Goal: Task Accomplishment & Management: Manage account settings

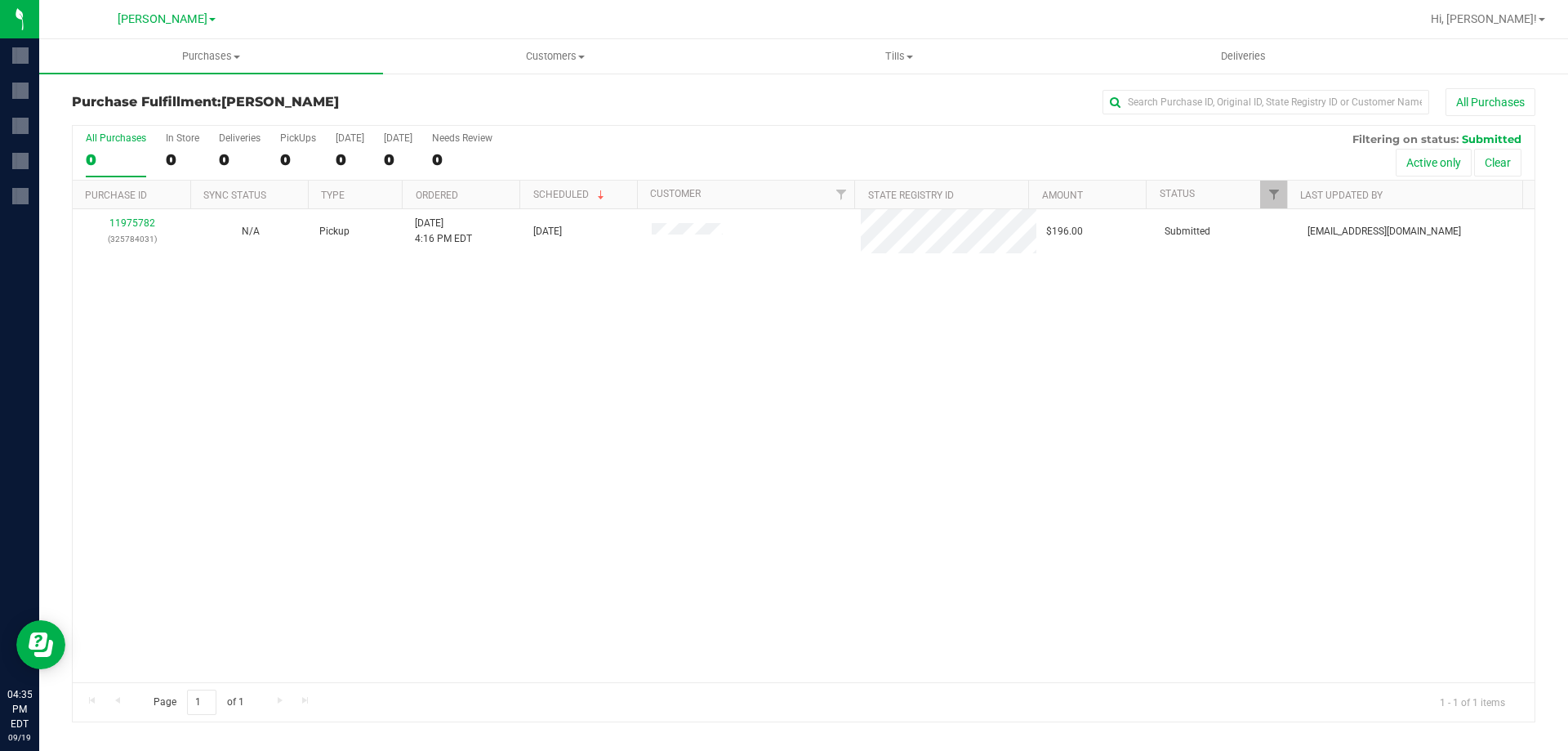
click at [292, 376] on div "11975782 (325784031) N/A Pickup [DATE] 4:16 PM EDT 9/19/2025 $196.00 Submitted …" at bounding box center [804, 445] width 1462 height 473
click at [359, 384] on div "11975782 (325784031) N/A Pickup [DATE] 4:16 PM EDT 9/19/2025 $196.00 Submitted …" at bounding box center [804, 445] width 1462 height 473
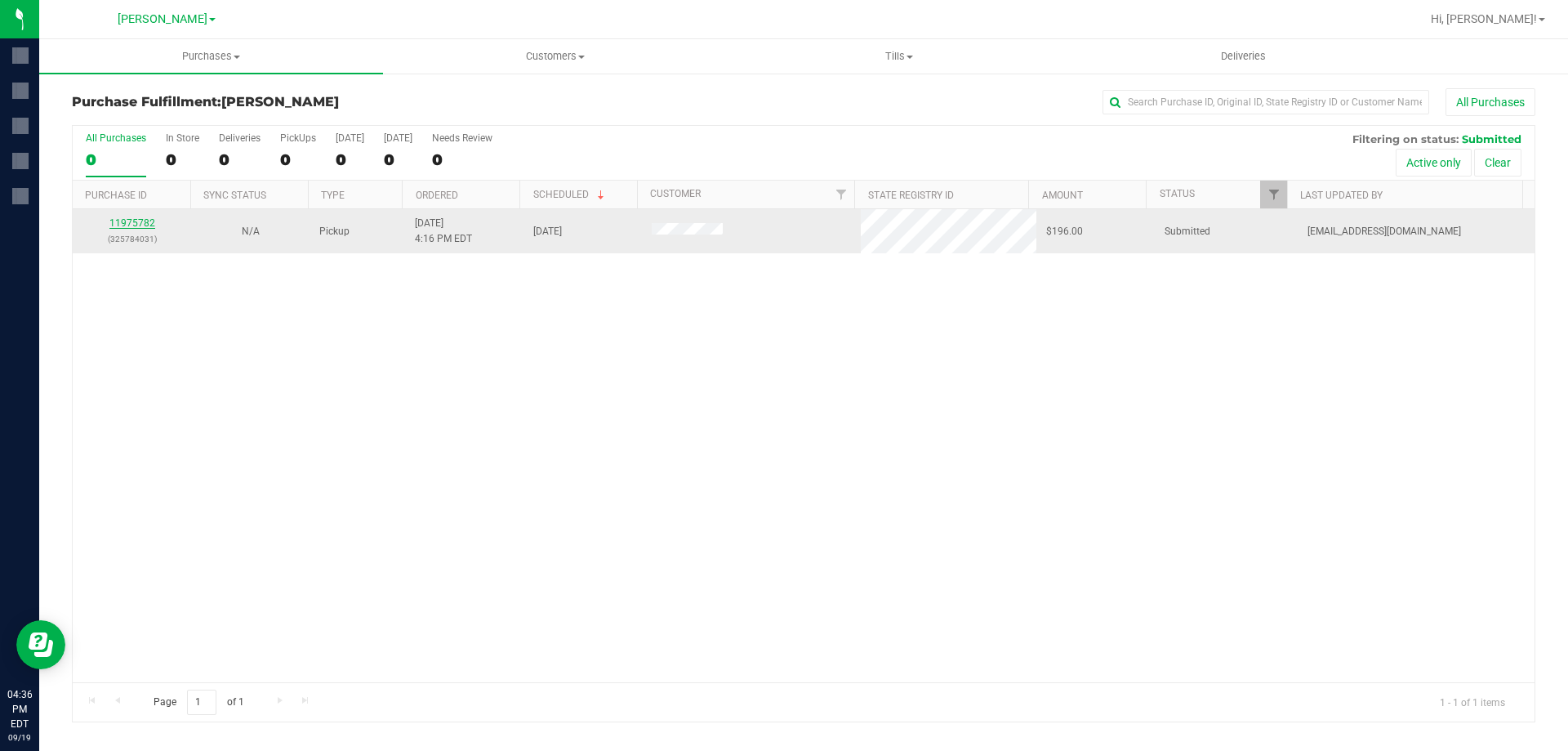
click at [138, 223] on link "11975782" at bounding box center [133, 223] width 46 height 11
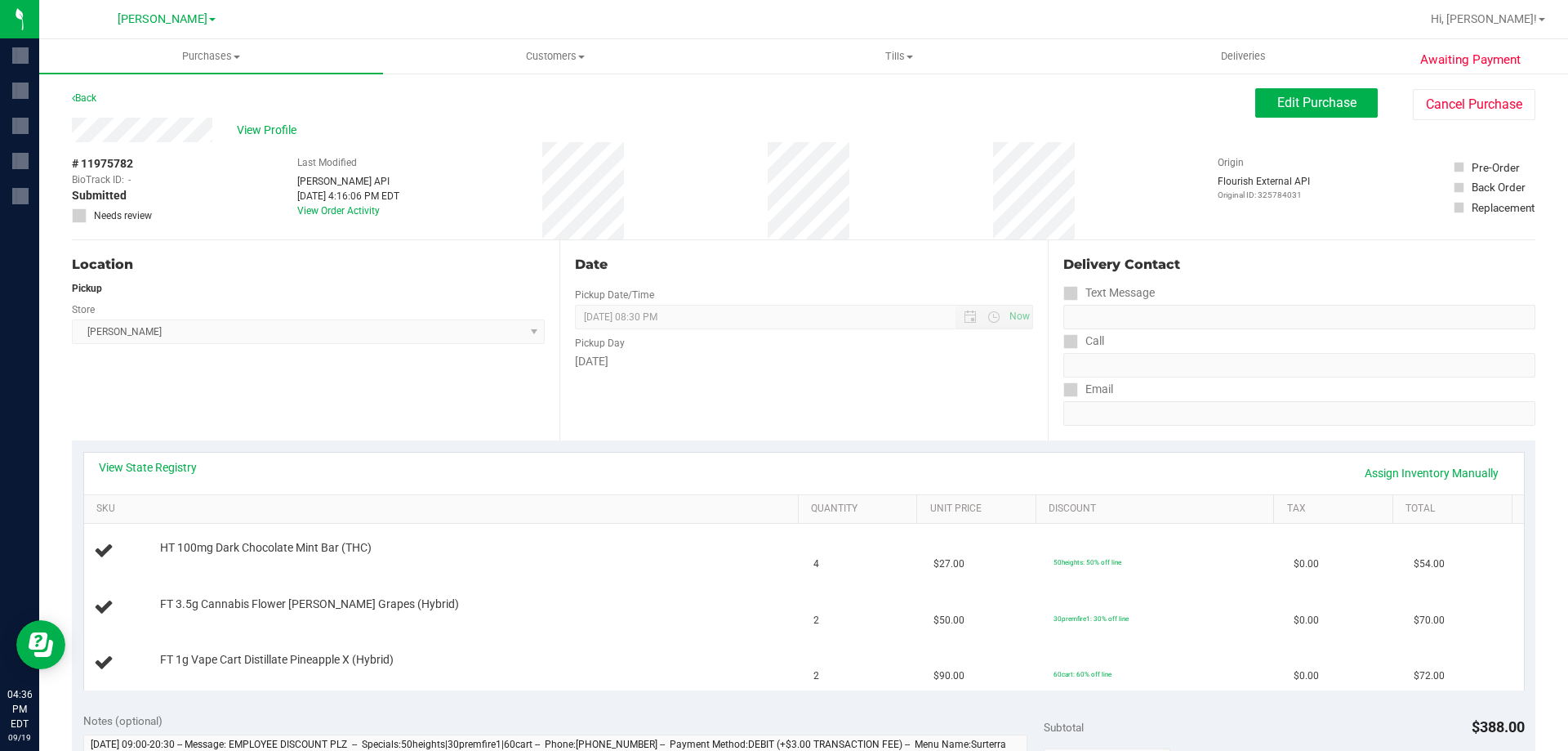
click at [423, 358] on div "Location Pickup Store [PERSON_NAME] Select Store [PERSON_NAME][GEOGRAPHIC_DATA]…" at bounding box center [316, 341] width 488 height 200
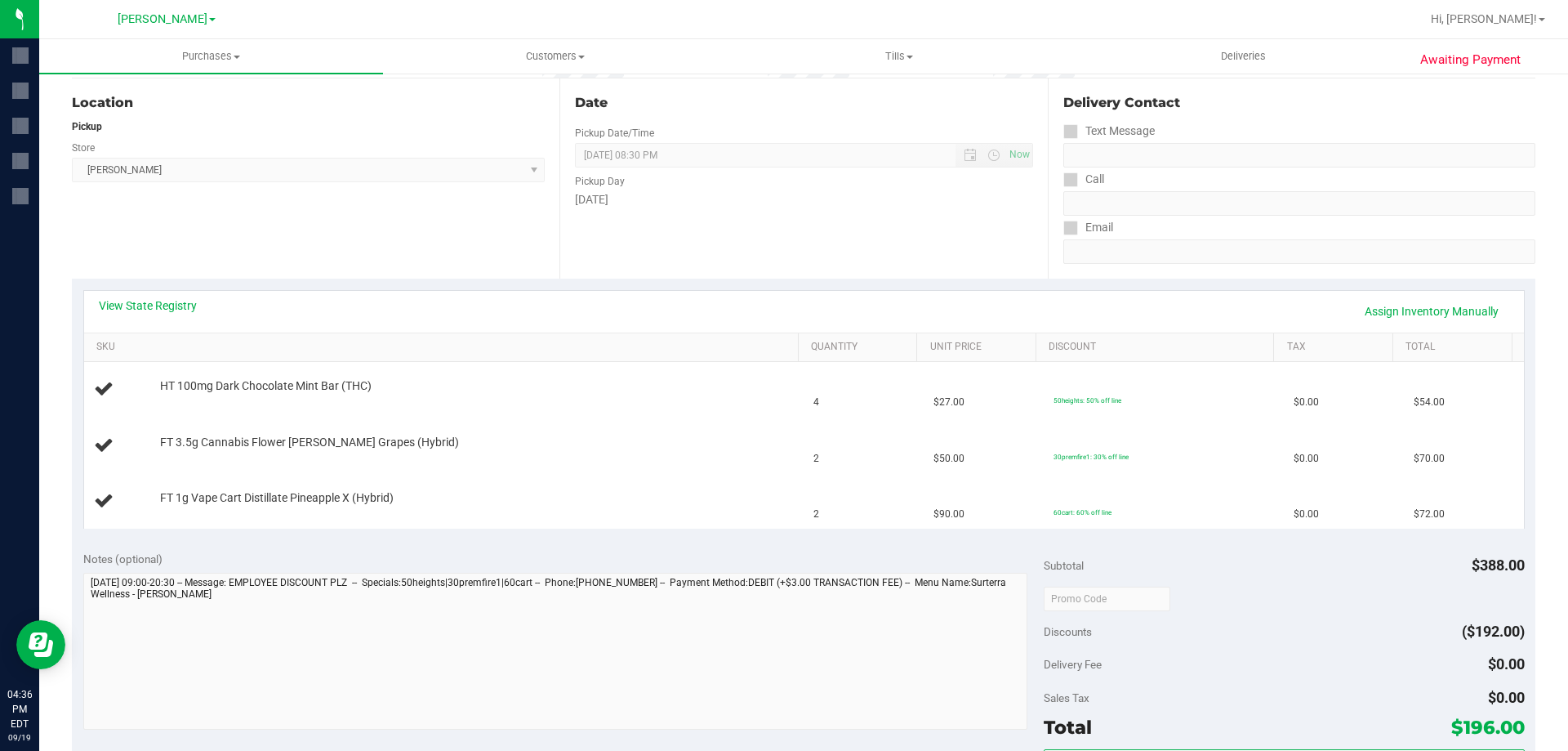
scroll to position [163, 0]
click at [166, 304] on link "View State Registry" at bounding box center [147, 303] width 98 height 16
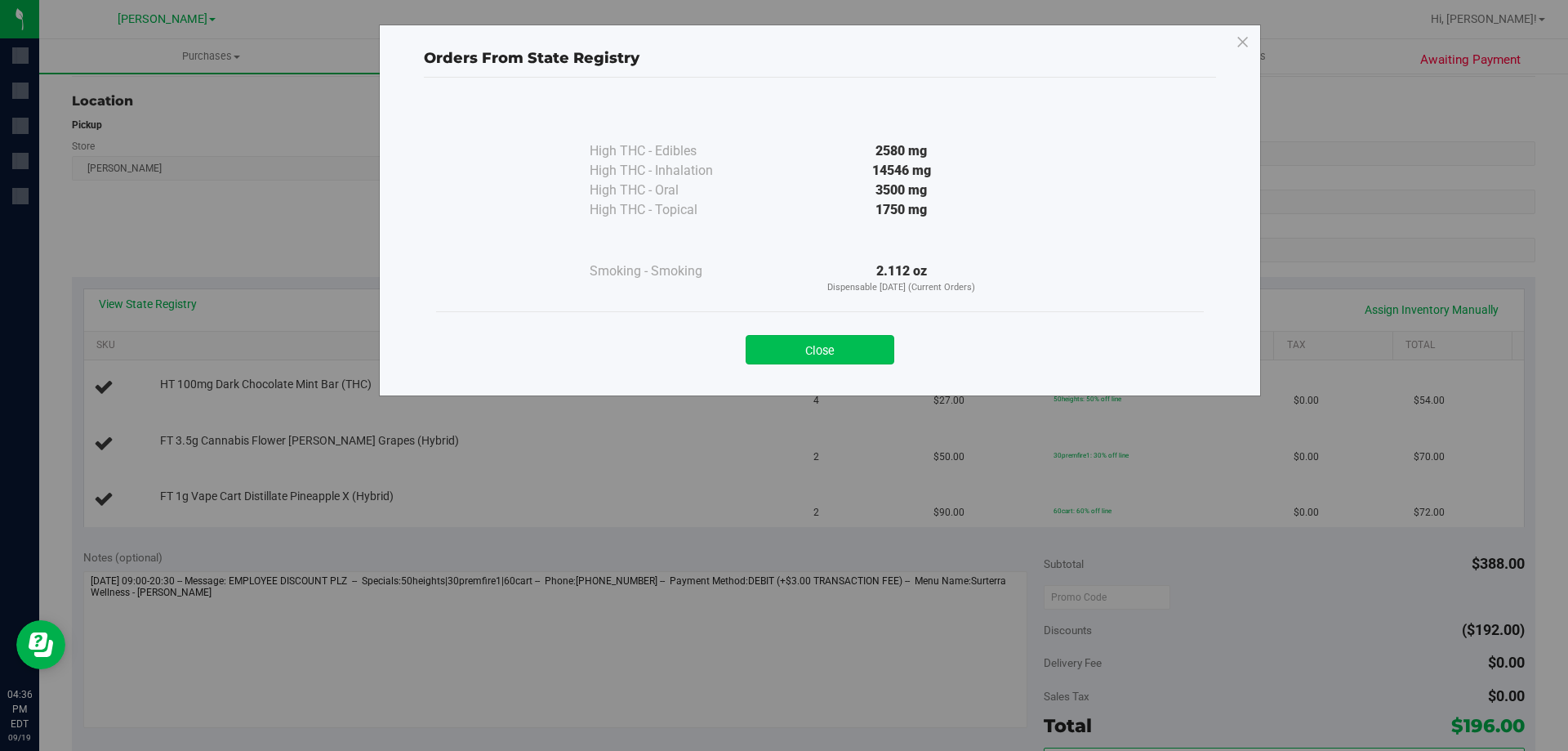
click at [809, 354] on button "Close" at bounding box center [820, 349] width 149 height 30
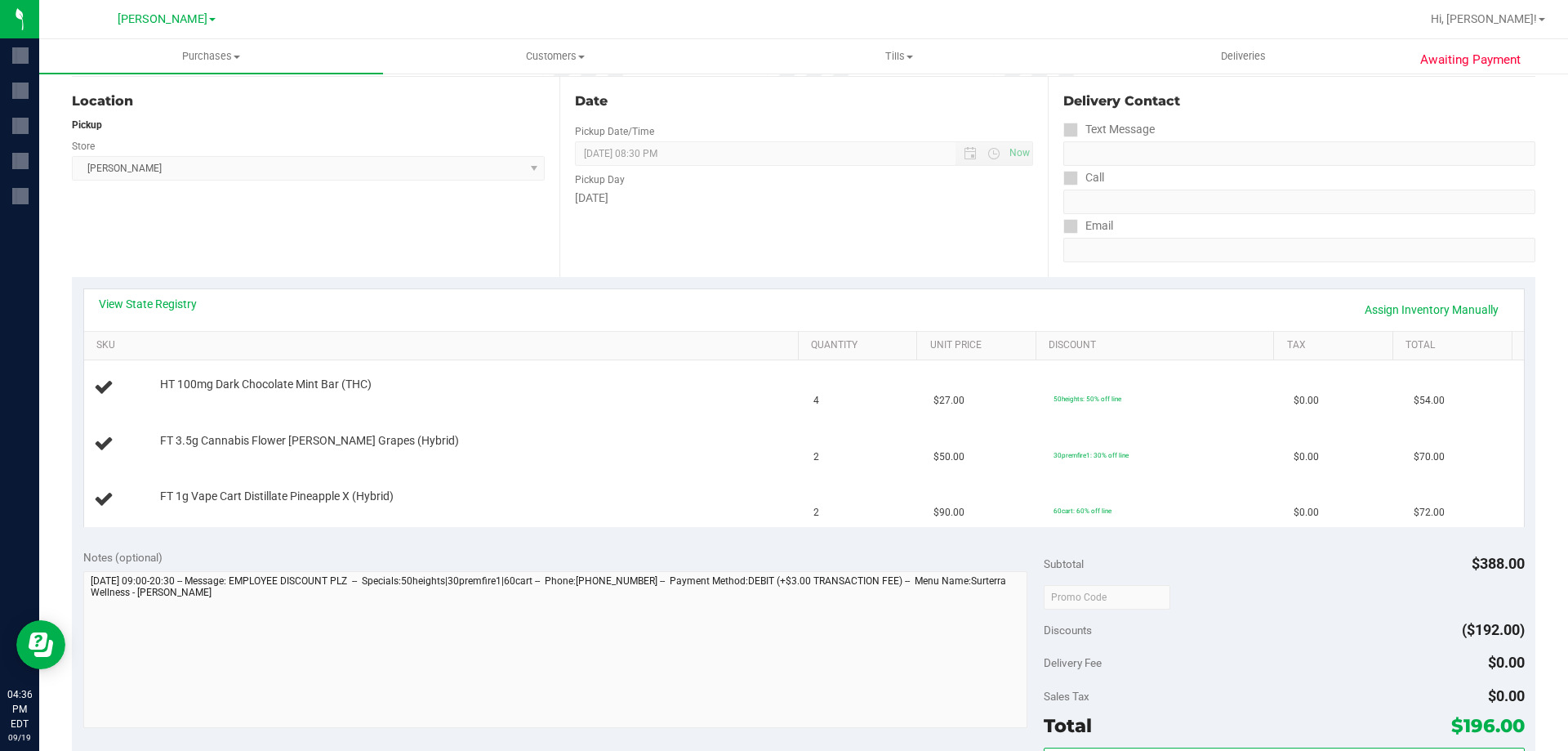
click at [251, 248] on div "Location Pickup Store [PERSON_NAME] Select Store [PERSON_NAME][GEOGRAPHIC_DATA]…" at bounding box center [316, 177] width 488 height 200
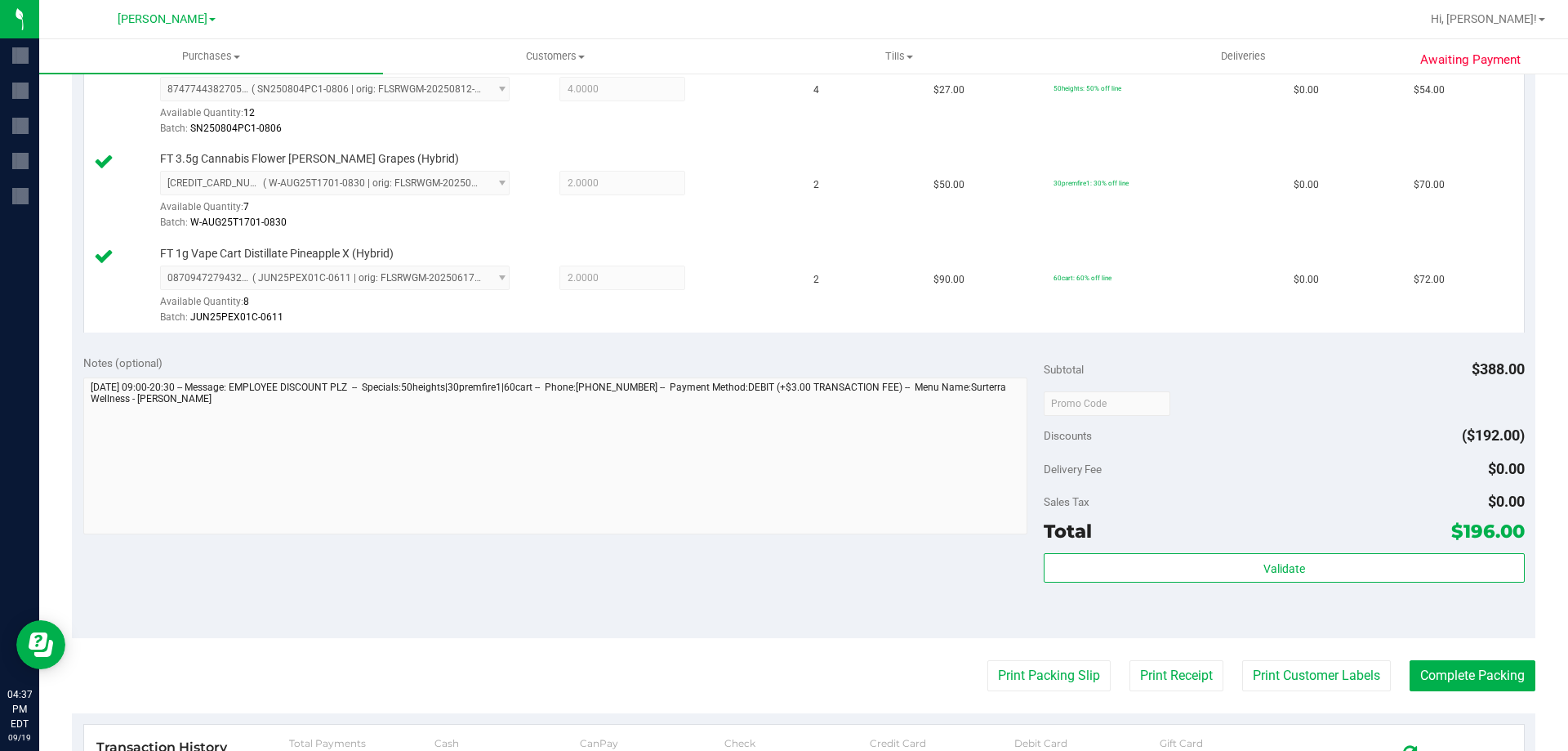
scroll to position [485, 0]
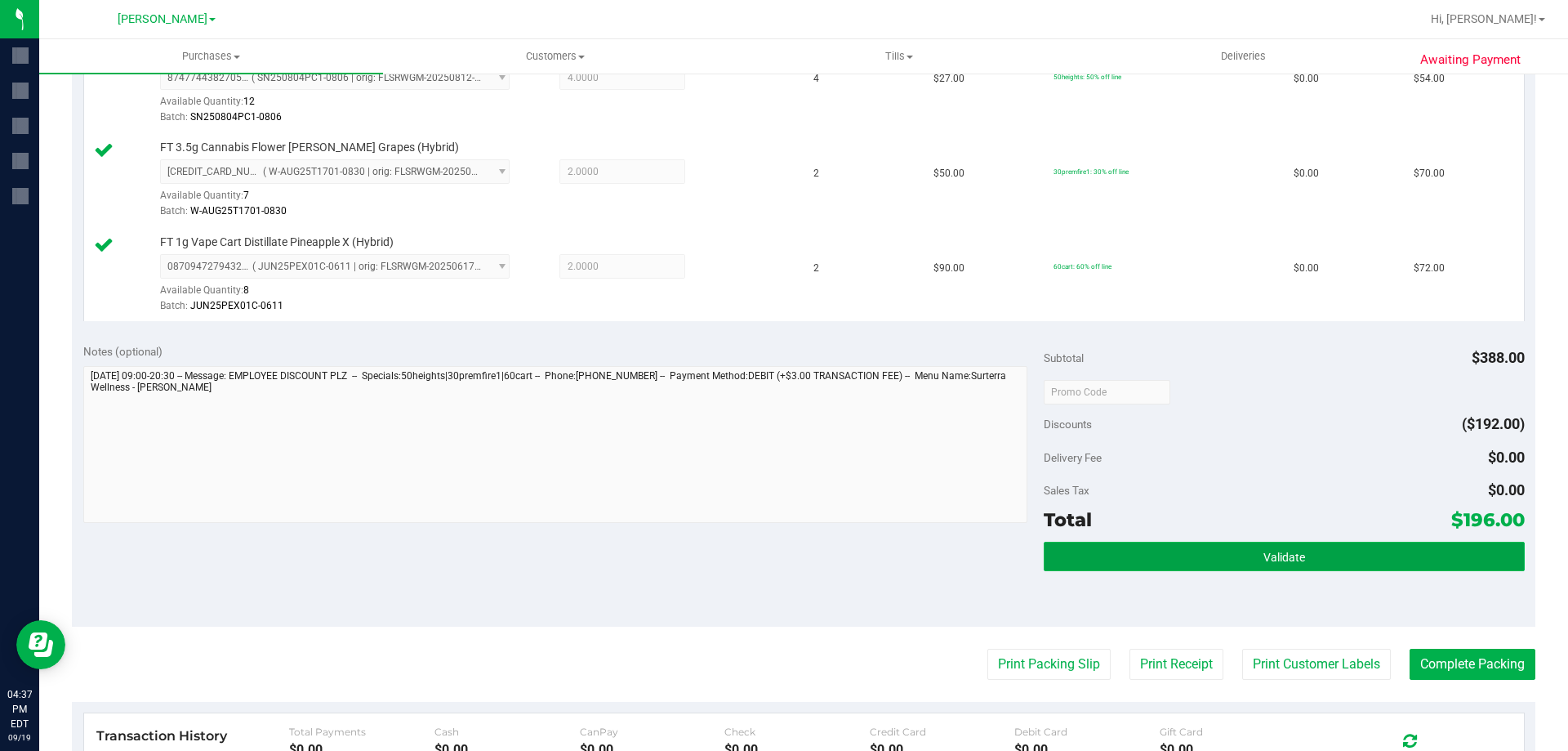
click at [1320, 558] on button "Validate" at bounding box center [1283, 556] width 480 height 30
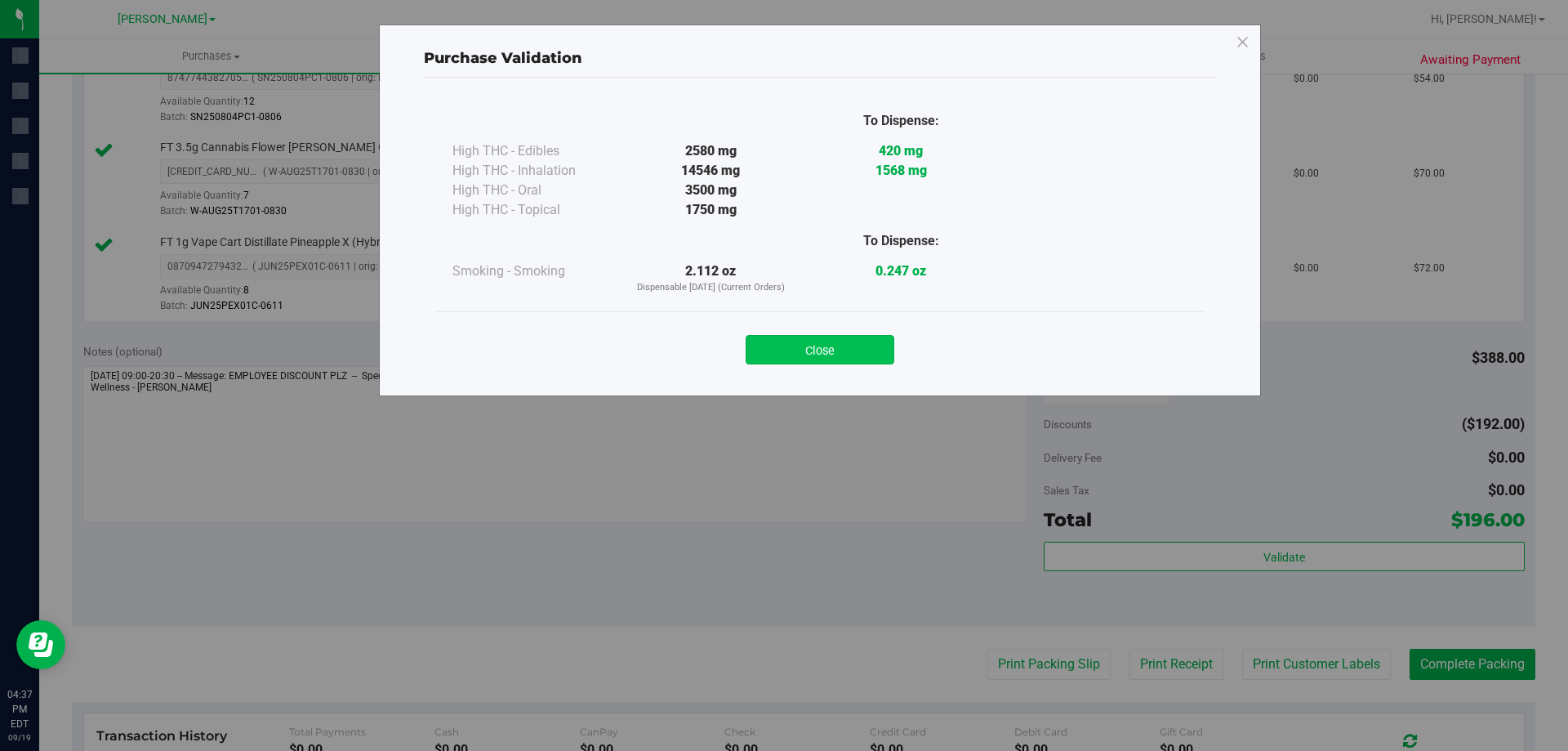
click at [857, 347] on button "Close" at bounding box center [820, 349] width 149 height 30
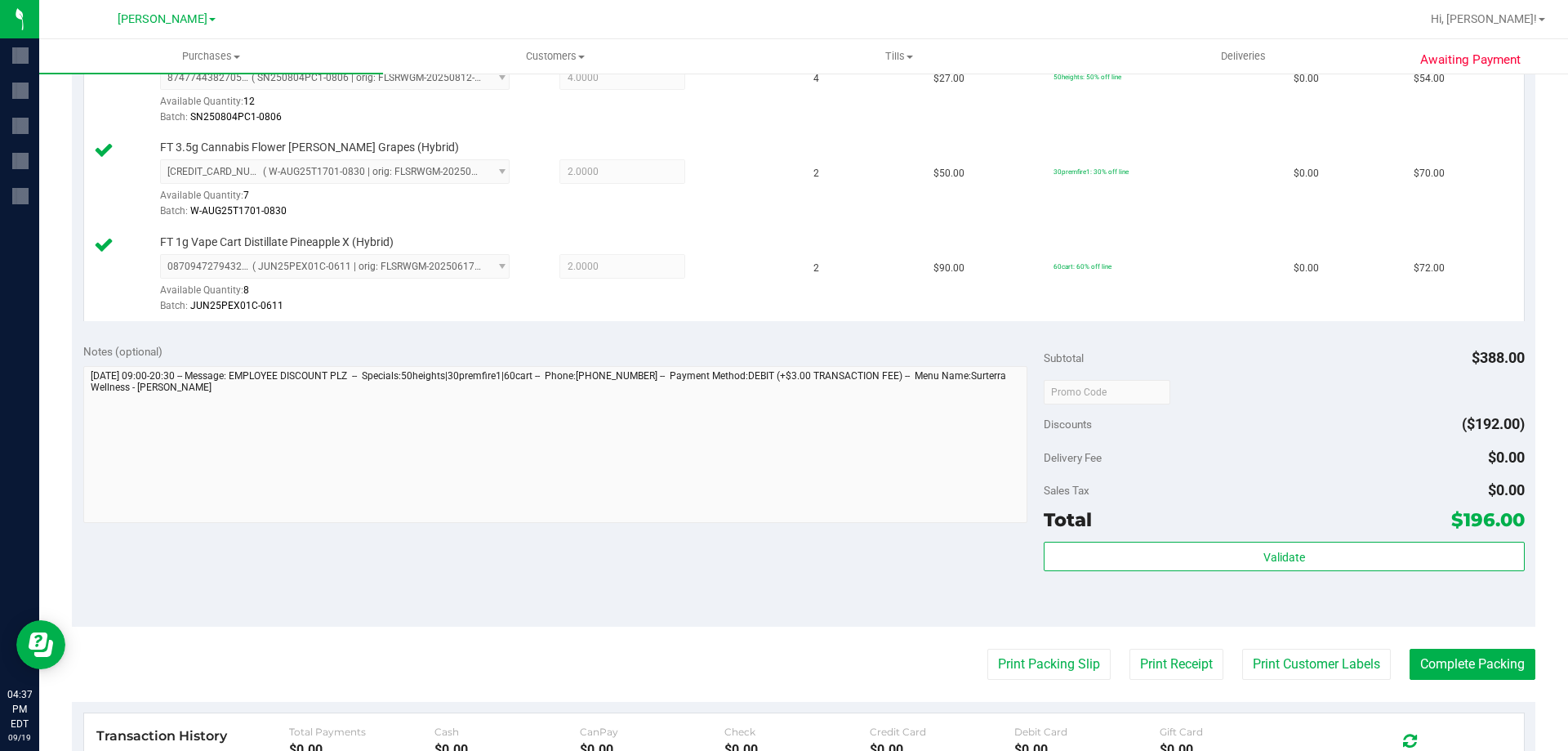
click at [914, 550] on div "Notes (optional) Subtotal $388.00 Discounts ($192.00) Delivery Fee $0.00 Sales …" at bounding box center [804, 479] width 1464 height 294
click at [1291, 657] on button "Print Customer Labels" at bounding box center [1317, 663] width 149 height 31
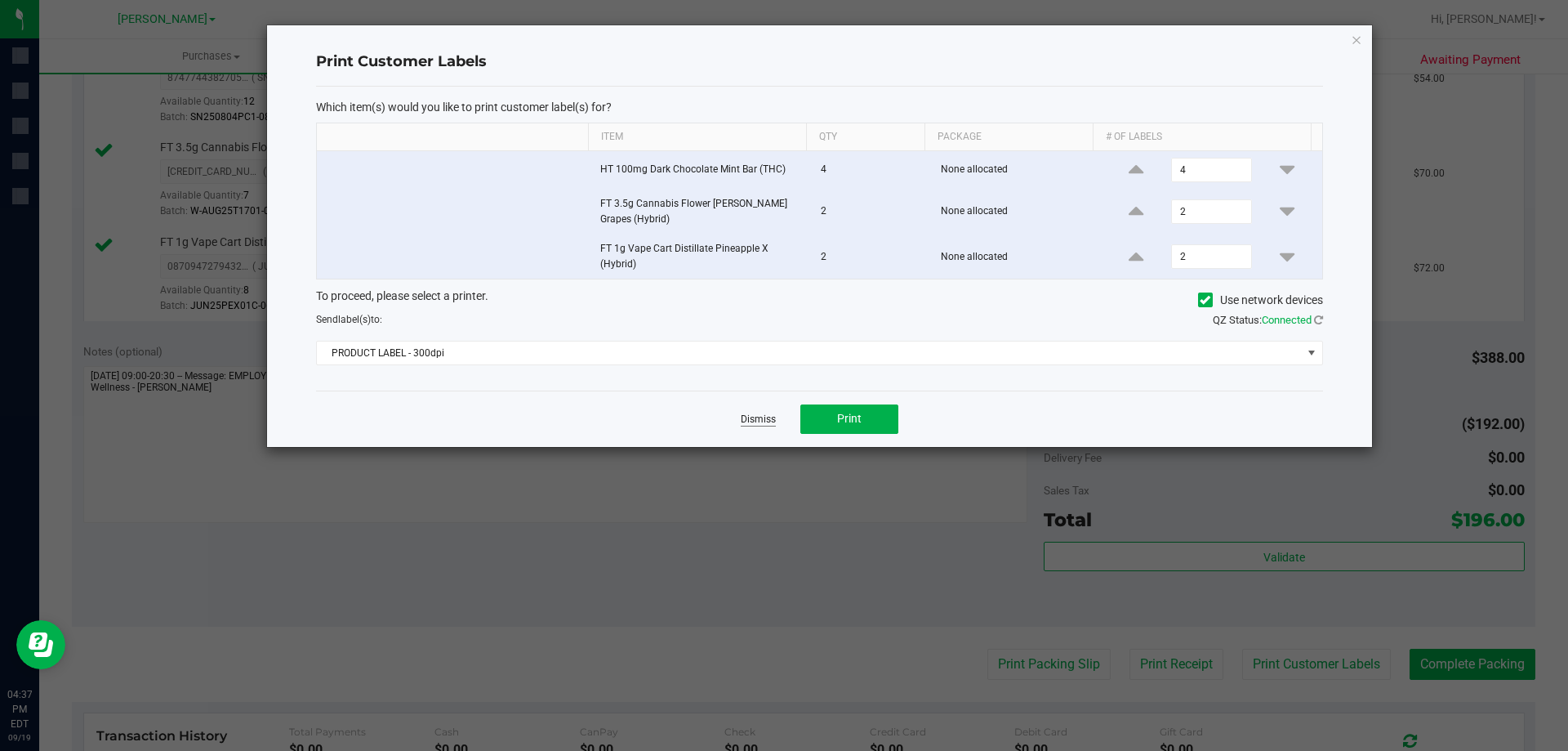
click at [767, 418] on link "Dismiss" at bounding box center [758, 420] width 35 height 14
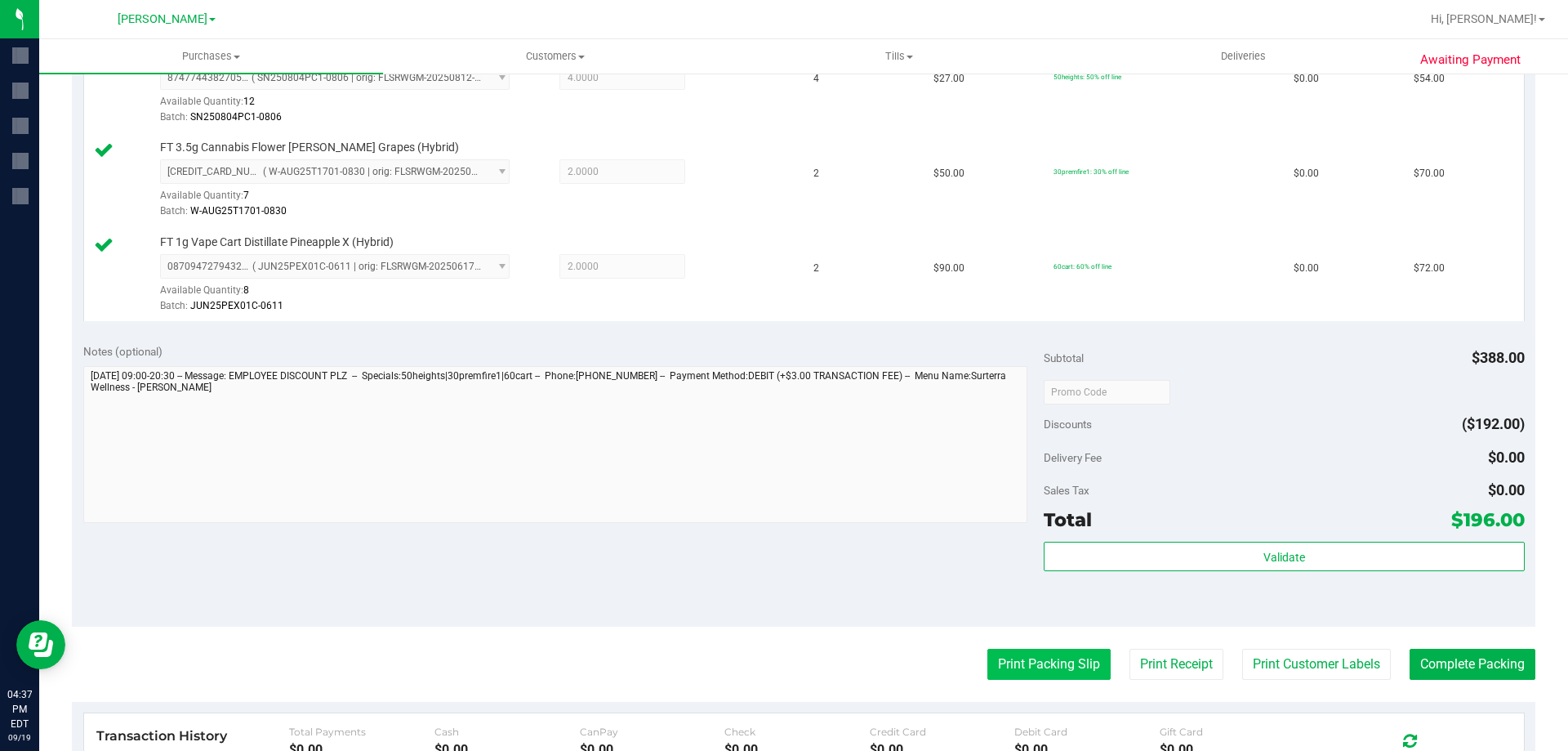
click at [1063, 670] on button "Print Packing Slip" at bounding box center [1049, 663] width 123 height 31
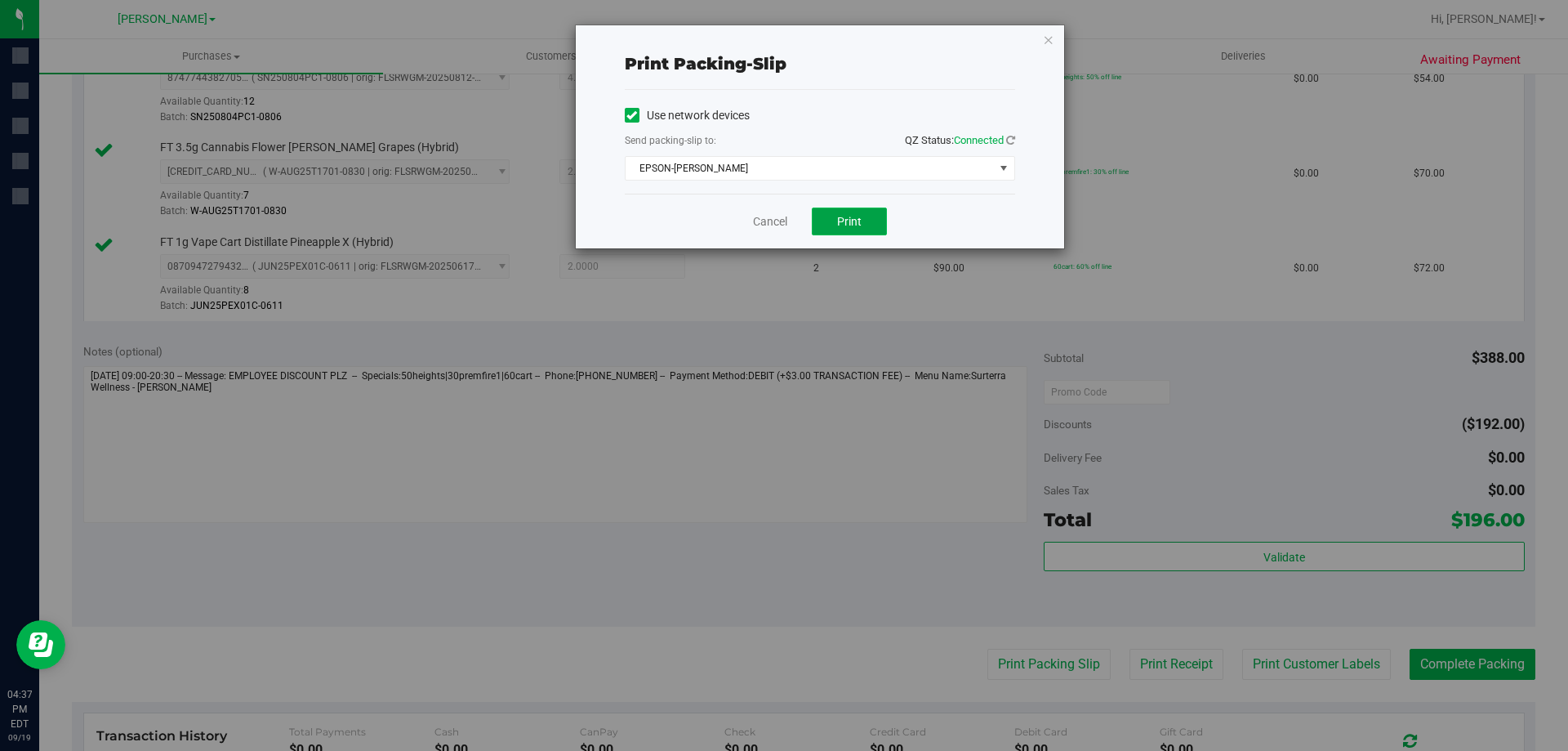
click at [865, 224] on button "Print" at bounding box center [849, 221] width 75 height 28
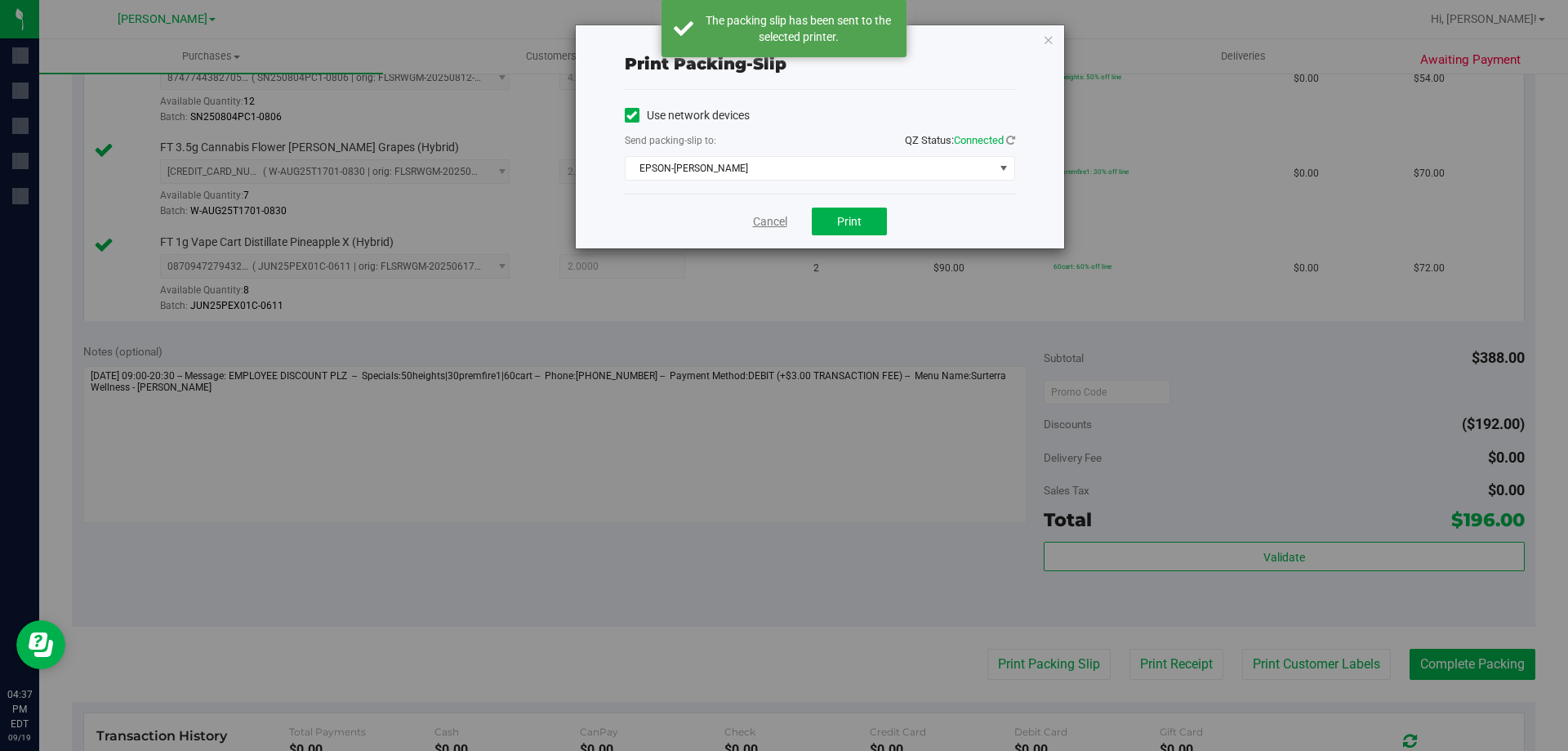
click at [772, 226] on link "Cancel" at bounding box center [770, 222] width 34 height 17
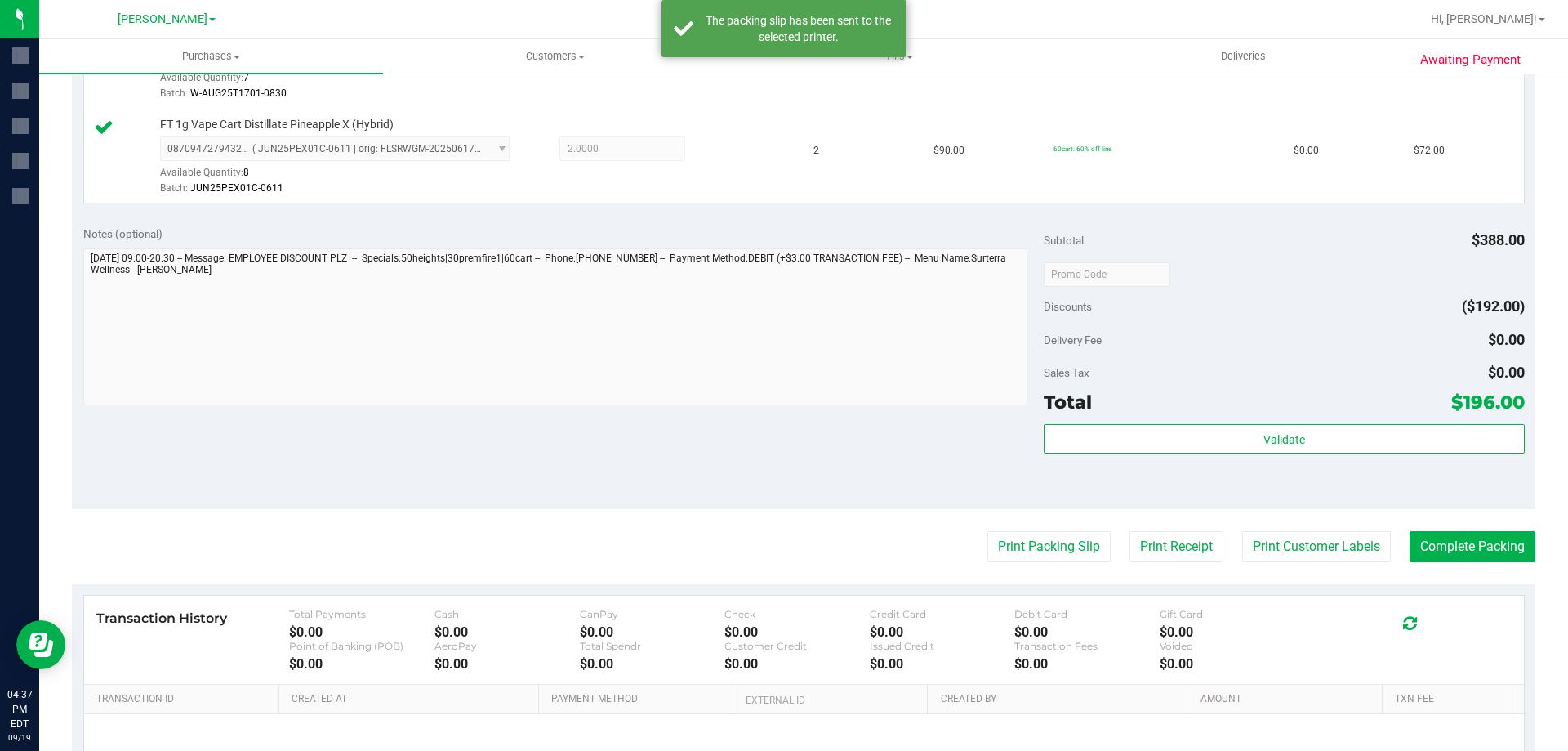
scroll to position [624, 0]
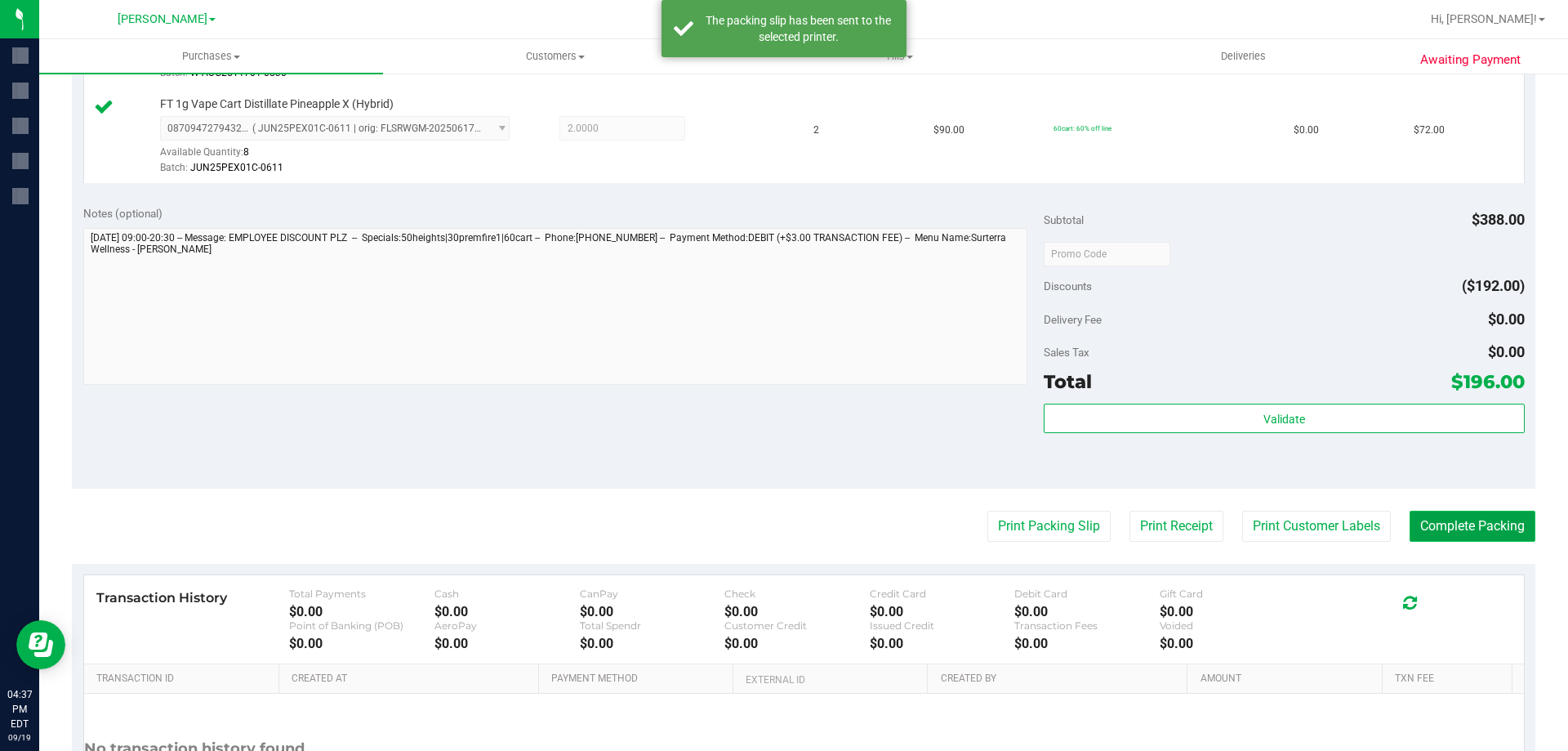
click at [1470, 522] on button "Complete Packing" at bounding box center [1473, 526] width 126 height 31
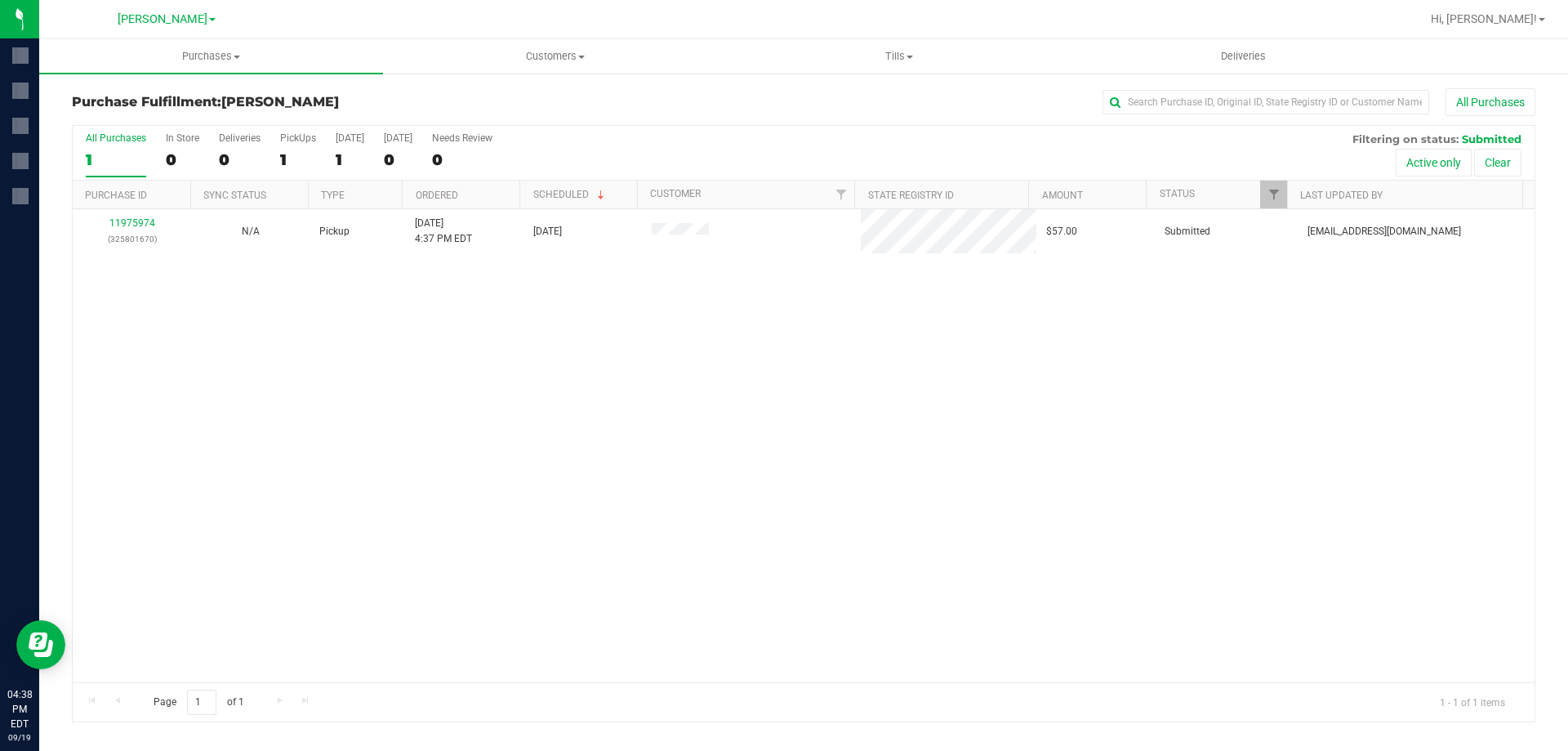
click at [778, 477] on div "11975974 (325801670) N/A Pickup [DATE] 4:37 PM EDT 9/19/2025 $57.00 Submitted […" at bounding box center [804, 445] width 1462 height 473
click at [1224, 104] on input "text" at bounding box center [1266, 102] width 327 height 25
type input "[PERSON_NAME]"
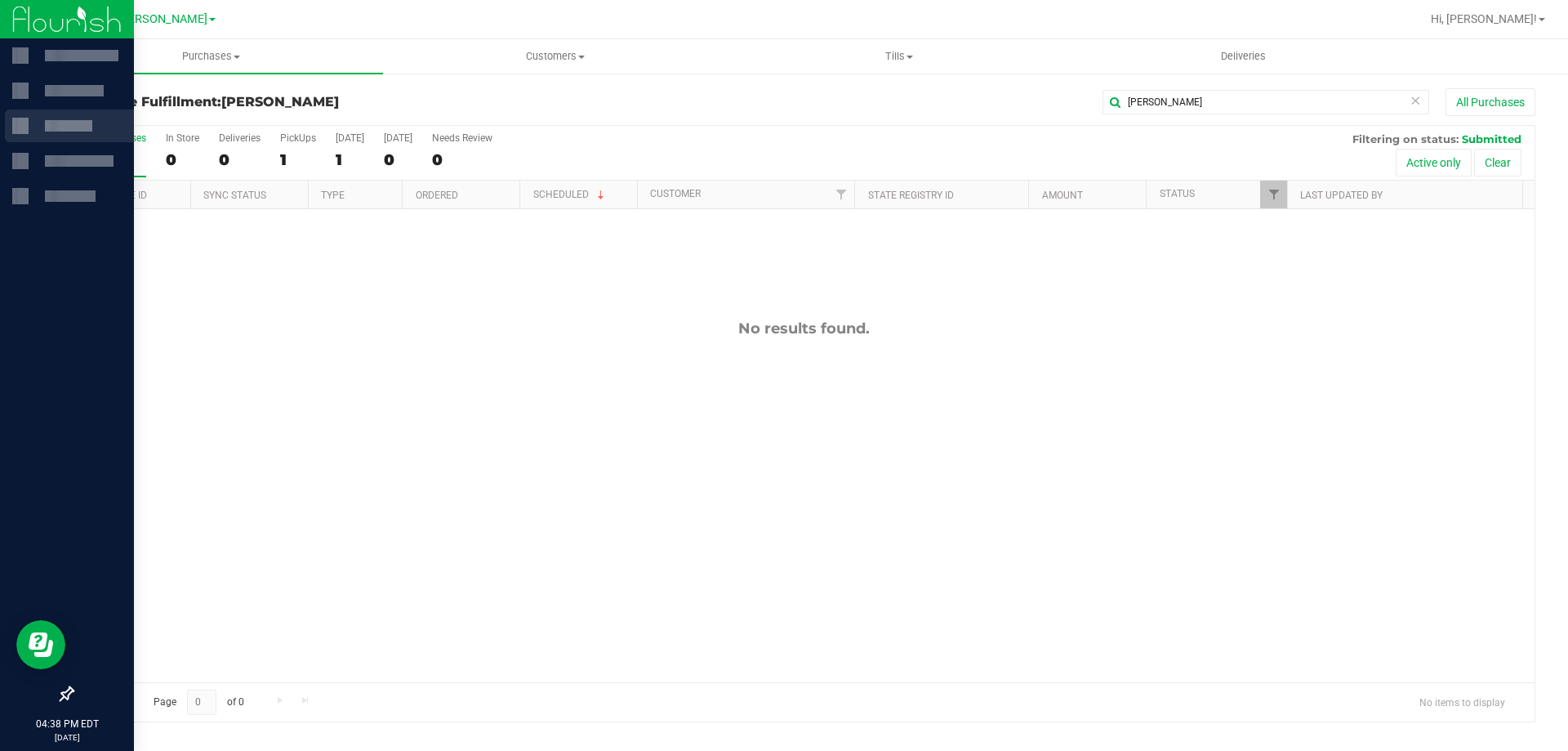
click at [72, 127] on div at bounding box center [69, 125] width 48 height 11
click at [71, 164] on div at bounding box center [79, 161] width 69 height 11
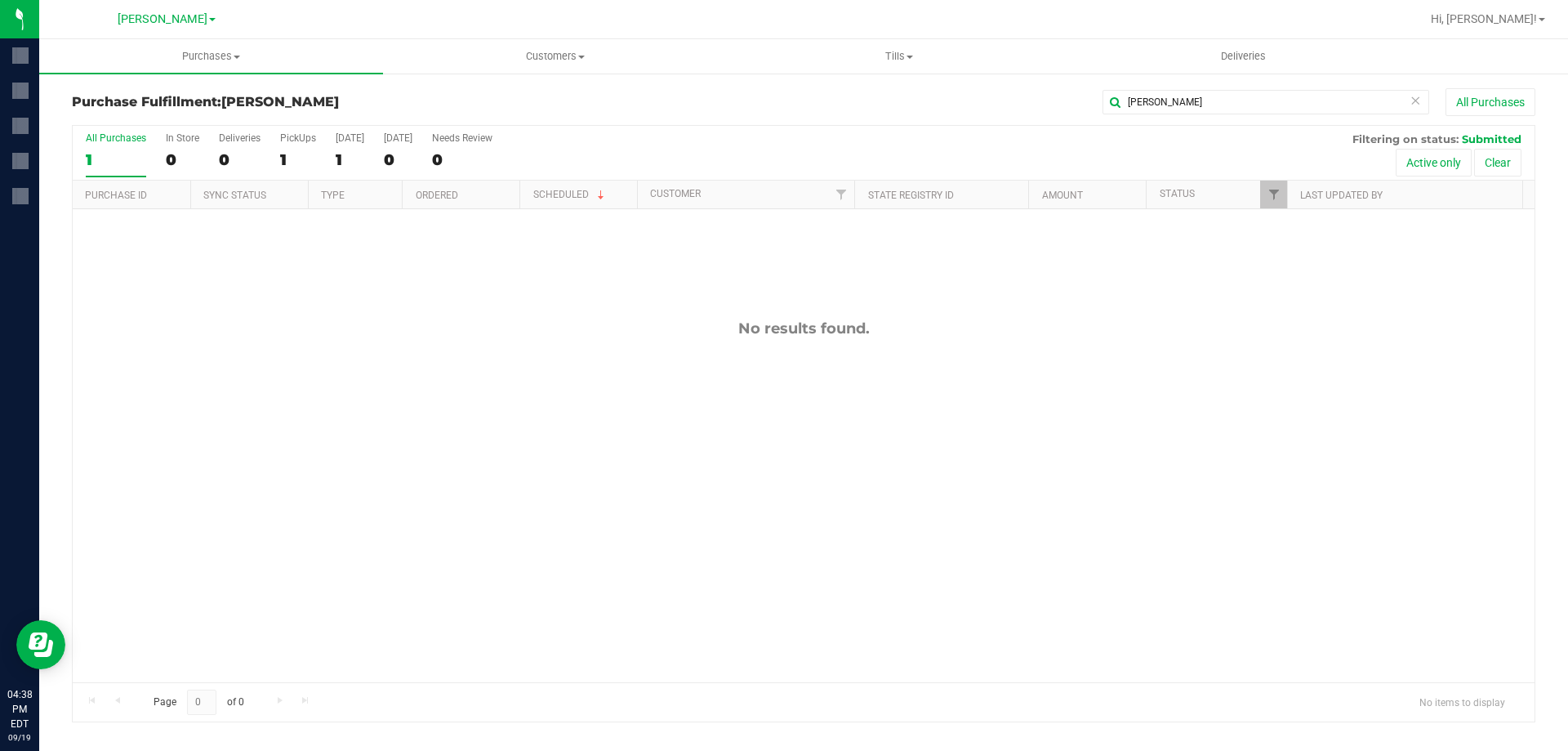
drag, startPoint x: 572, startPoint y: 525, endPoint x: 304, endPoint y: 429, distance: 284.7
click at [567, 522] on div "No results found." at bounding box center [804, 500] width 1462 height 584
click at [647, 479] on div "No results found." at bounding box center [804, 500] width 1462 height 584
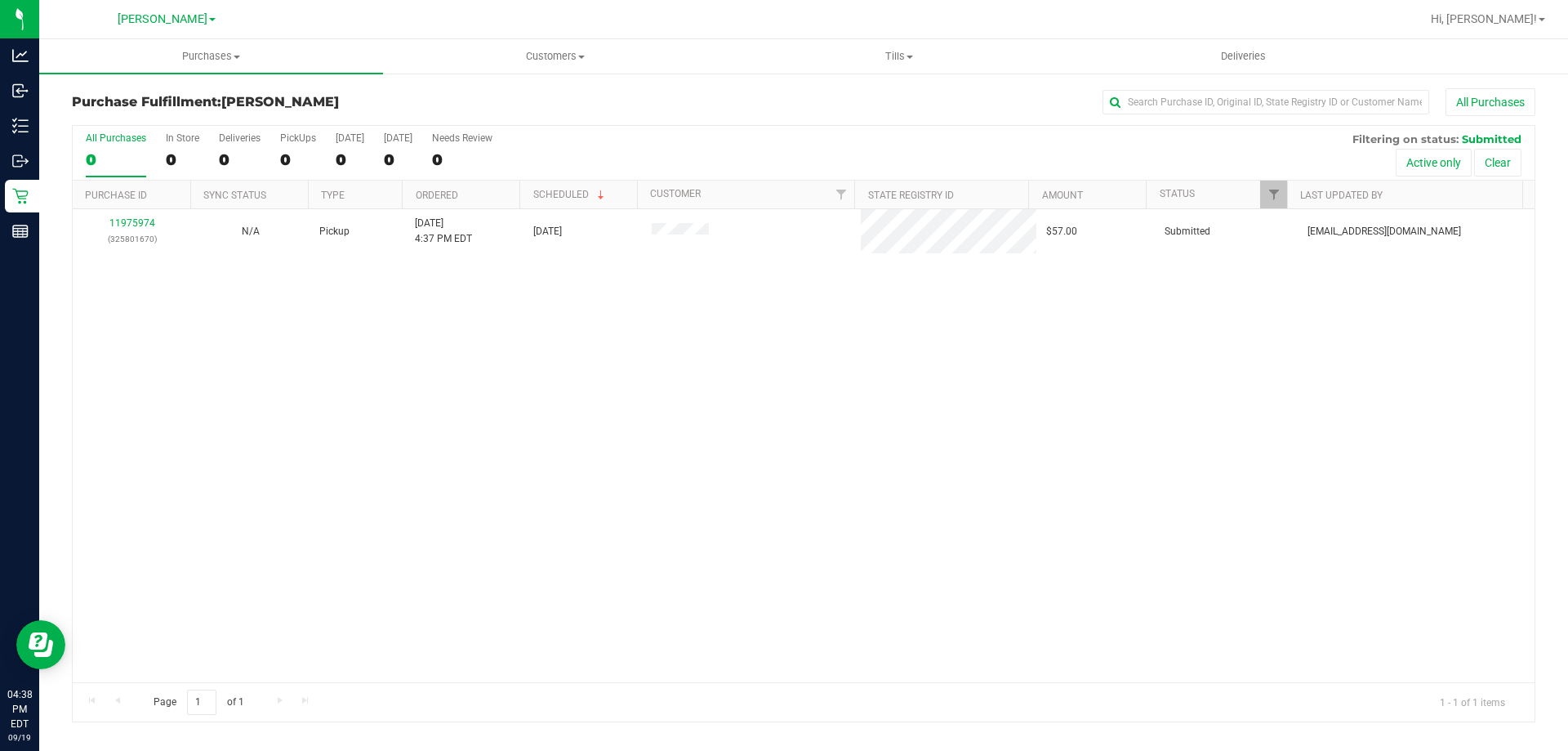
click at [593, 354] on div "11975974 (325801670) N/A Pickup [DATE] 4:37 PM EDT 9/19/2025 $57.00 Submitted […" at bounding box center [804, 445] width 1462 height 473
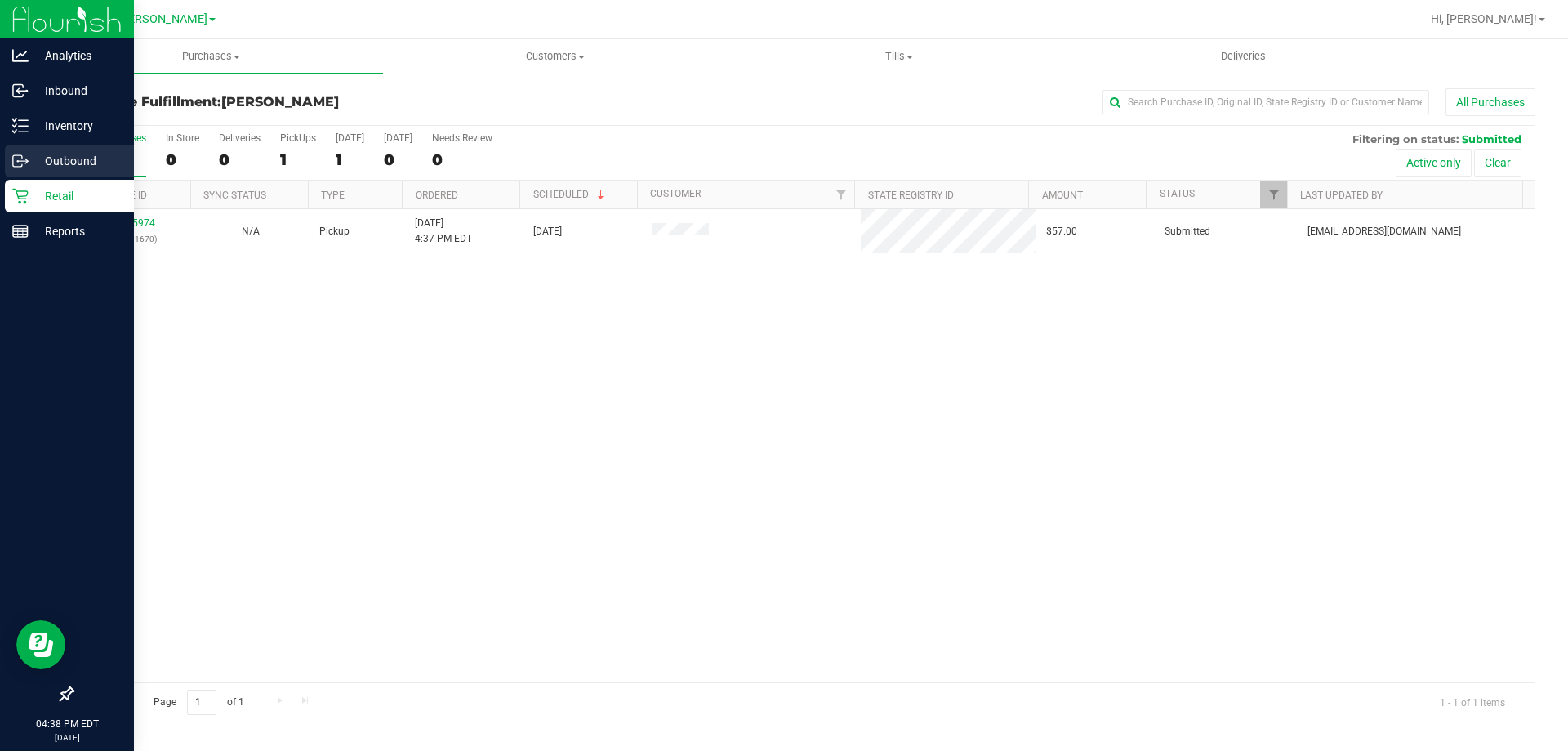
click at [69, 147] on div "Outbound" at bounding box center [70, 161] width 129 height 32
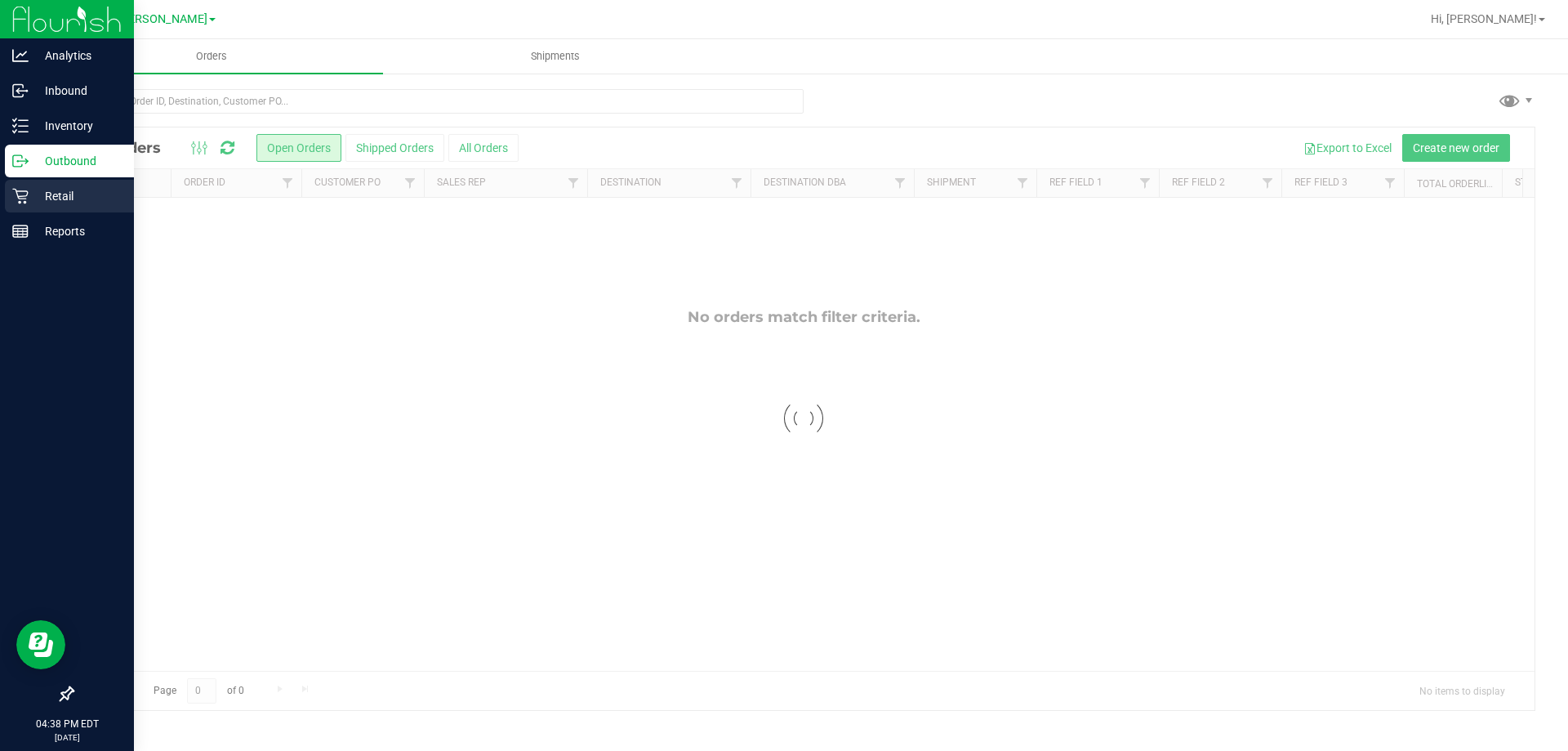
click at [28, 199] on icon at bounding box center [20, 195] width 16 height 16
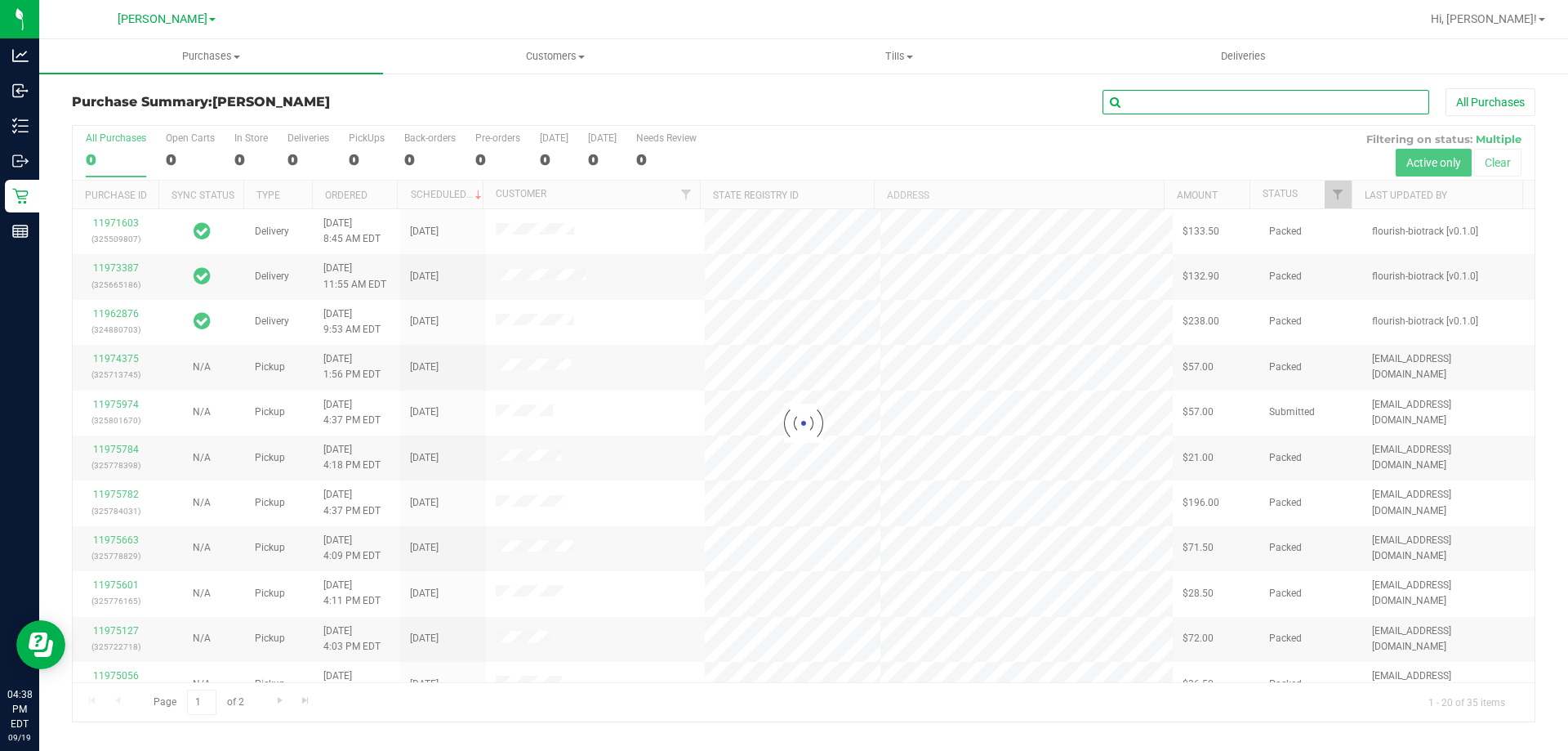
click at [1208, 103] on input "text" at bounding box center [1266, 102] width 327 height 25
type input "jare"
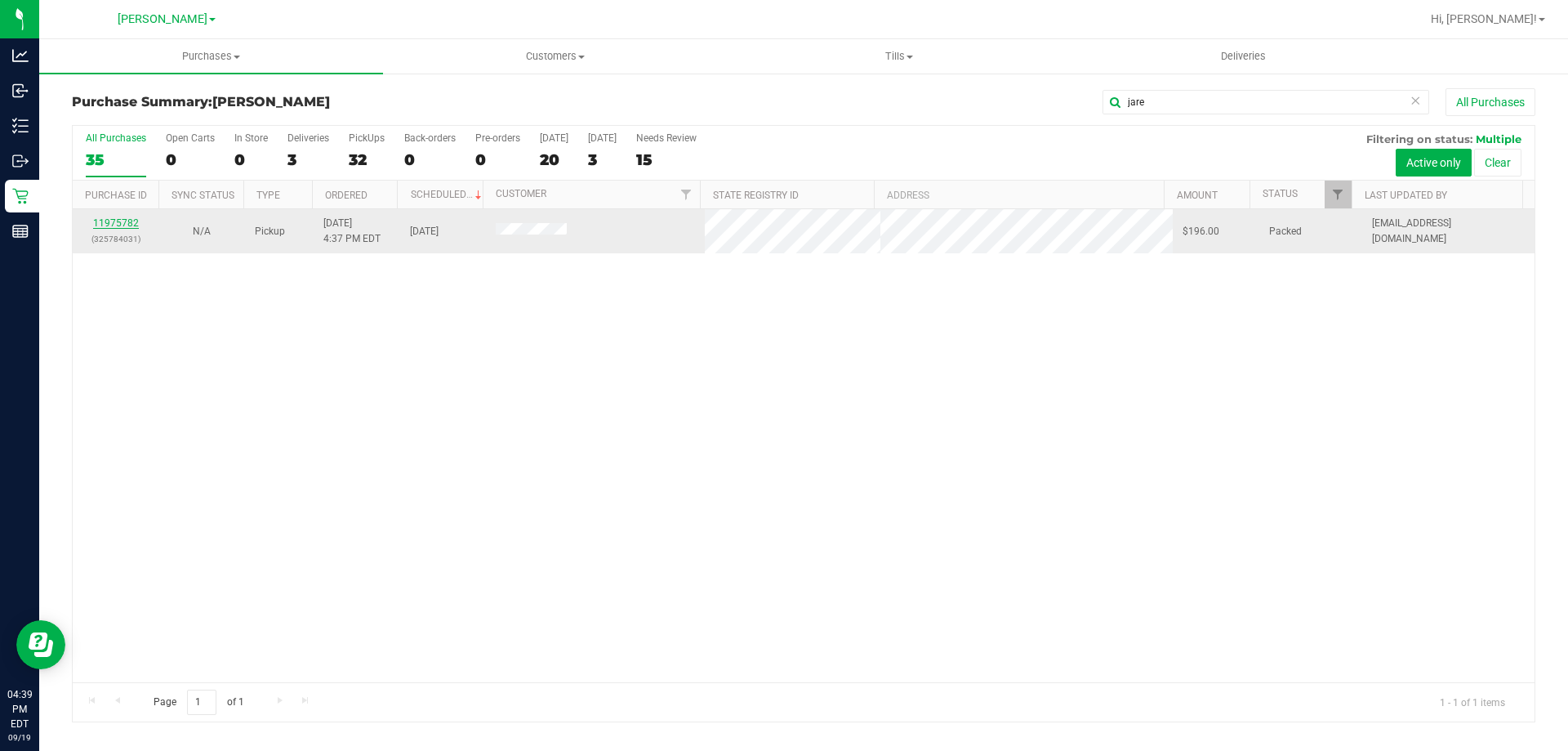
click at [117, 221] on link "11975782" at bounding box center [116, 223] width 46 height 11
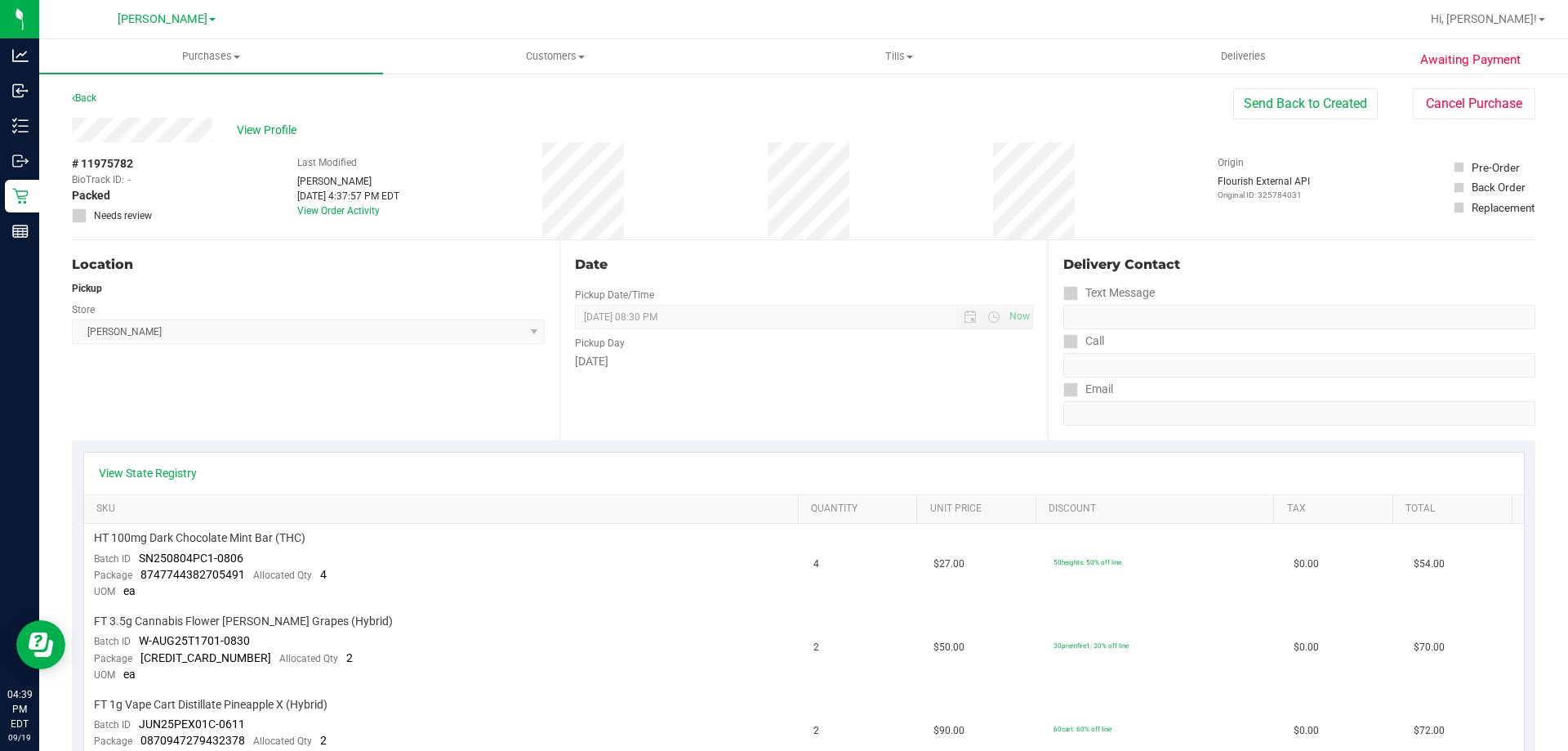
click at [375, 408] on div "Location Pickup Store [PERSON_NAME] Select Store [PERSON_NAME][GEOGRAPHIC_DATA]…" at bounding box center [316, 341] width 488 height 200
click at [385, 405] on div "Location Pickup Store [PERSON_NAME] Select Store [PERSON_NAME][GEOGRAPHIC_DATA]…" at bounding box center [316, 341] width 488 height 200
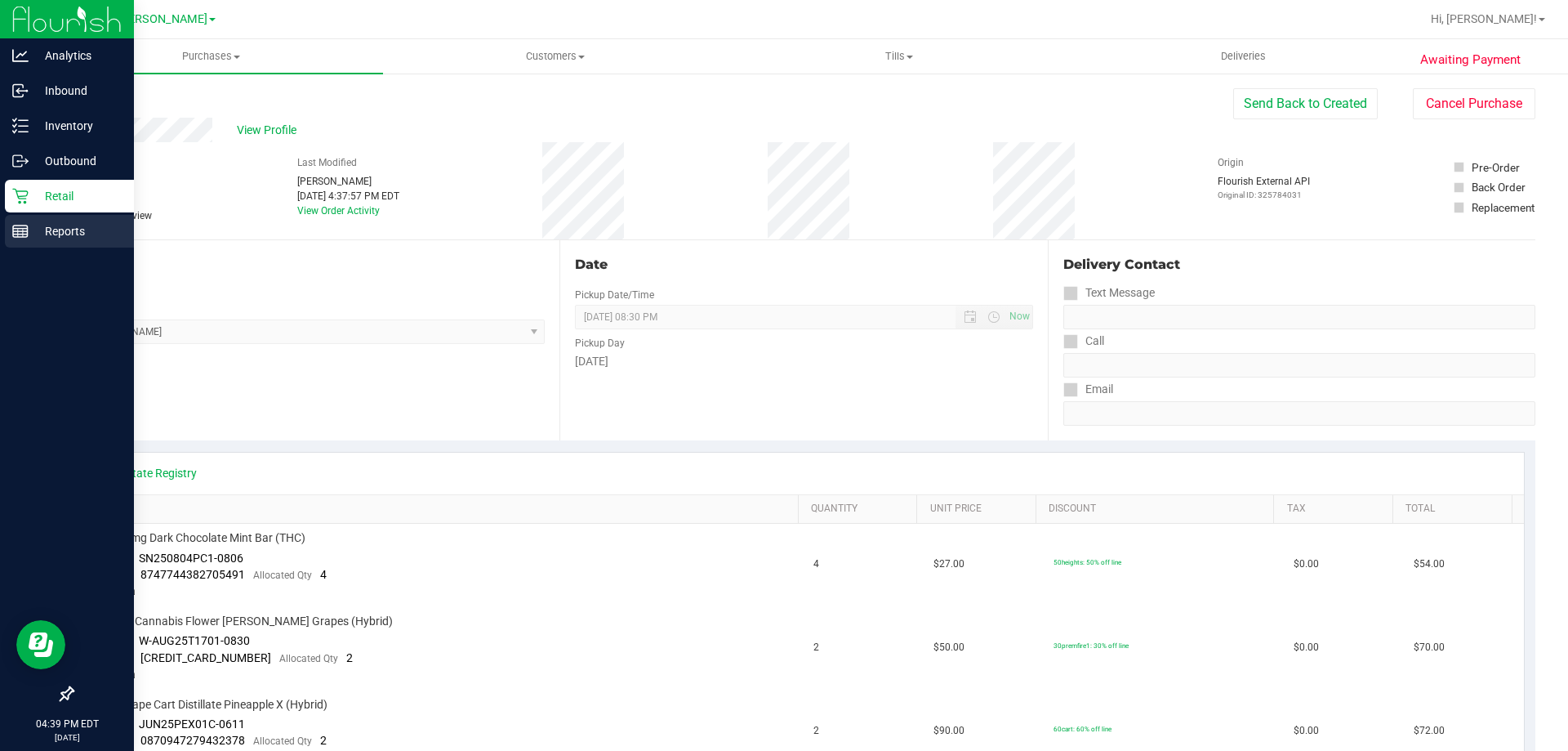
click at [65, 225] on p "Reports" at bounding box center [77, 231] width 98 height 20
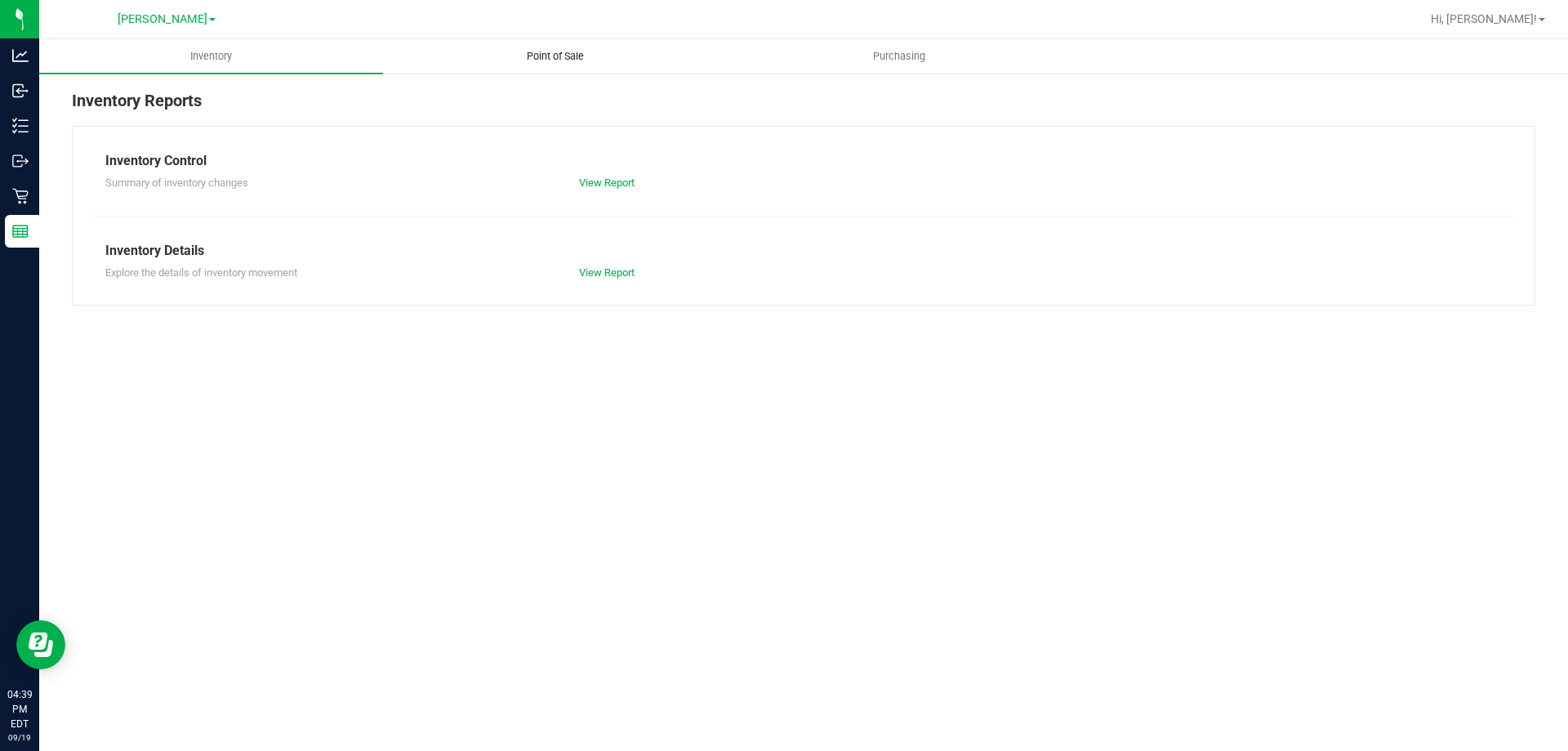
click at [545, 59] on span "Point of Sale" at bounding box center [555, 56] width 101 height 14
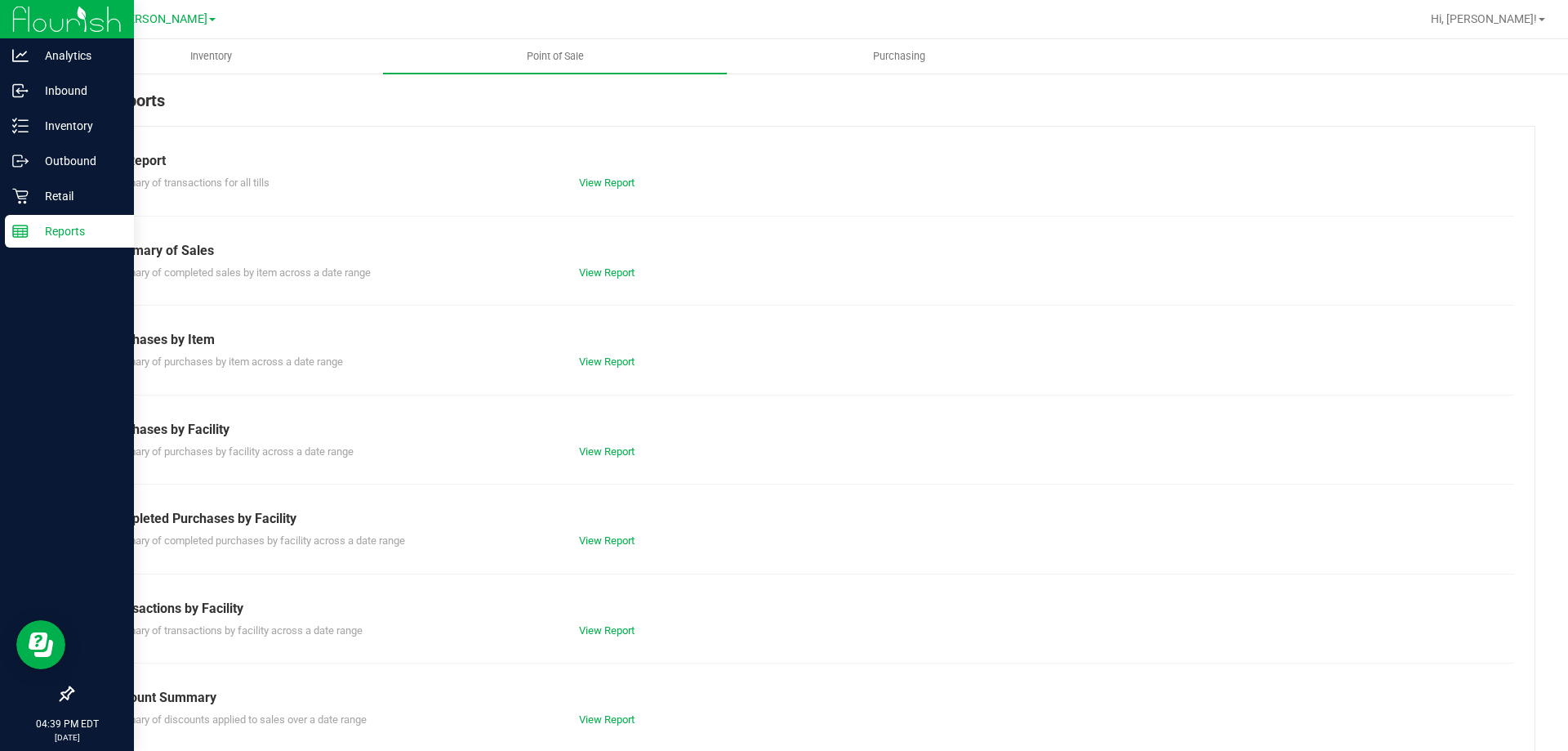
click at [57, 393] on div at bounding box center [67, 464] width 134 height 428
click at [73, 47] on p "Analytics" at bounding box center [77, 55] width 98 height 20
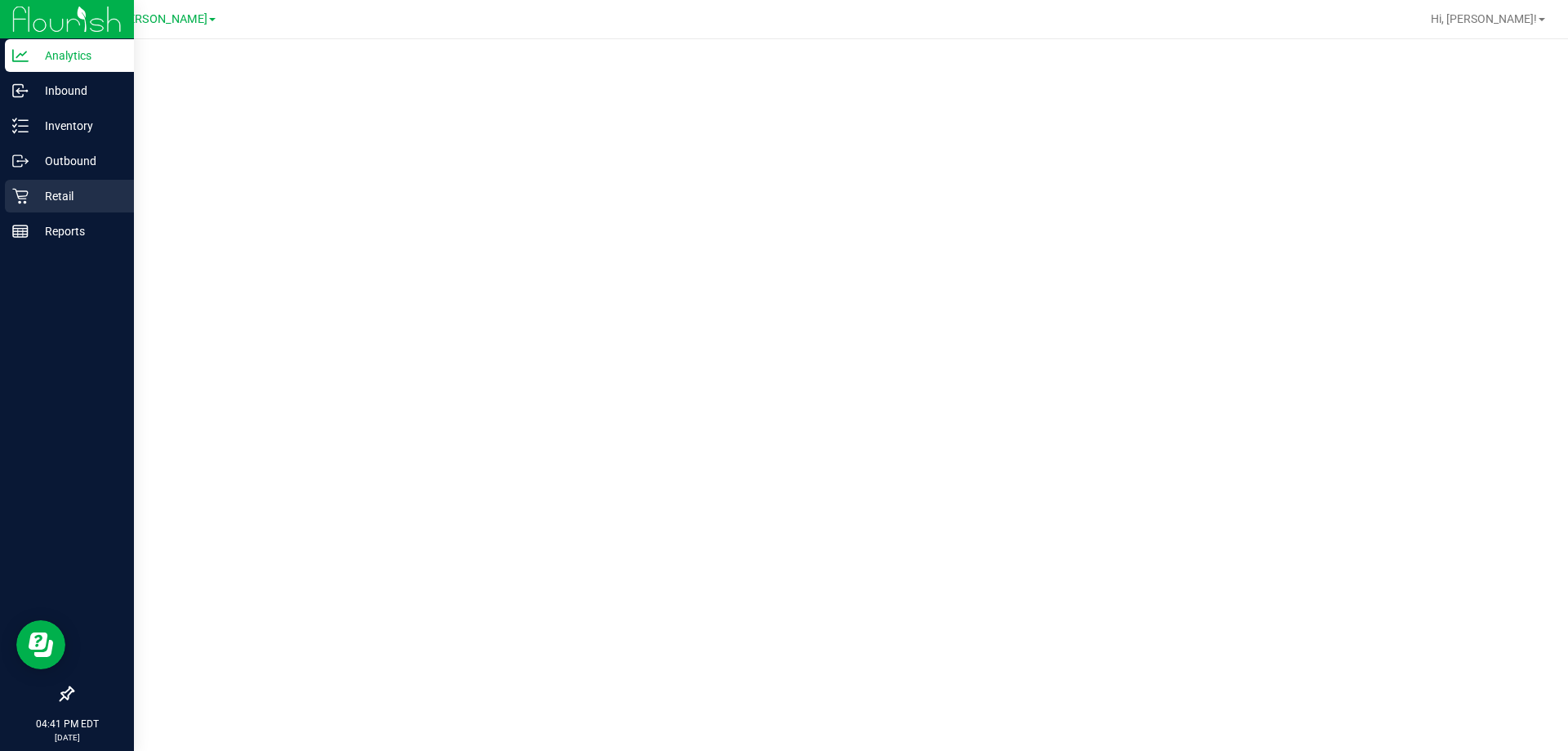
click at [65, 189] on p "Retail" at bounding box center [77, 195] width 98 height 20
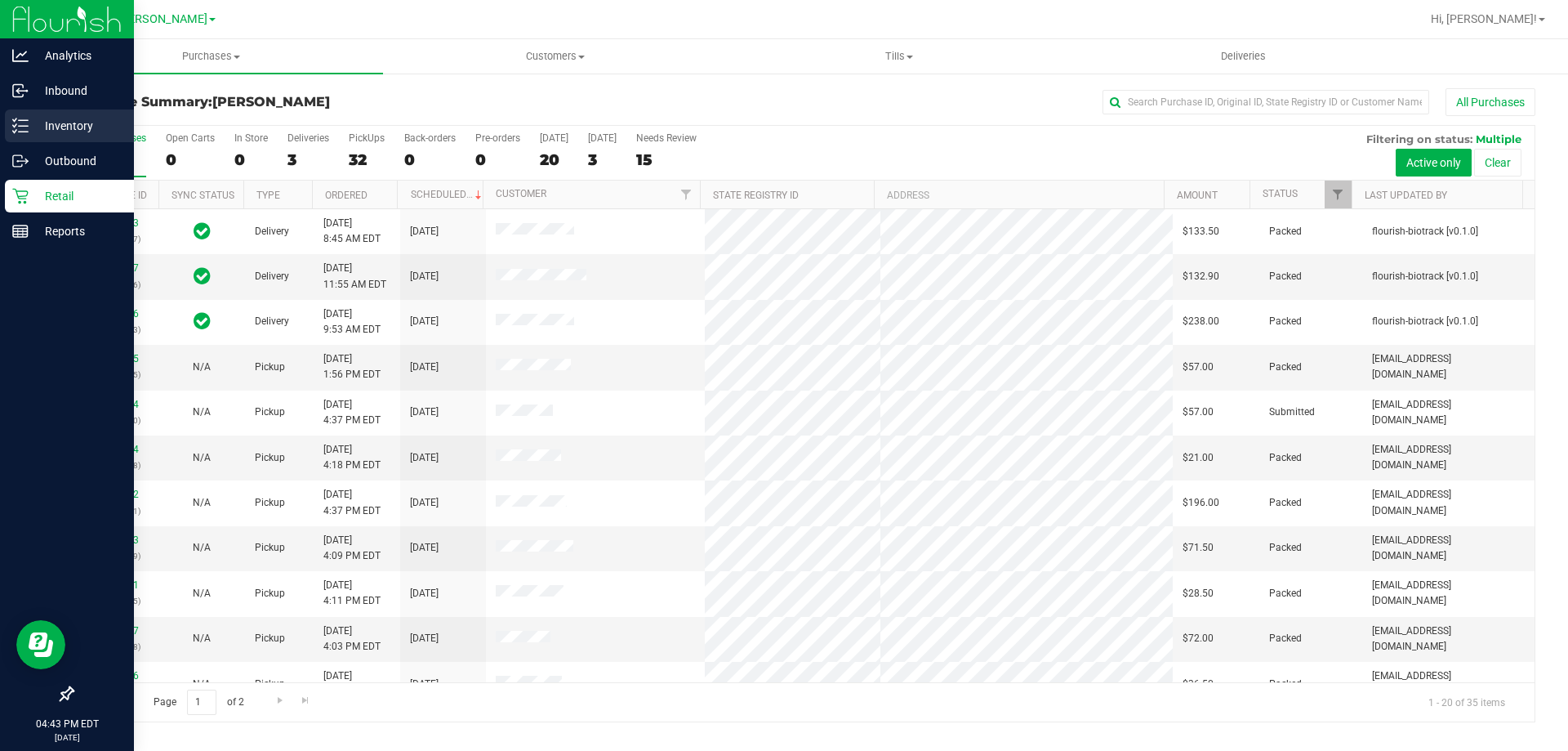
click at [27, 132] on line at bounding box center [23, 132] width 9 height 0
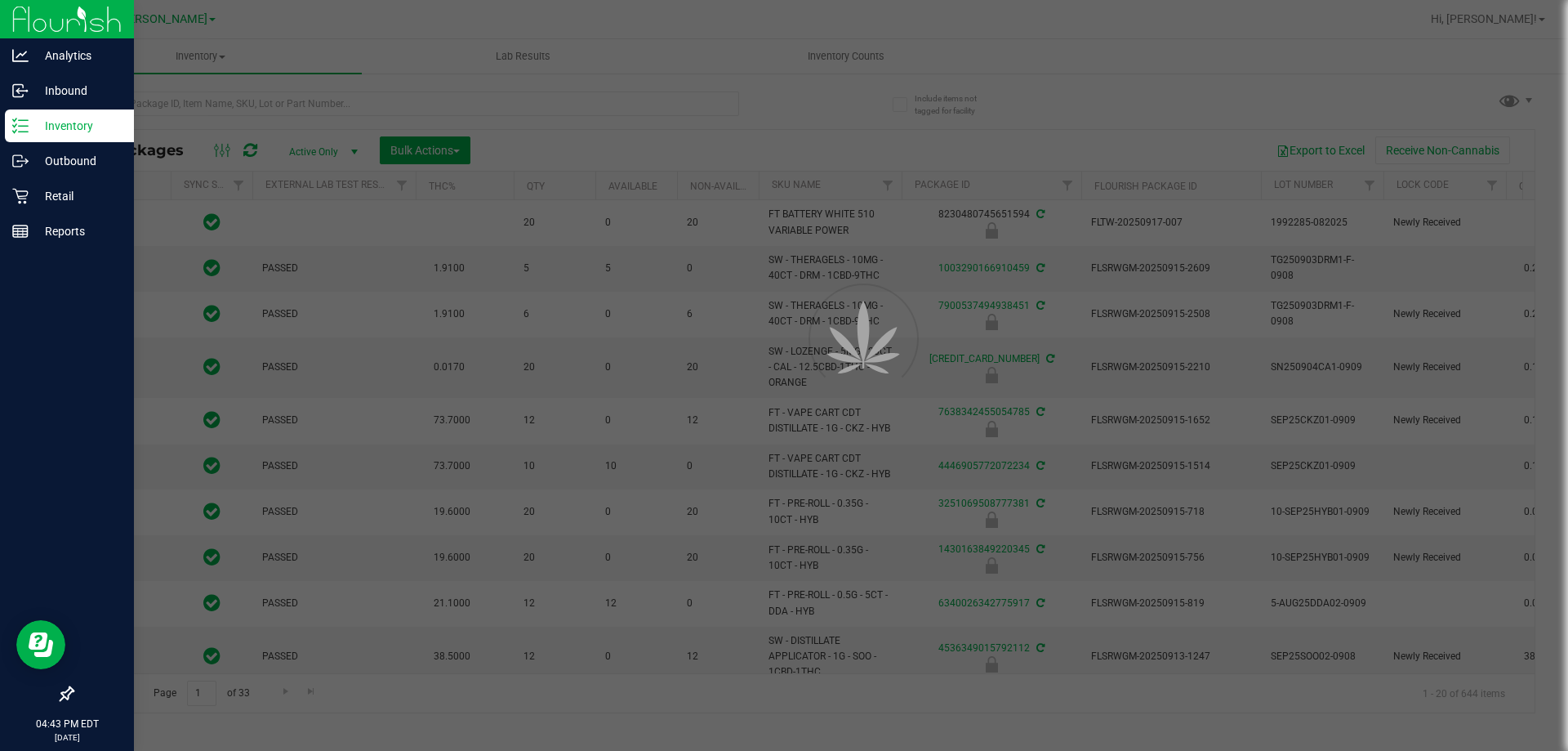
click at [80, 129] on p "Inventory" at bounding box center [77, 126] width 98 height 20
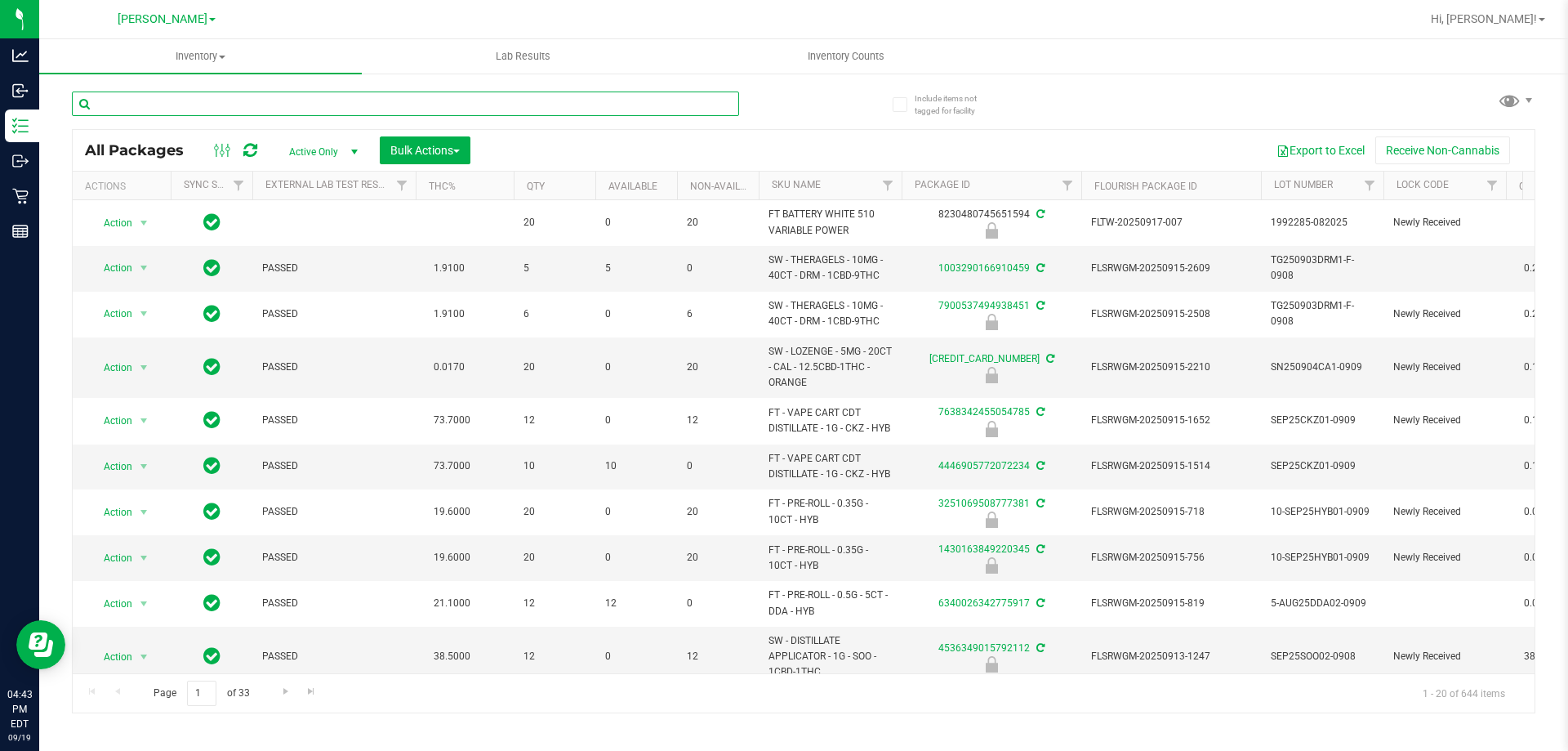
click at [330, 108] on input "text" at bounding box center [406, 104] width 668 height 25
click at [336, 107] on input "text" at bounding box center [406, 104] width 668 height 25
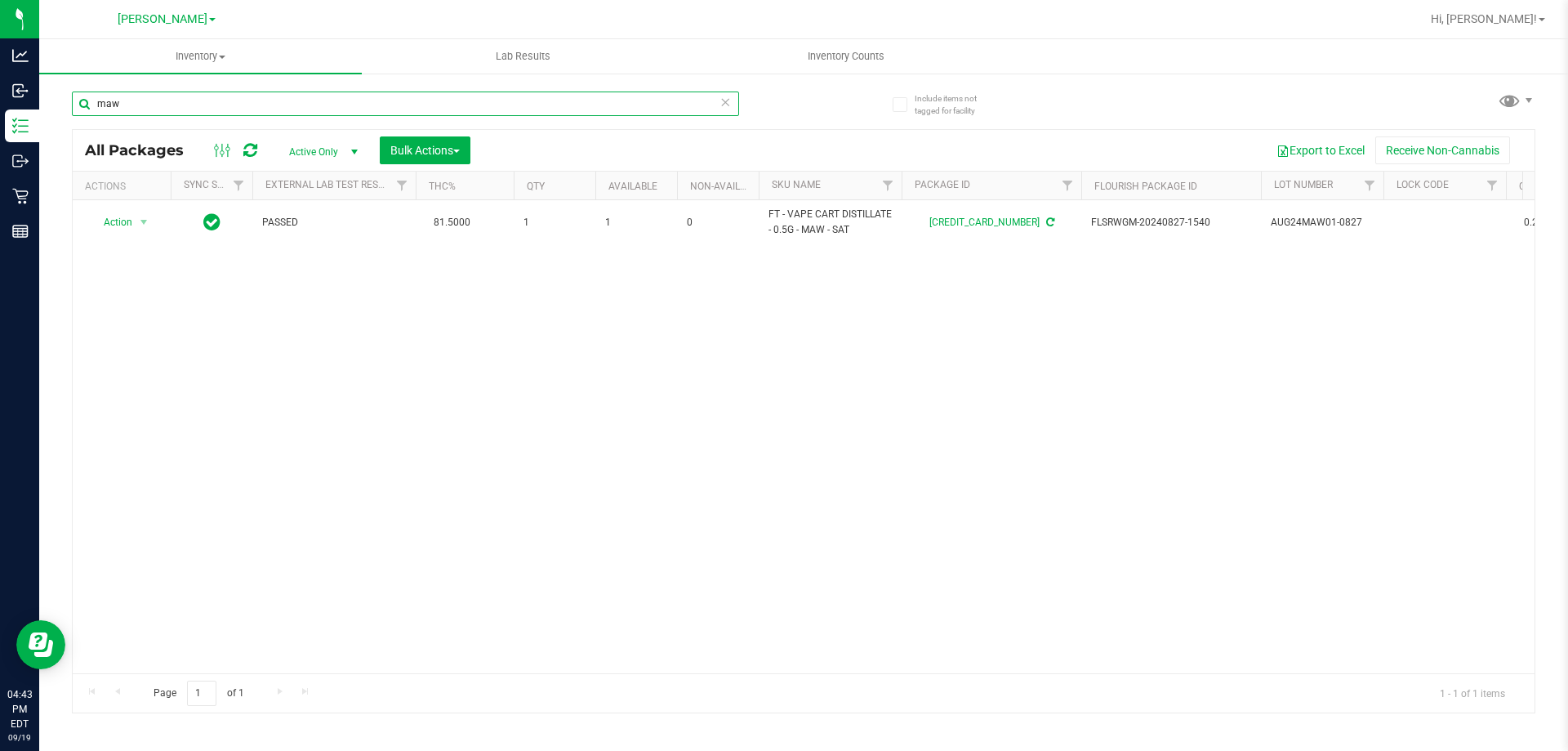
type input "maw"
click at [621, 364] on div "Action Action Adjust qty Create package Edit attributes Global inventory Locate…" at bounding box center [804, 437] width 1462 height 473
click at [829, 383] on div "Action Action Adjust qty Create package Edit attributes Global inventory Locate…" at bounding box center [804, 437] width 1462 height 473
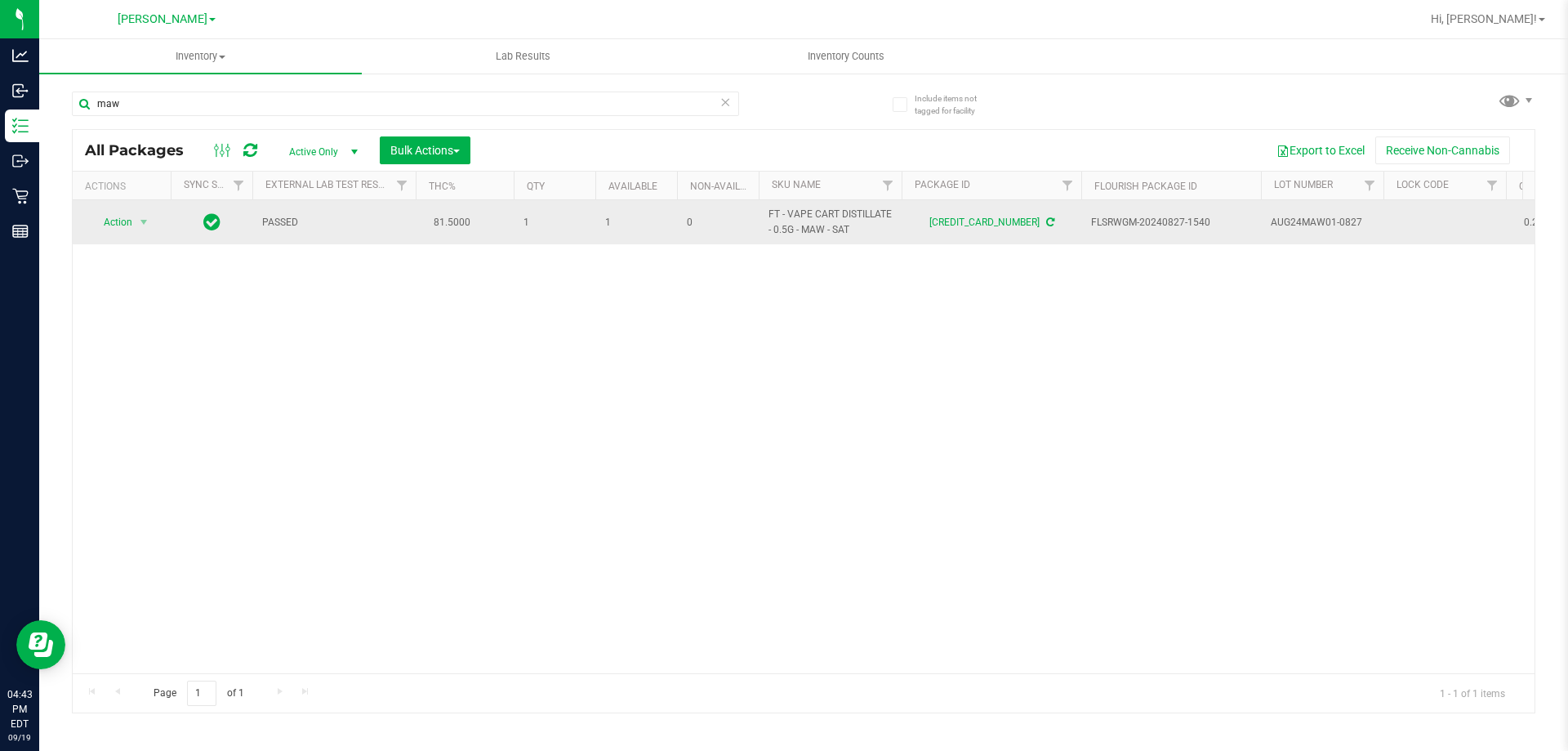
click at [123, 217] on span "Action" at bounding box center [111, 222] width 44 height 23
click at [117, 223] on span "Action" at bounding box center [111, 222] width 44 height 23
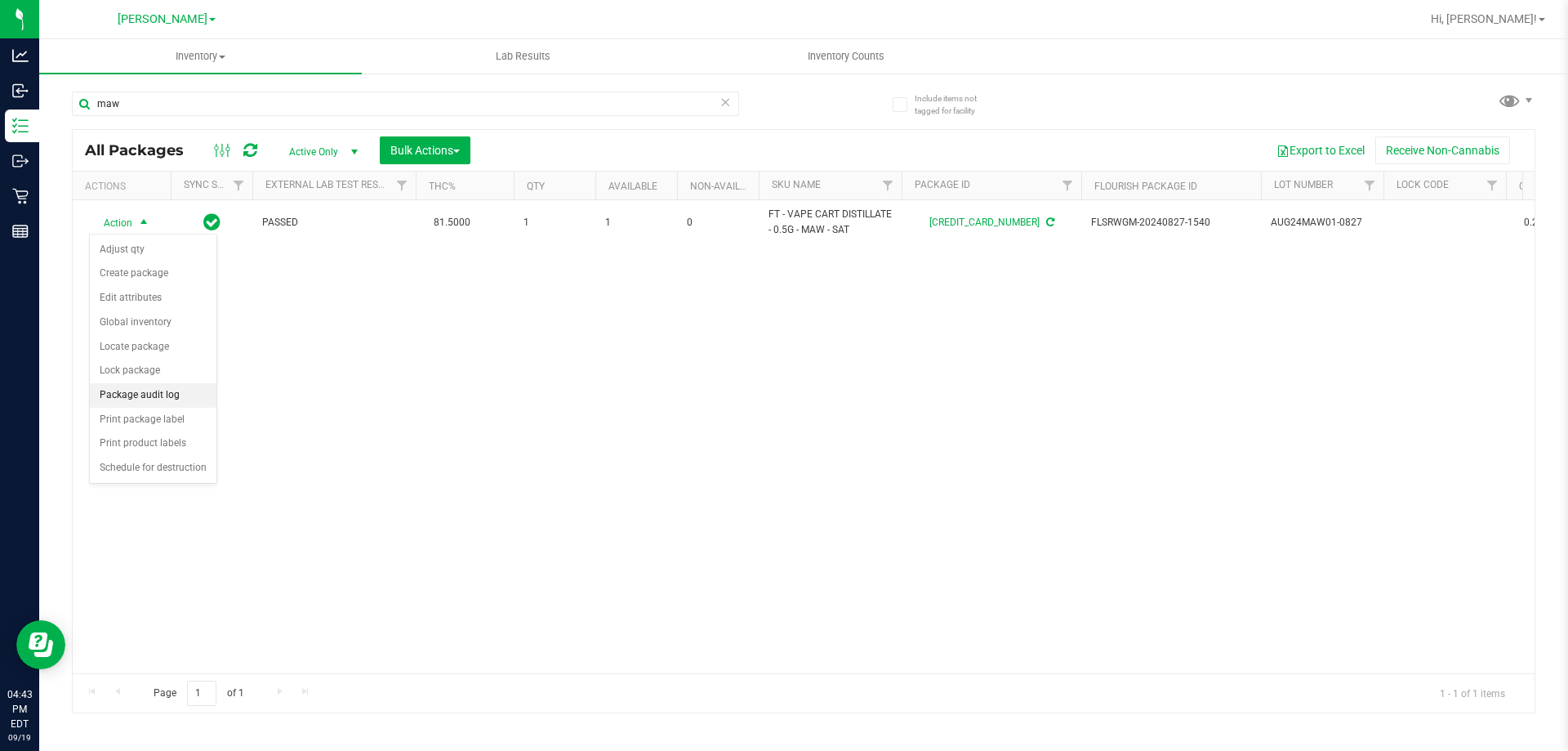
click at [155, 391] on li "Package audit log" at bounding box center [153, 395] width 127 height 25
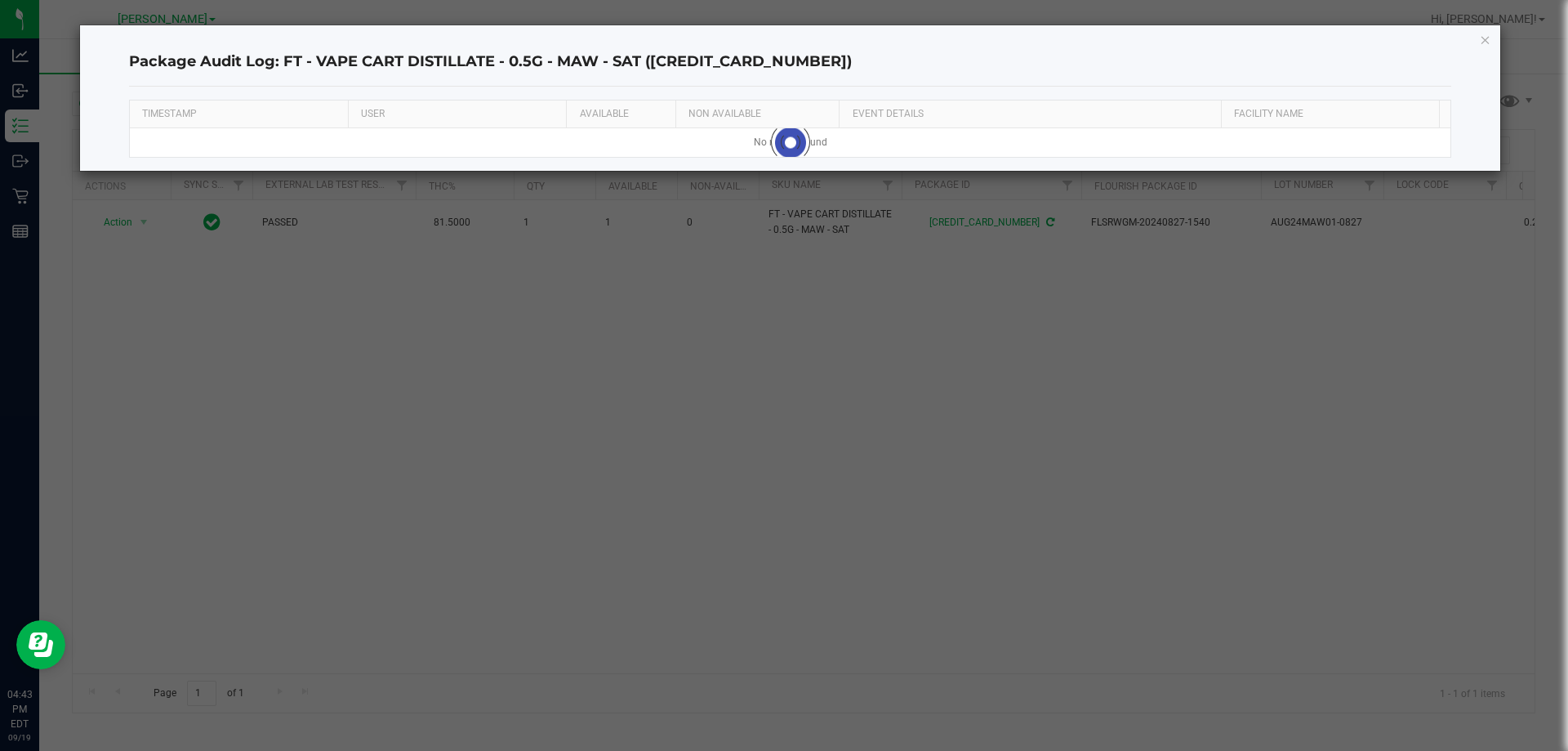
click at [568, 539] on ngb-modal-window "Package Audit Log: FT - VAPE CART DISTILLATE - 0.5G - MAW - SAT (69313269652521…" at bounding box center [790, 376] width 1581 height 751
click at [1486, 39] on icon "button" at bounding box center [1485, 39] width 11 height 20
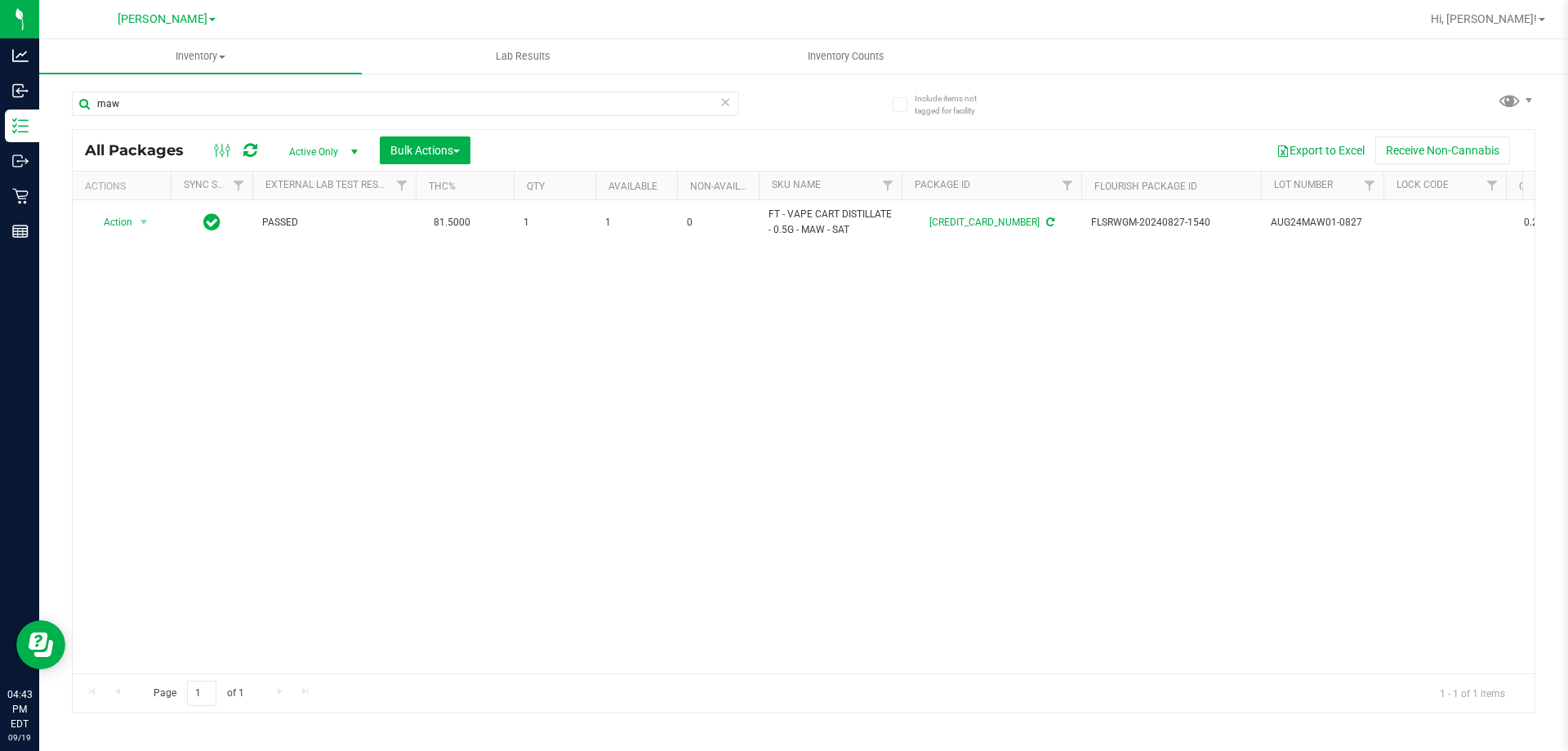
drag, startPoint x: 534, startPoint y: 372, endPoint x: 261, endPoint y: 286, distance: 286.2
click at [530, 368] on div "Action Action Adjust qty Create package Edit attributes Global inventory Locate…" at bounding box center [804, 437] width 1462 height 473
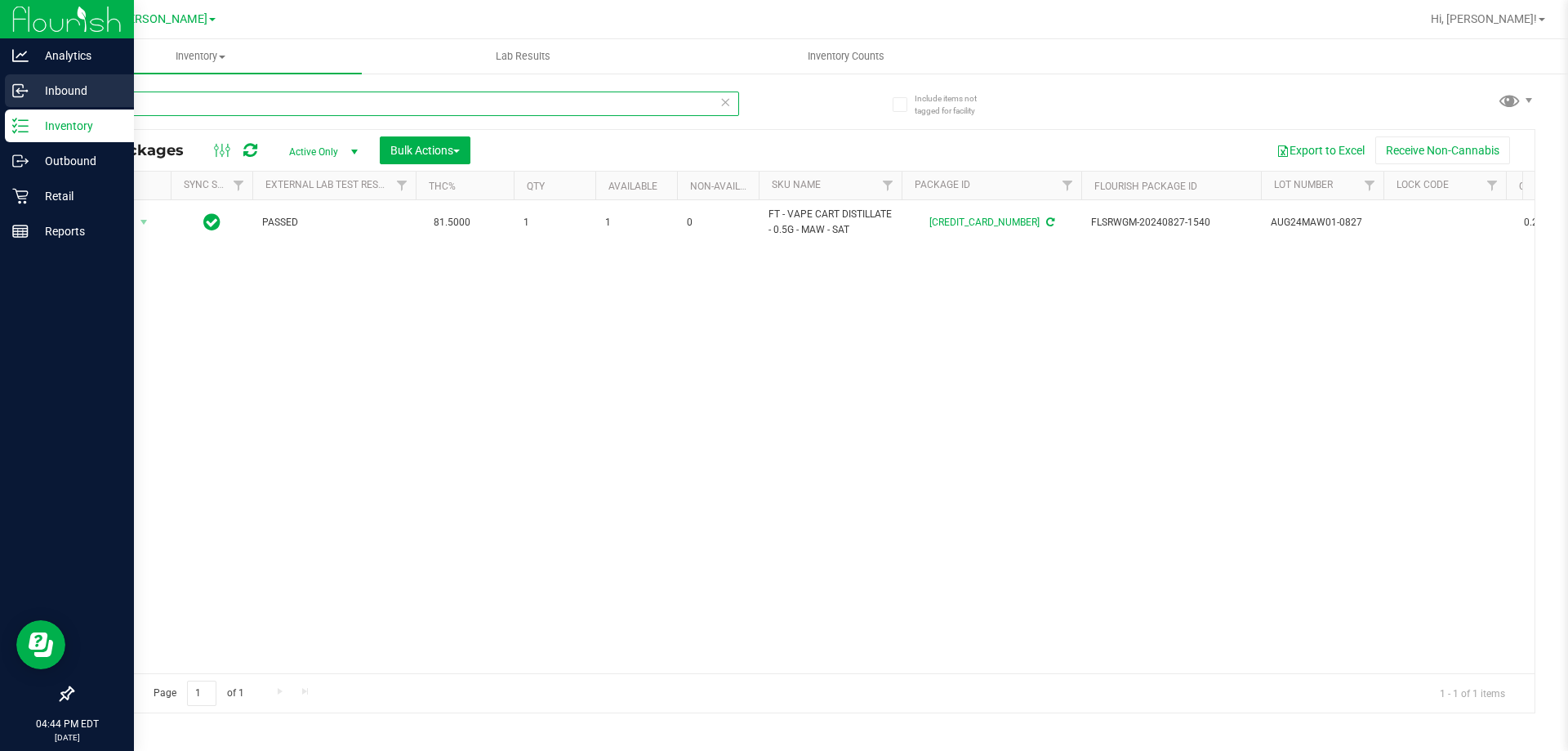
drag, startPoint x: 154, startPoint y: 108, endPoint x: 0, endPoint y: 94, distance: 154.6
click at [0, 94] on div "Analytics Inbound Inventory Outbound Retail Reports 04:44 PM EDT 09/19/2025 09/…" at bounding box center [784, 376] width 1568 height 751
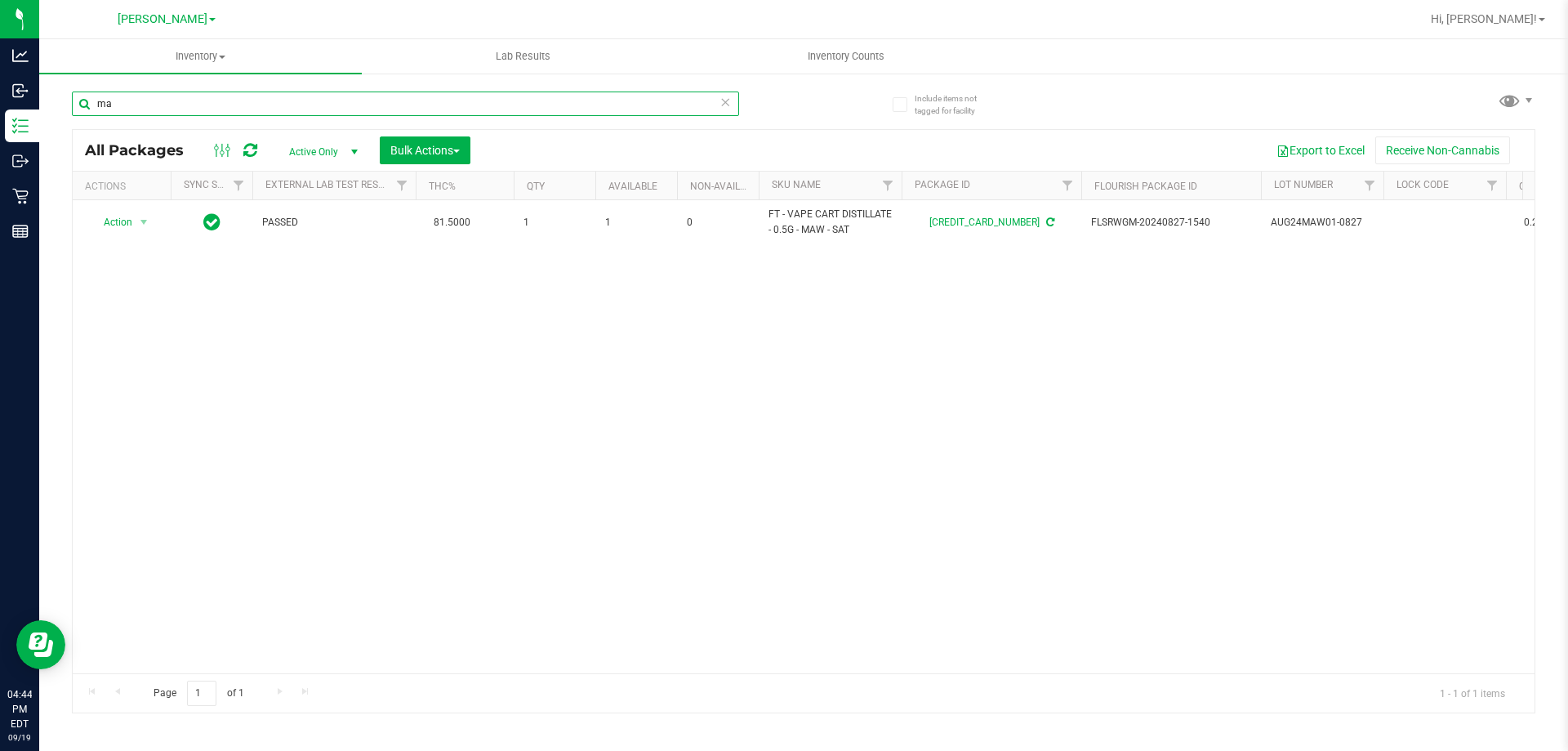
type input "m"
type input "maw"
click at [330, 450] on div "Action Action Adjust qty Create package Edit attributes Global inventory Locate…" at bounding box center [804, 437] width 1462 height 473
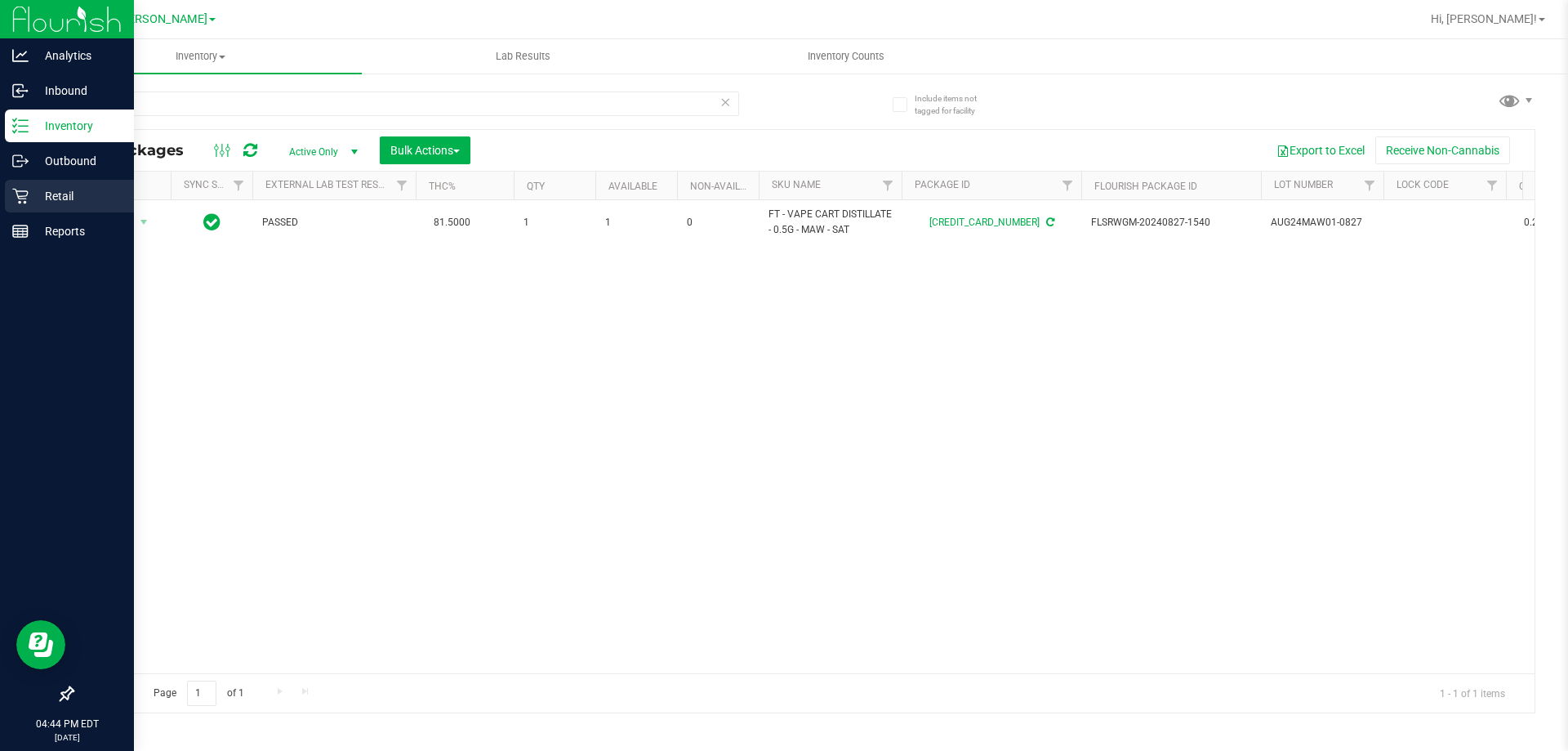
click at [33, 199] on p "Retail" at bounding box center [77, 195] width 98 height 20
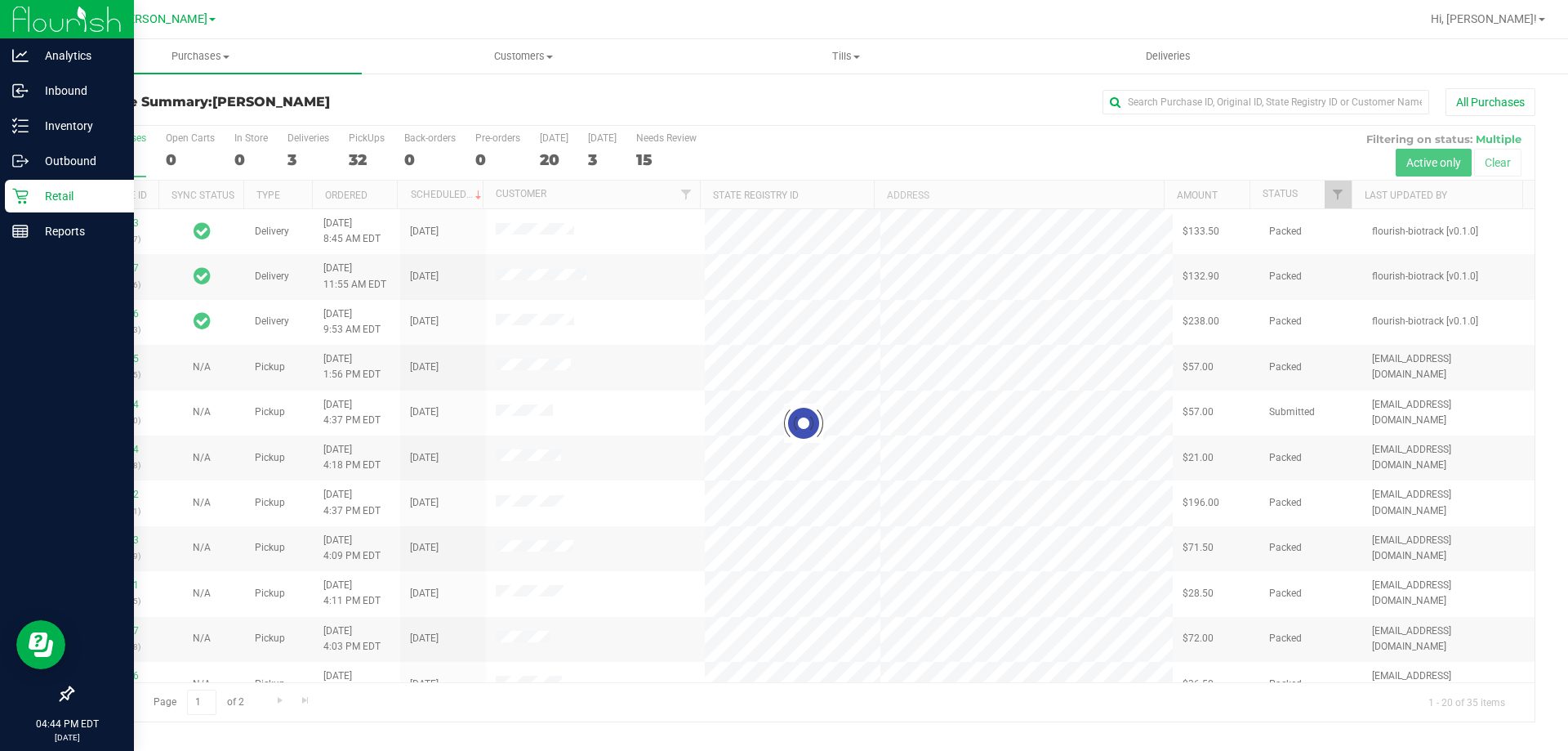
click at [31, 202] on p "Retail" at bounding box center [77, 195] width 98 height 20
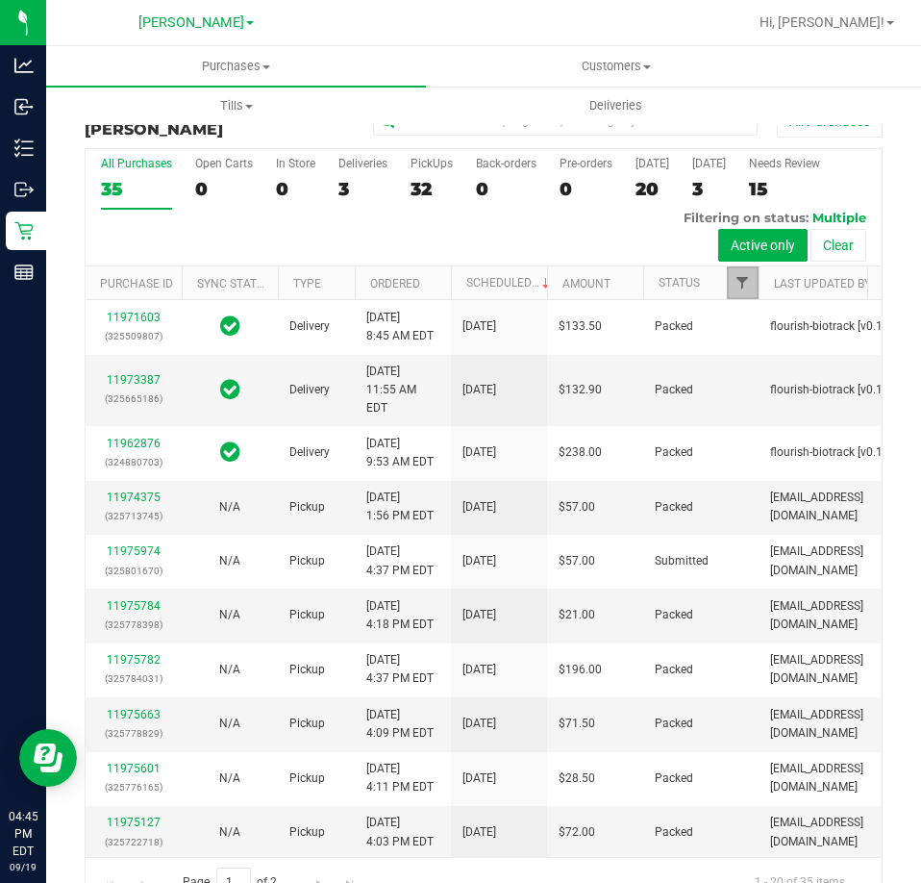
click at [746, 279] on span "Filter" at bounding box center [742, 282] width 15 height 15
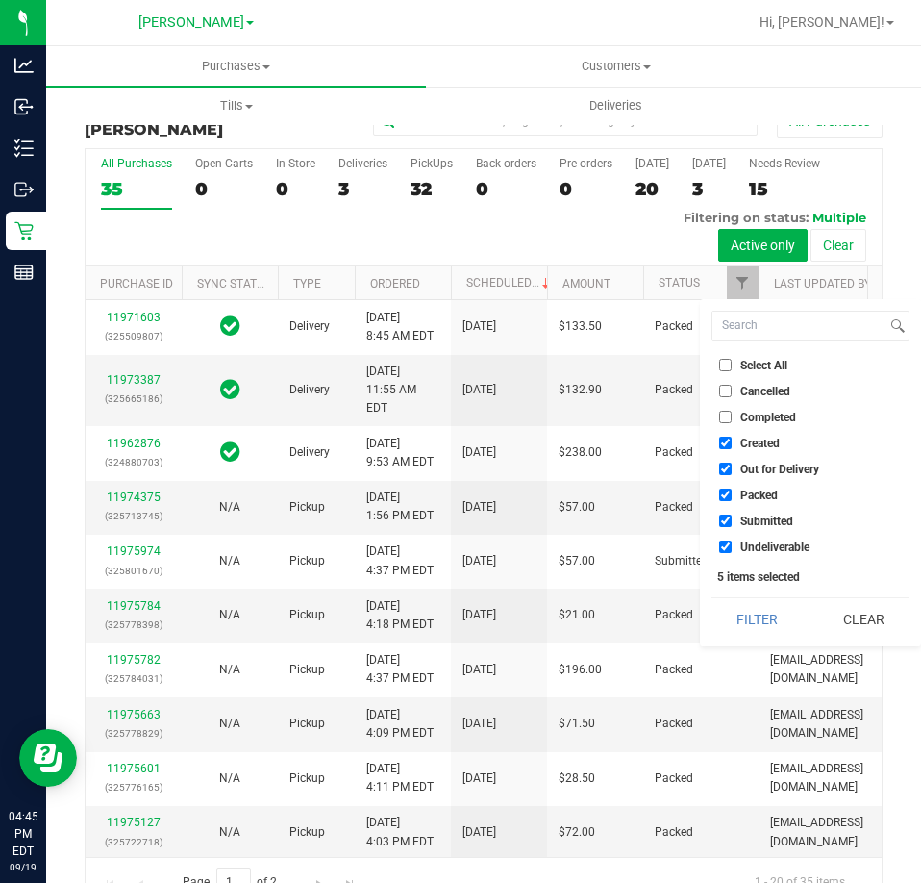
click at [748, 365] on span "Select All" at bounding box center [763, 366] width 47 height 12
click at [732, 365] on input "Select All" at bounding box center [725, 365] width 13 height 13
checkbox input "true"
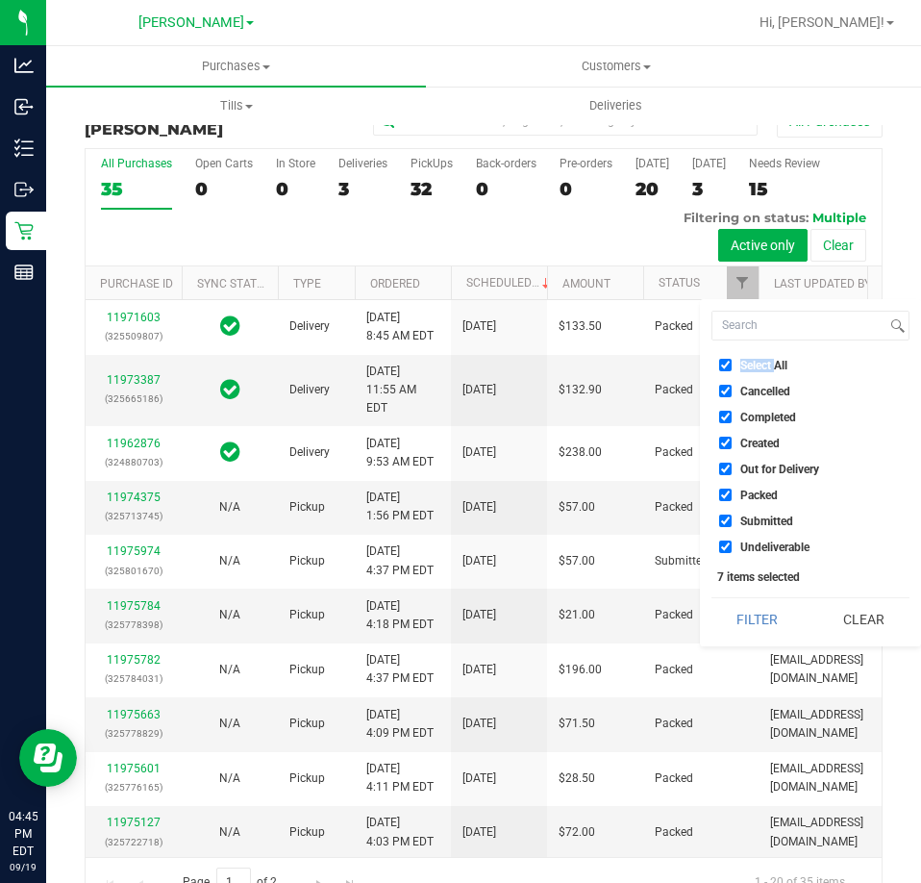
click at [750, 364] on span "Select All" at bounding box center [763, 366] width 47 height 12
click at [732, 364] on input "Select All" at bounding box center [725, 365] width 13 height 13
checkbox input "false"
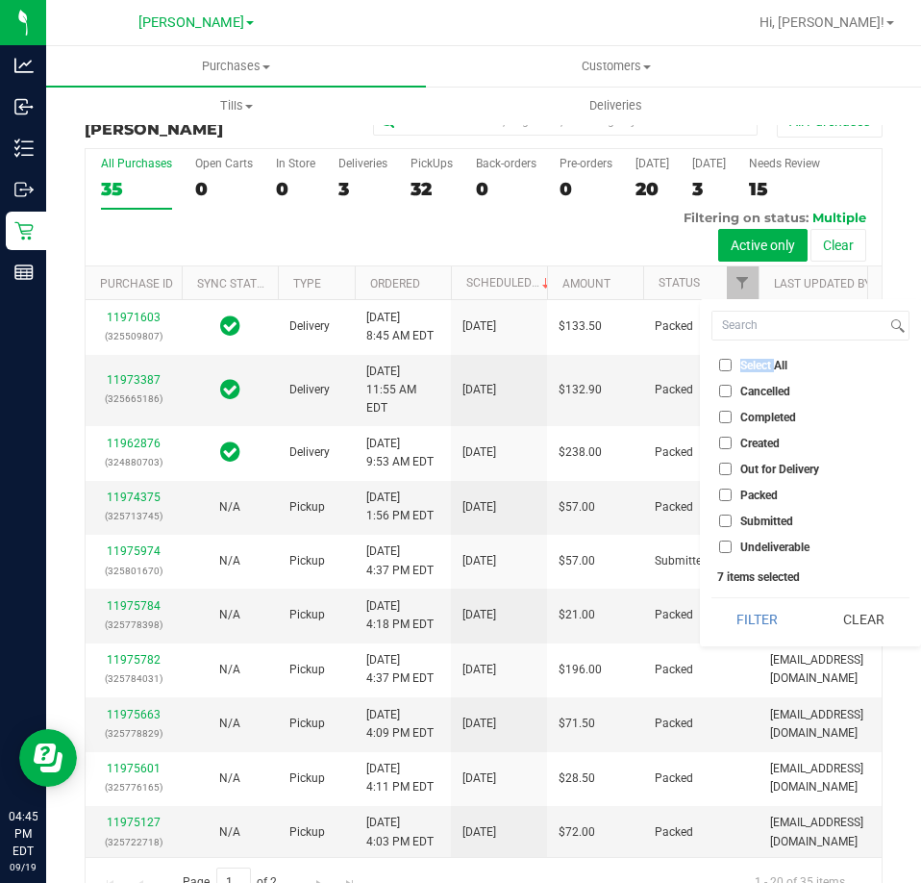
checkbox input "false"
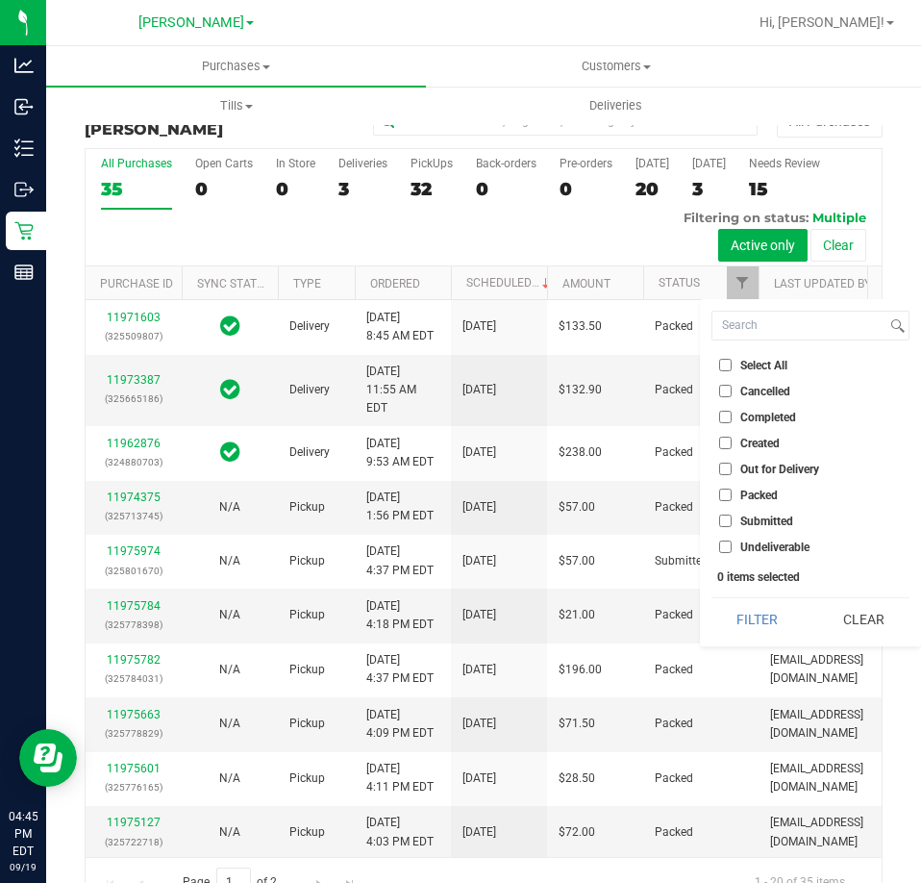
click at [767, 527] on span "Submitted" at bounding box center [766, 521] width 53 height 12
click at [732, 527] on input "Submitted" at bounding box center [725, 520] width 13 height 13
checkbox input "true"
click at [759, 629] on button "Filter" at bounding box center [758, 619] width 92 height 42
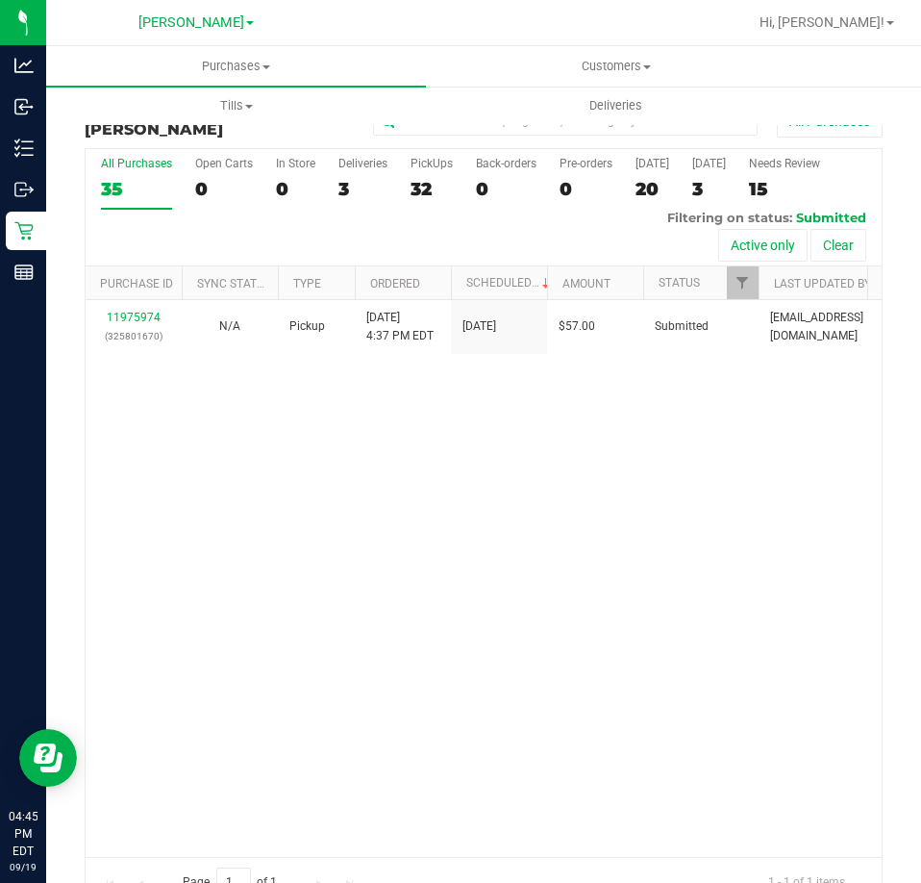
click at [611, 522] on div "11975974 (325801670) N/A Pickup [DATE] 4:37 PM EDT 9/19/2025 $57.00 Submitted […" at bounding box center [484, 578] width 796 height 556
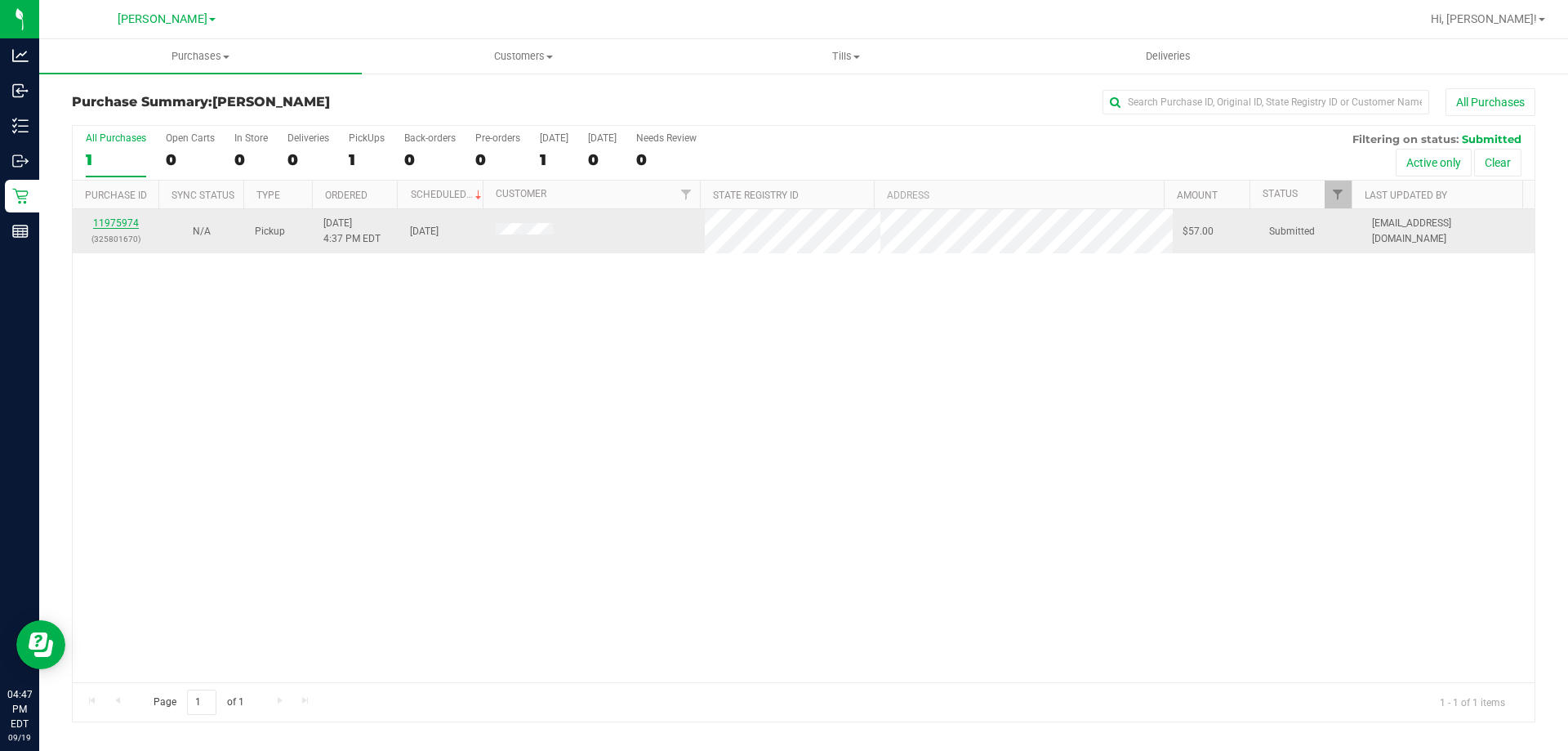
click at [117, 217] on link "11975974" at bounding box center [116, 223] width 46 height 11
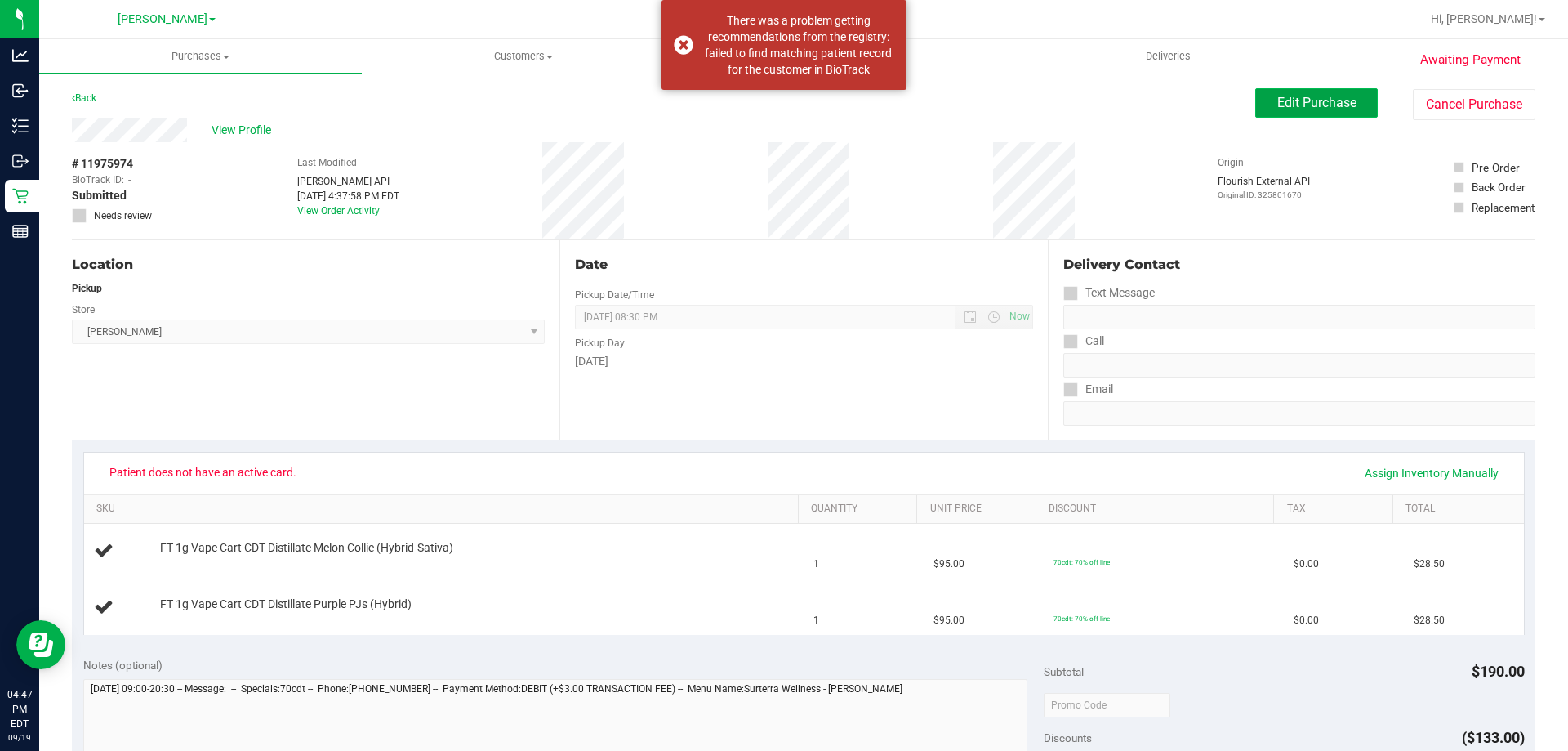
click at [1278, 105] on span "Edit Purchase" at bounding box center [1317, 103] width 79 height 15
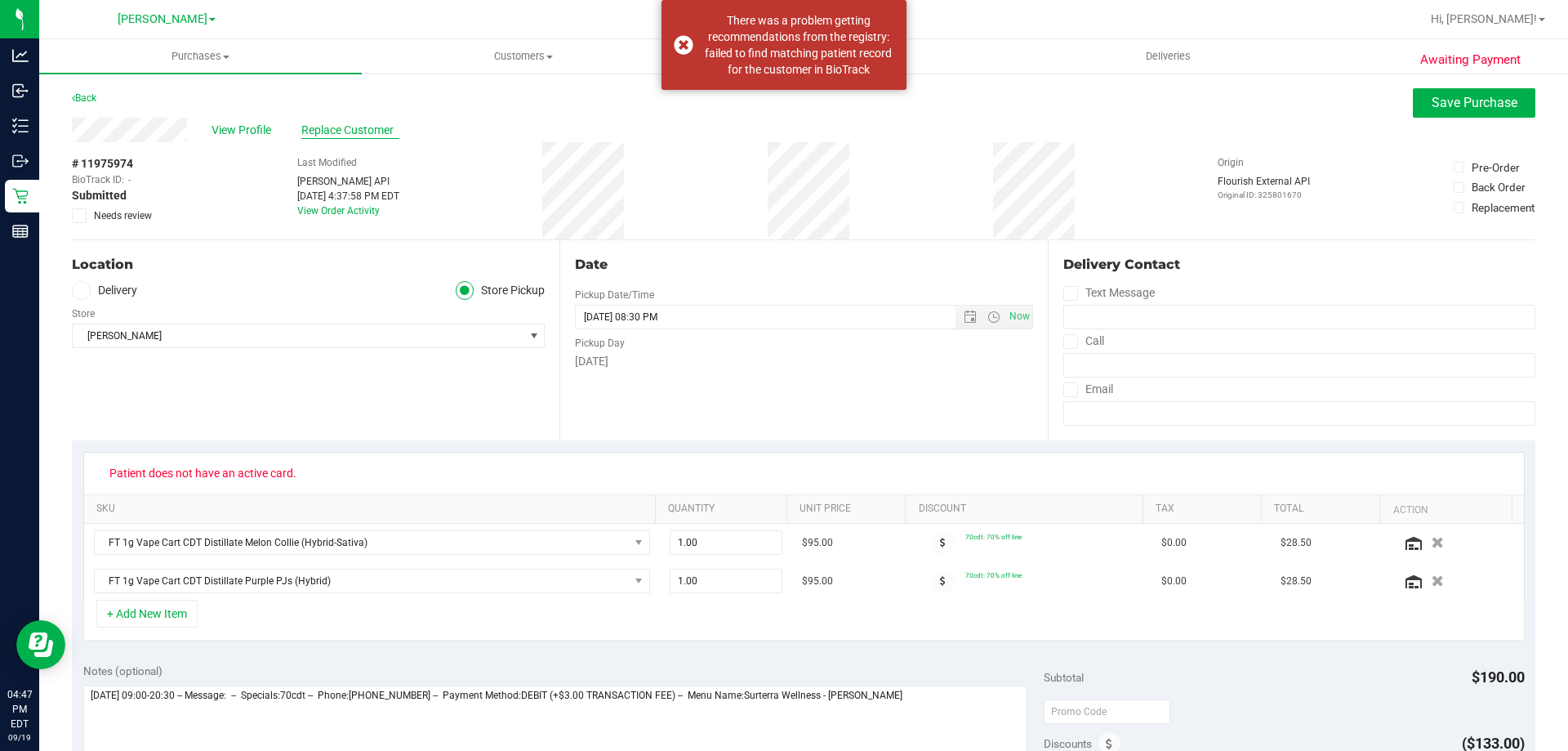
click at [317, 127] on span "Replace Customer" at bounding box center [350, 130] width 98 height 17
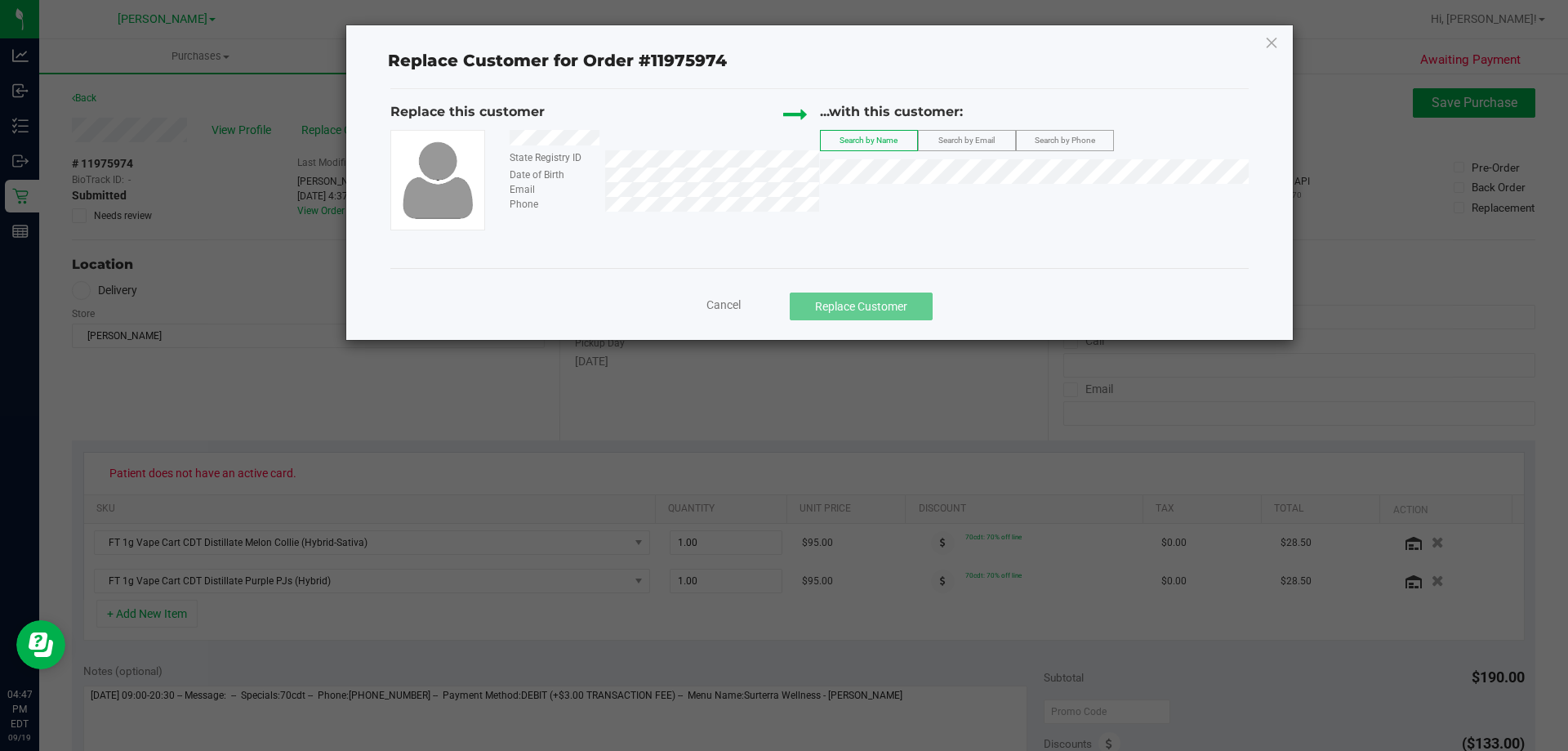
drag, startPoint x: 980, startPoint y: 137, endPoint x: 969, endPoint y: 138, distance: 11.0
click at [979, 137] on span "Search by Email" at bounding box center [967, 140] width 56 height 9
click at [952, 203] on span "(hightea91@gmail.com)" at bounding box center [1018, 201] width 189 height 13
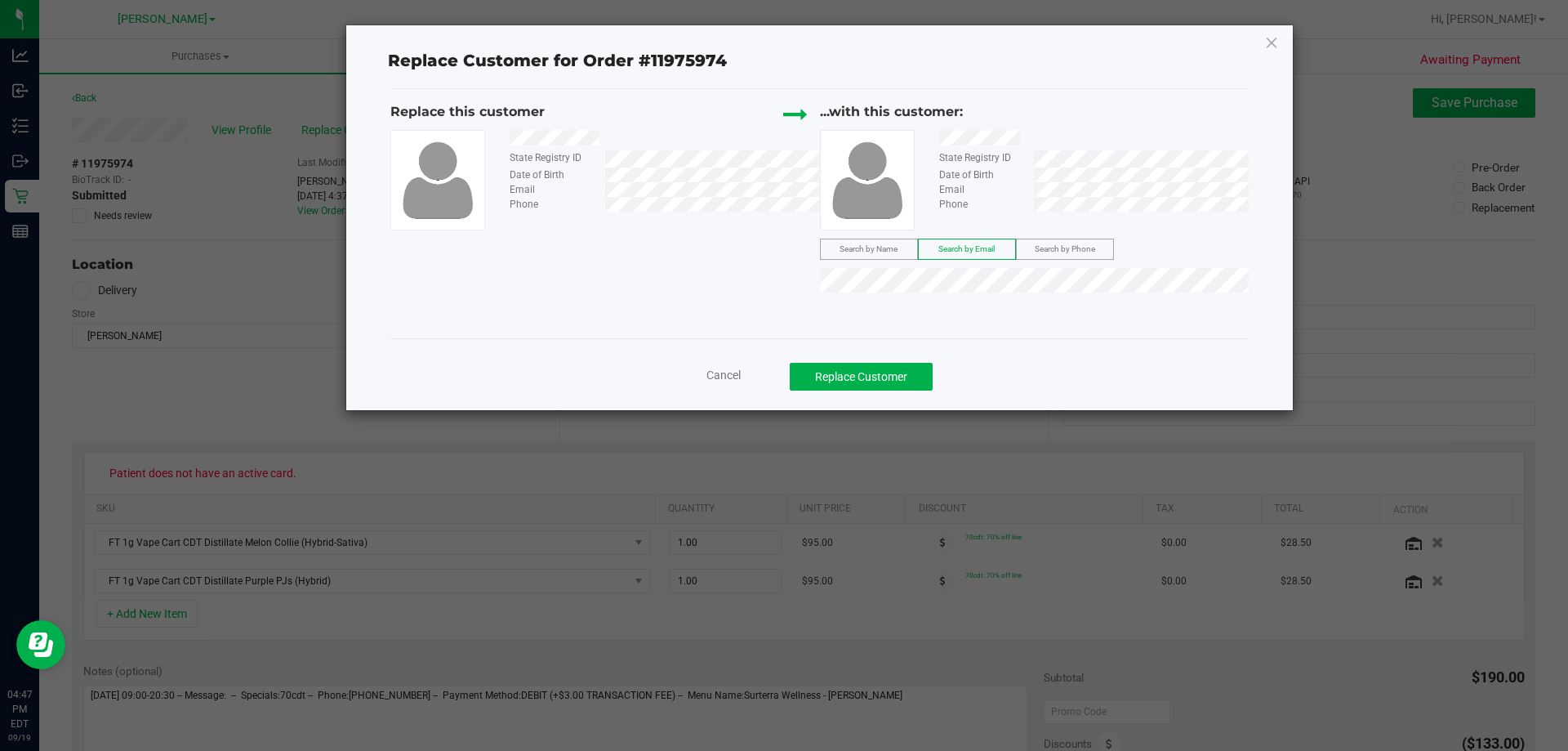
click at [1068, 84] on div "Replace Customer for Order #11975974 Replace this customer State Registry ID Da…" at bounding box center [820, 217] width 946 height 385
click at [898, 76] on div "Replace Customer for Order #11975974" at bounding box center [820, 60] width 859 height 56
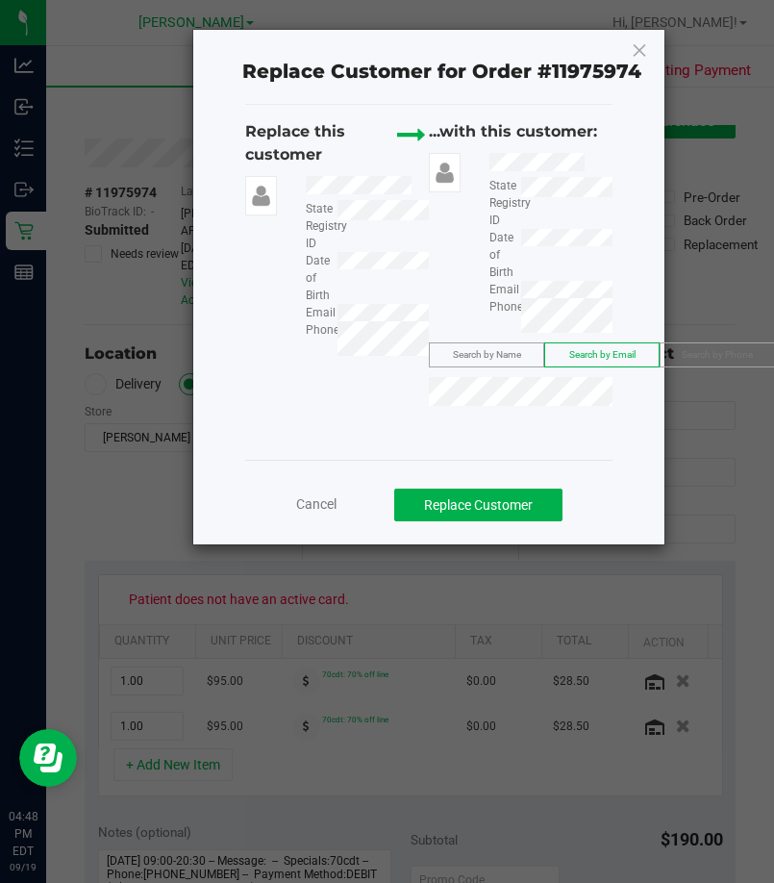
click at [305, 506] on span "Cancel" at bounding box center [316, 503] width 40 height 15
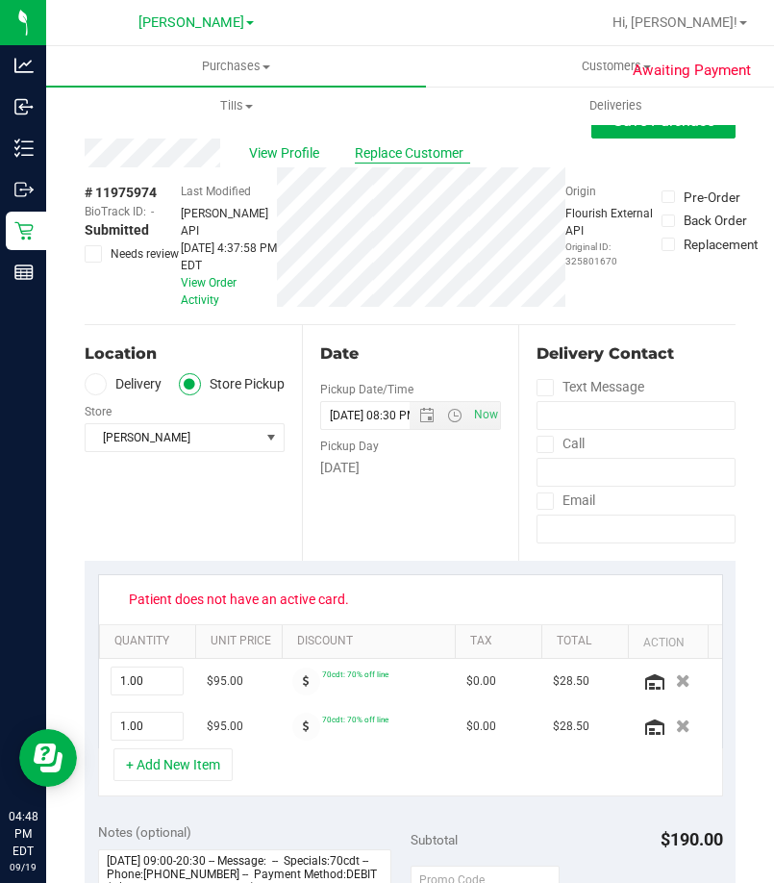
click at [398, 150] on span "Replace Customer" at bounding box center [412, 153] width 115 height 20
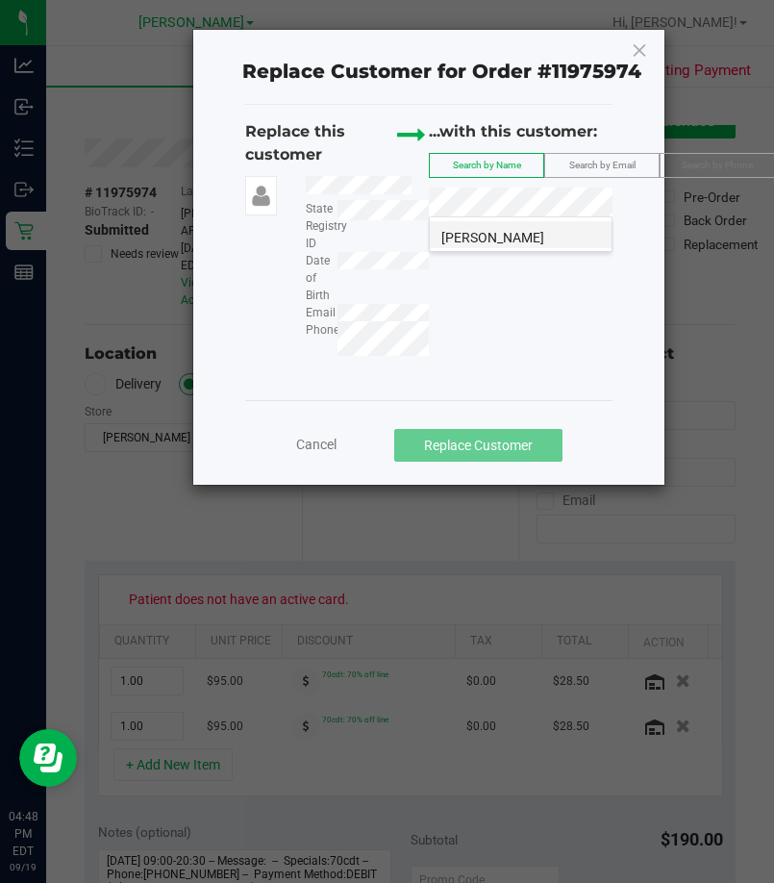
click at [498, 238] on span "Aris Llerena" at bounding box center [492, 237] width 103 height 15
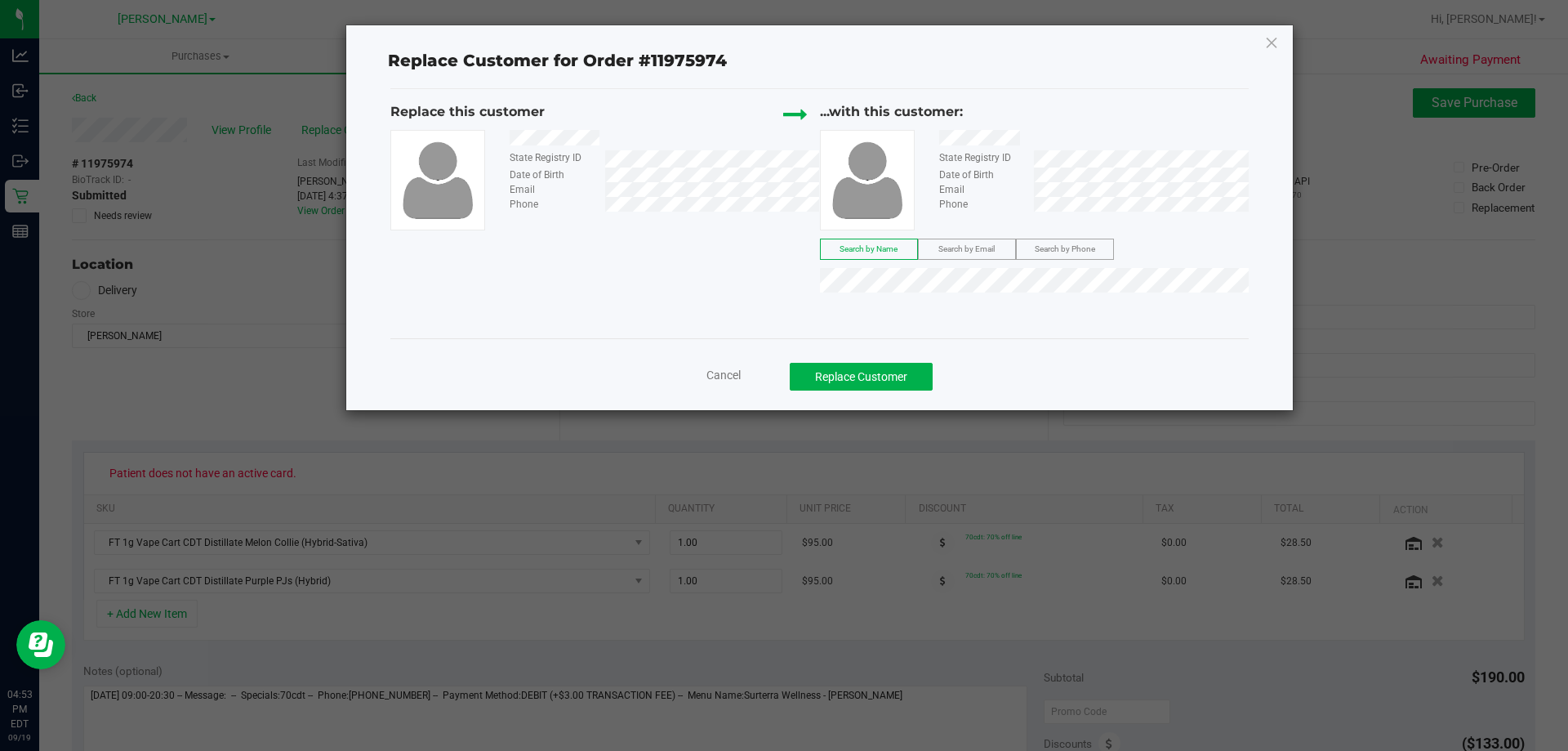
click at [656, 509] on ngb-modal-window "Replace Customer for Order #11975974 Replace this customer State Registry ID Da…" at bounding box center [790, 376] width 1581 height 751
click at [709, 371] on span "Cancel" at bounding box center [724, 375] width 34 height 13
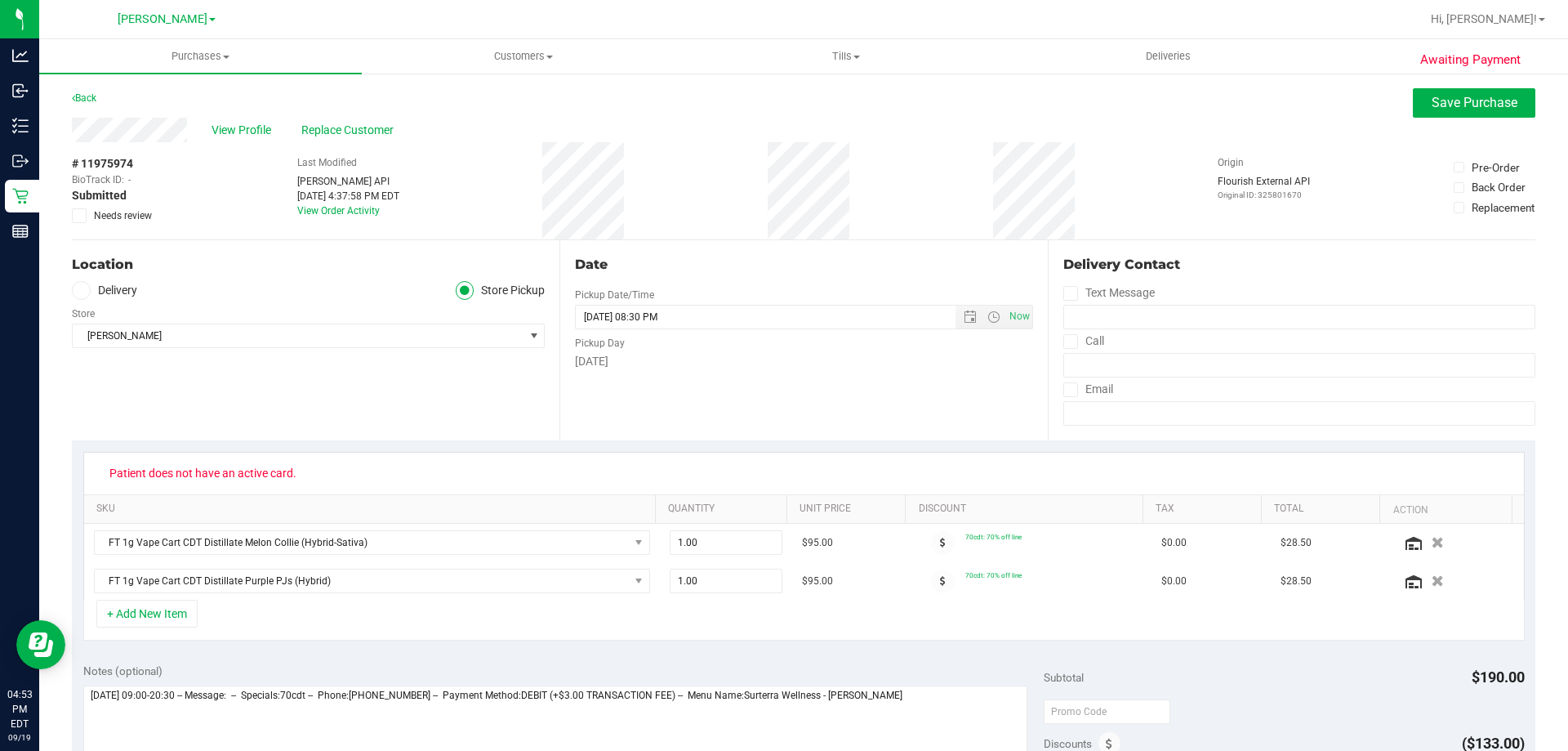
click at [341, 365] on div "Location Delivery Store Pickup Store Brandon WC Select Store Bonita Springs WC …" at bounding box center [316, 341] width 488 height 200
click at [1477, 113] on button "Save Purchase" at bounding box center [1474, 103] width 122 height 30
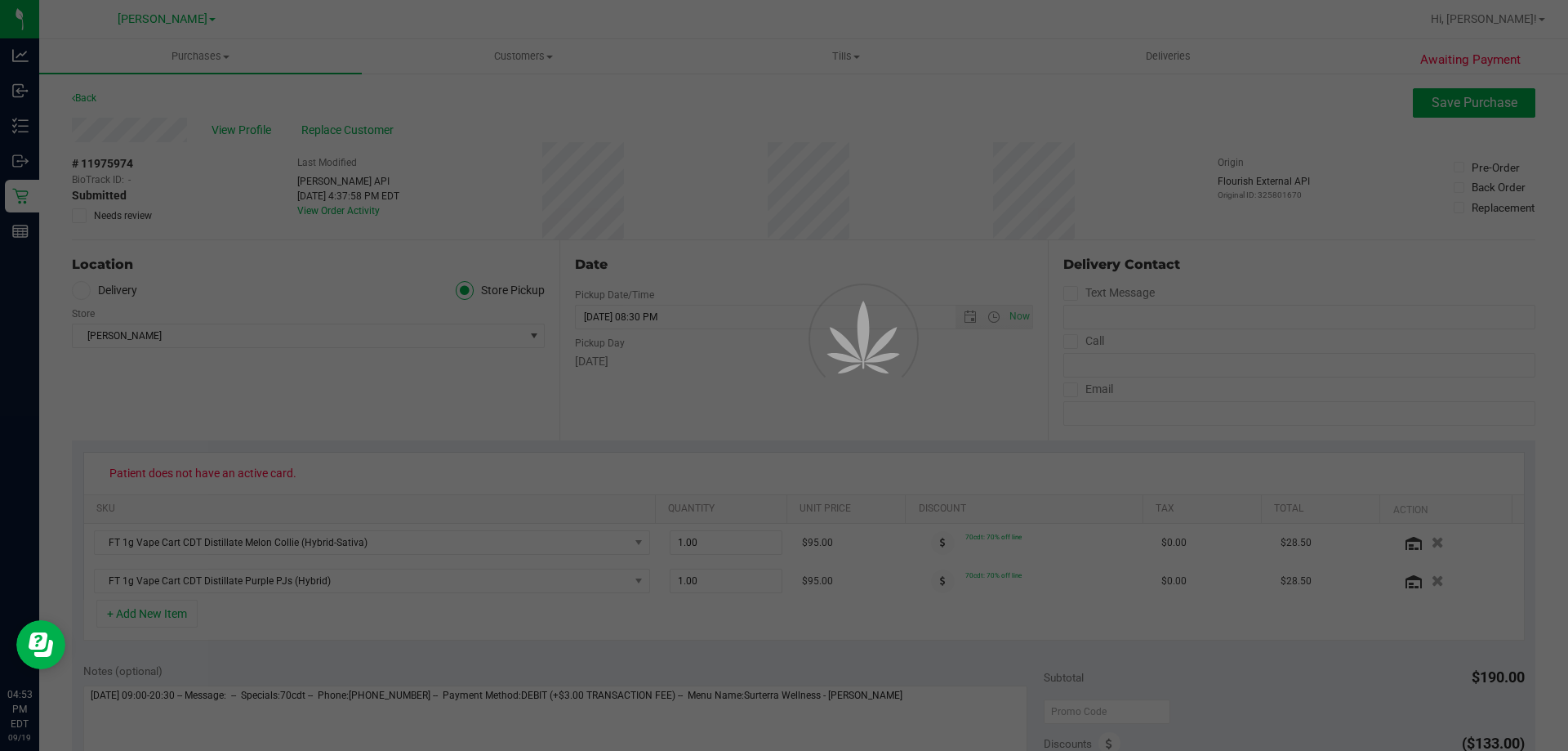
click at [195, 404] on div at bounding box center [784, 376] width 1568 height 751
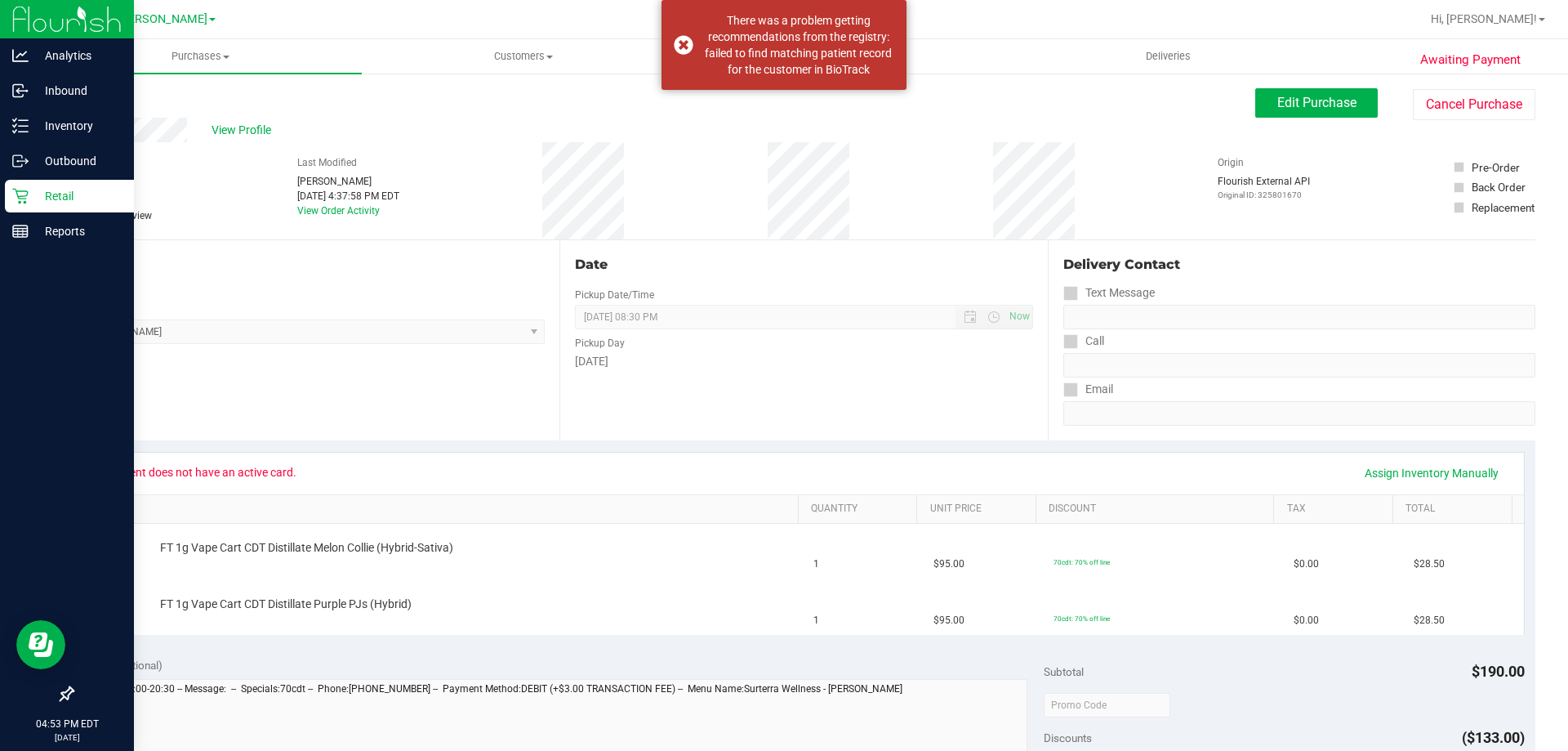
click at [51, 193] on p "Retail" at bounding box center [77, 195] width 98 height 20
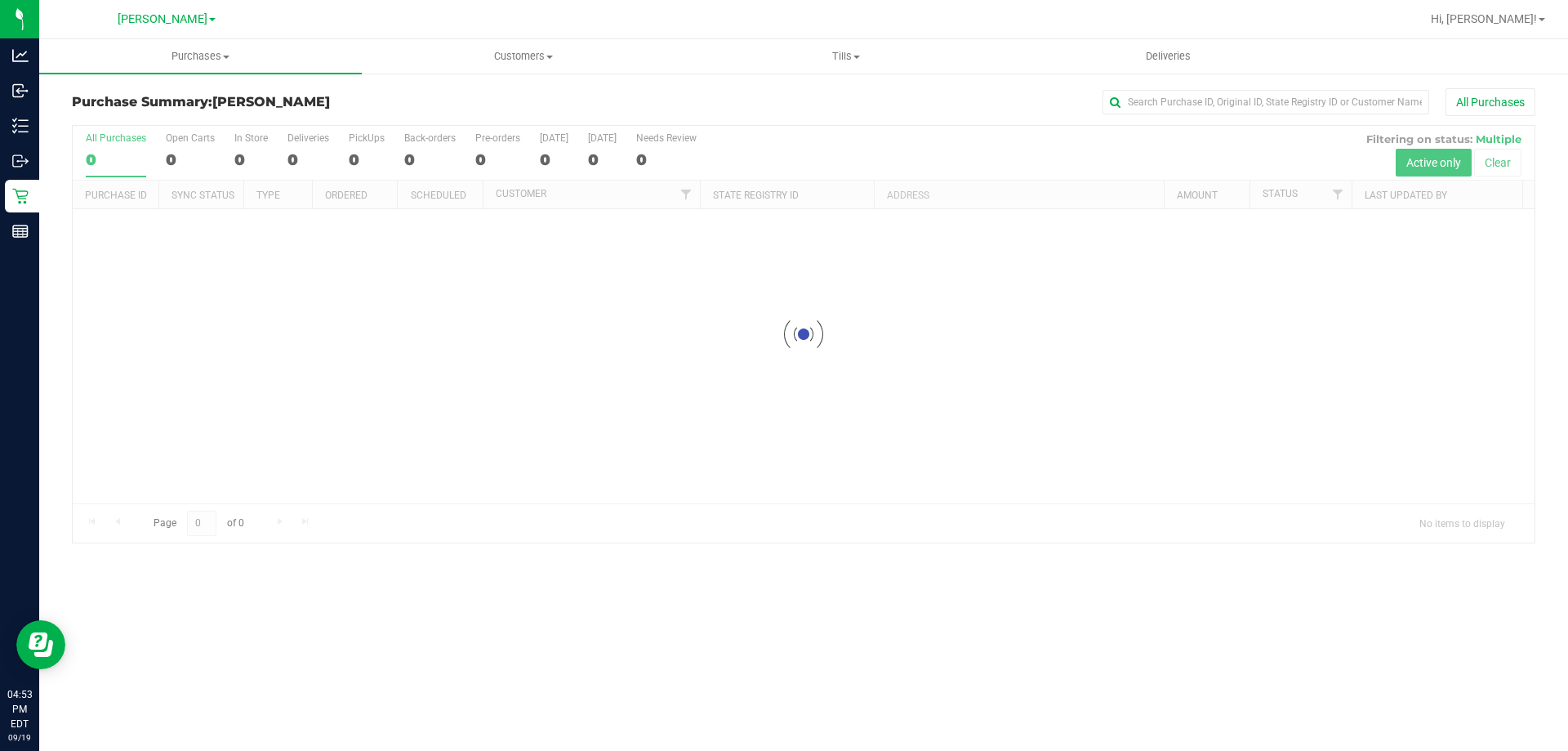
click at [754, 644] on div "Purchases Summary of purchases Fulfillment All purchases Customers All customer…" at bounding box center [804, 395] width 1529 height 712
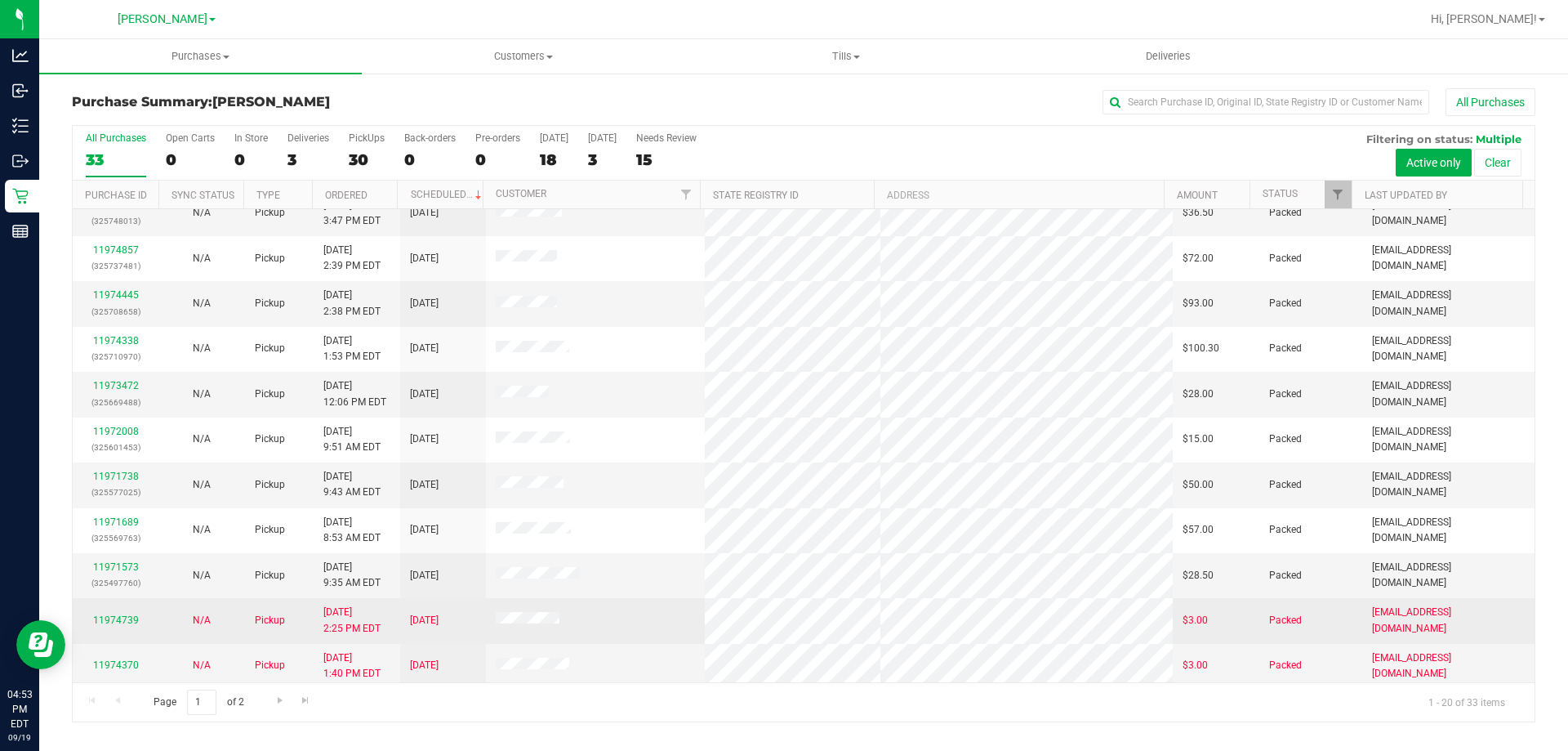
scroll to position [432, 0]
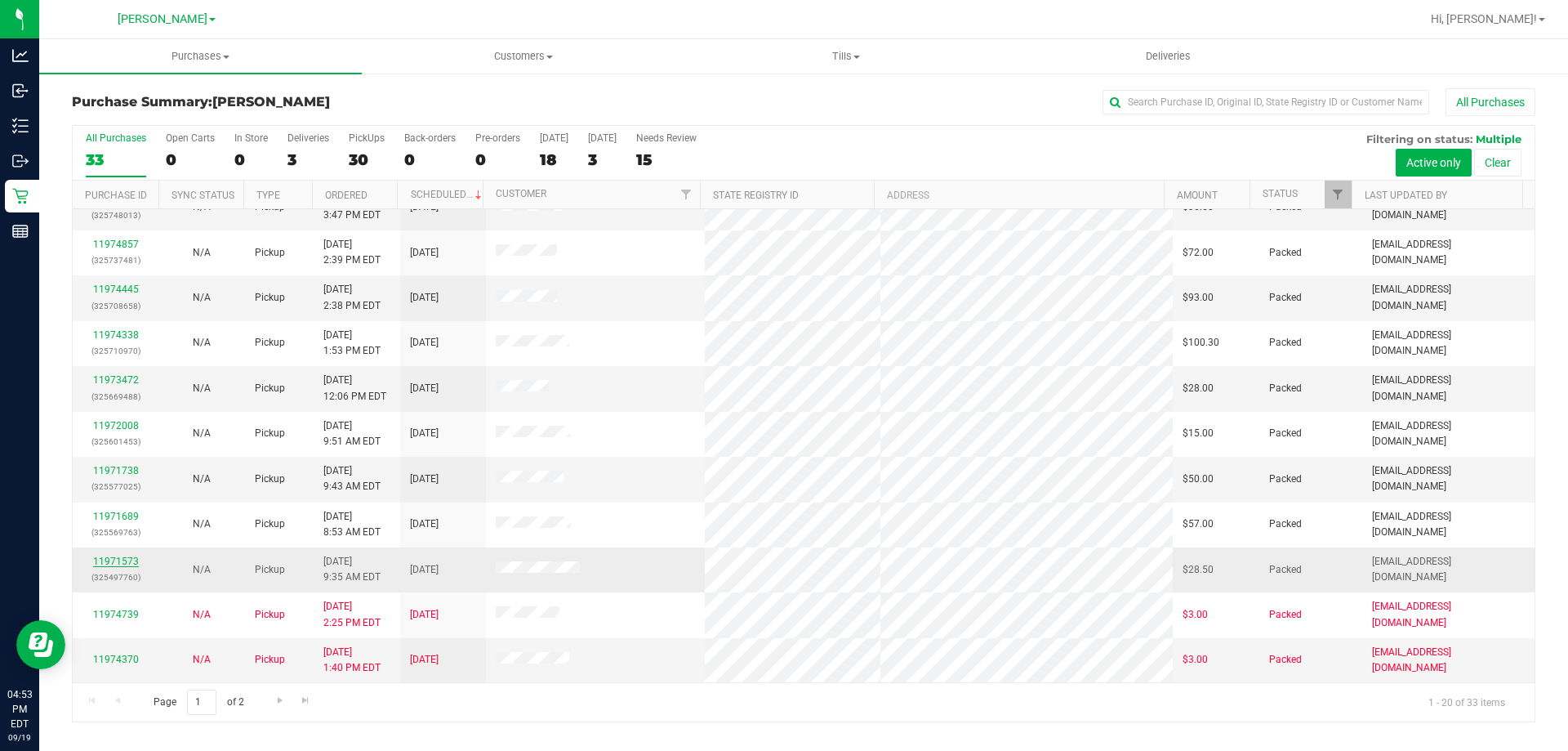
click at [106, 565] on link "11971573" at bounding box center [116, 561] width 46 height 11
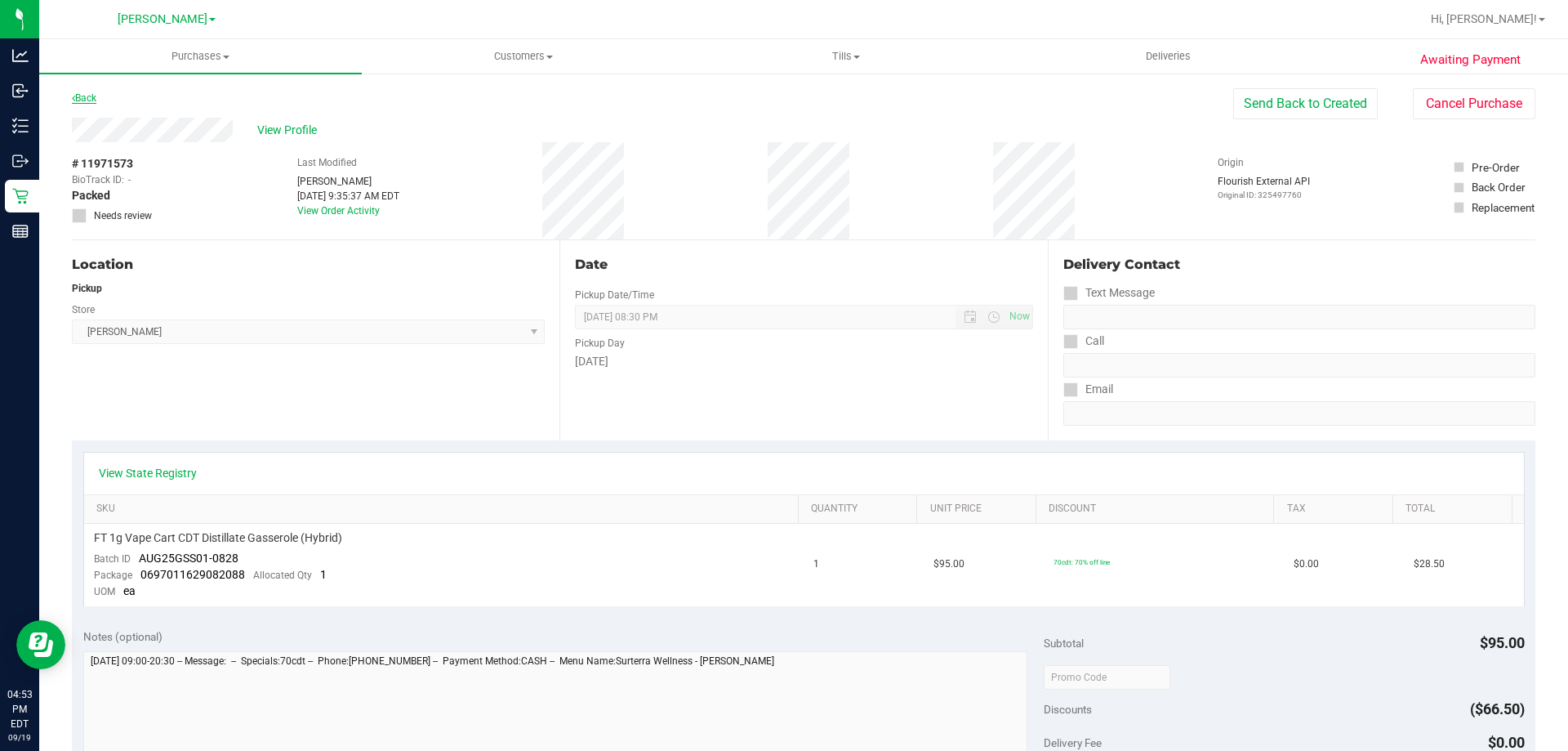
click at [83, 102] on link "Back" at bounding box center [84, 98] width 25 height 11
